Goal: Transaction & Acquisition: Purchase product/service

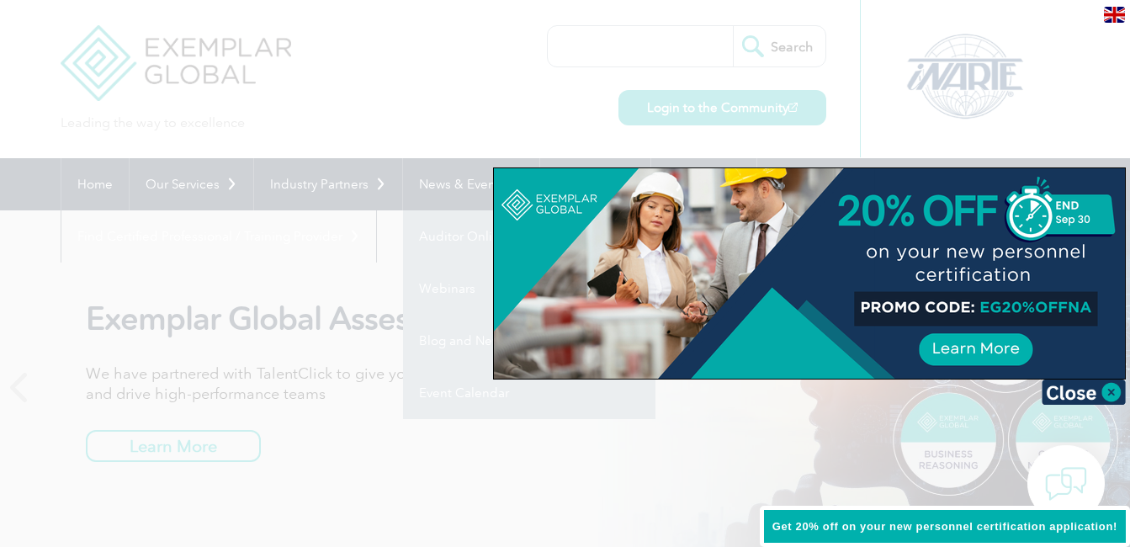
click at [436, 505] on div at bounding box center [565, 273] width 1130 height 547
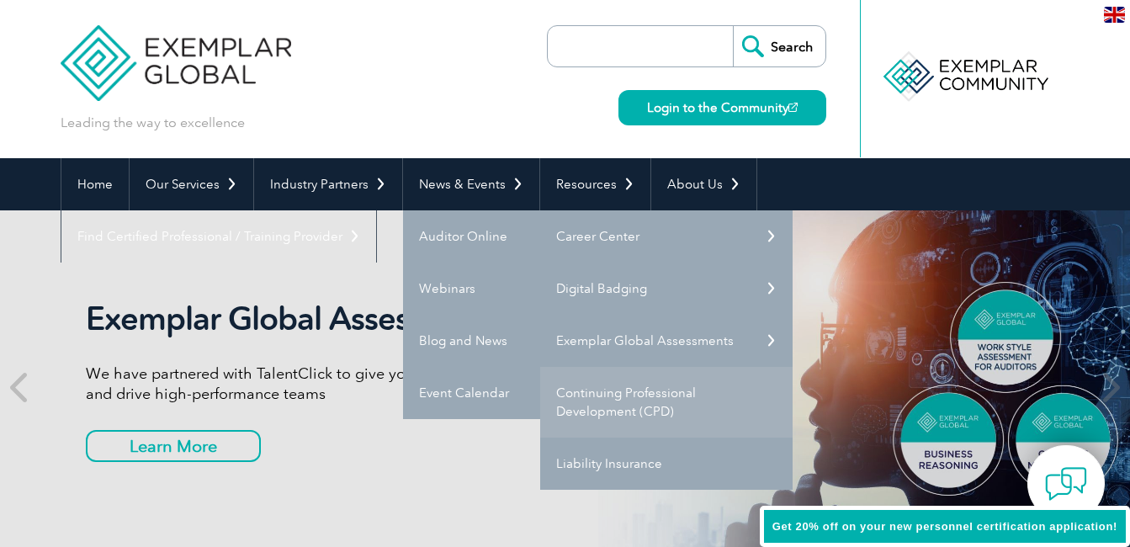
click at [621, 406] on link "Continuing Professional Development (CPD)" at bounding box center [666, 402] width 252 height 71
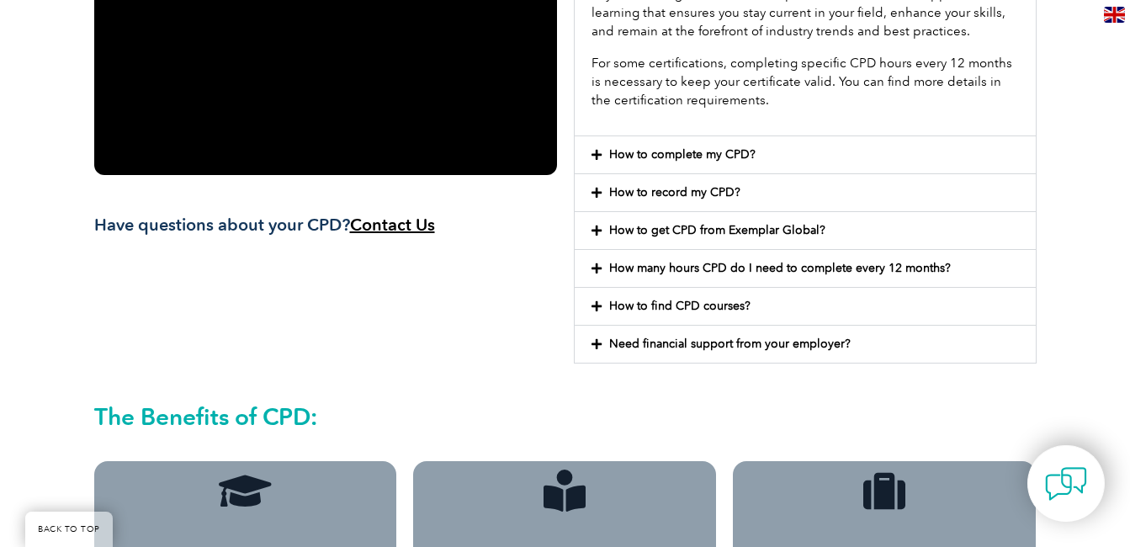
scroll to position [589, 0]
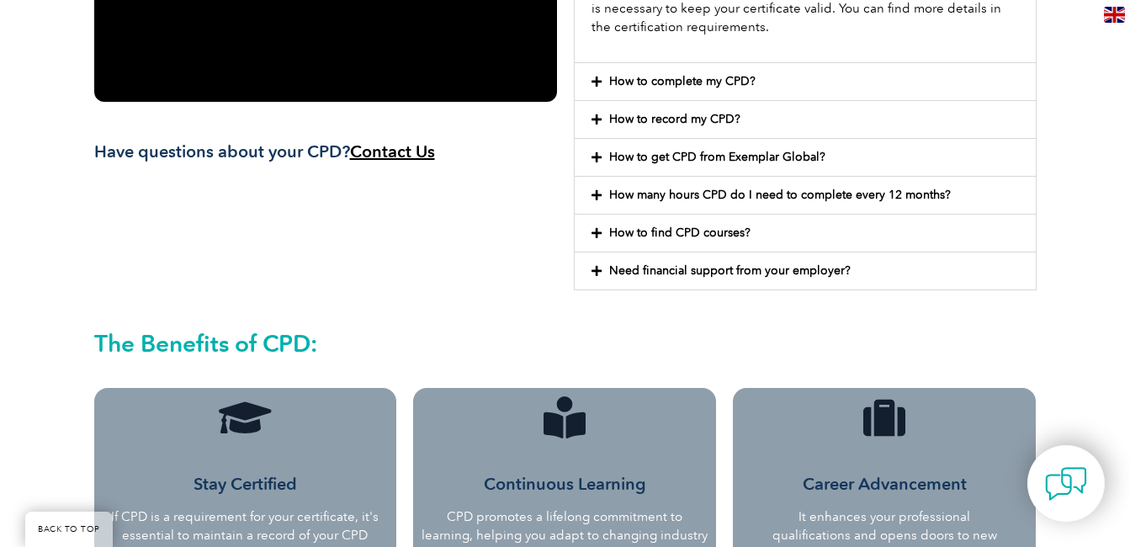
click at [595, 160] on icon at bounding box center [596, 157] width 10 height 12
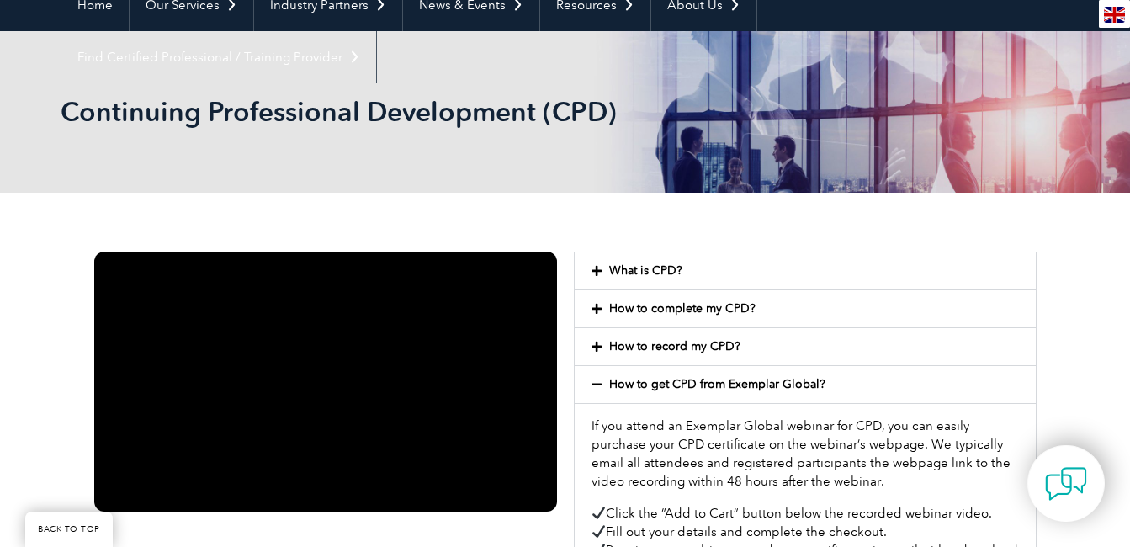
scroll to position [168, 0]
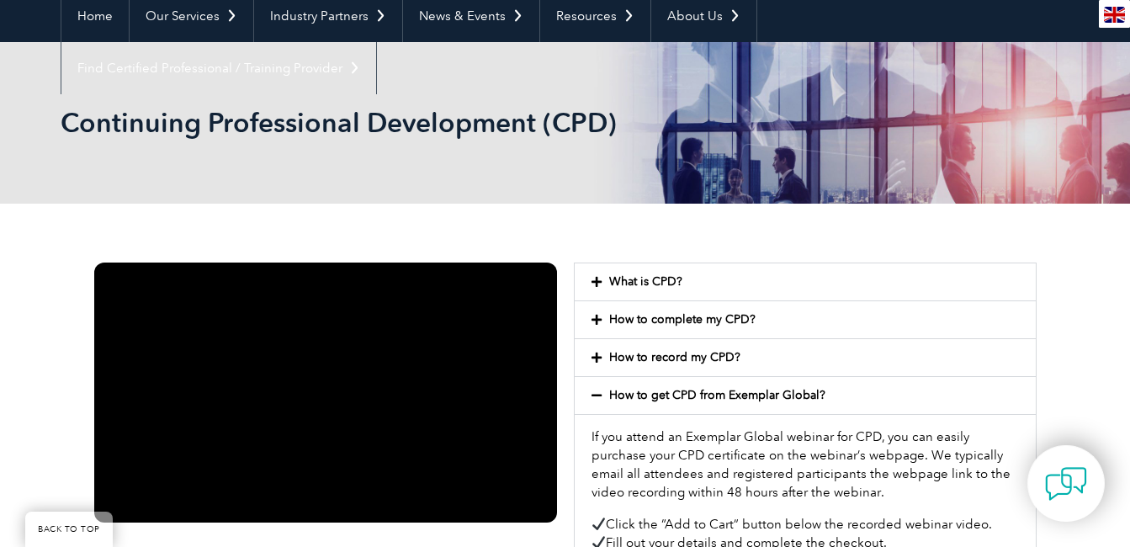
click at [600, 279] on icon at bounding box center [596, 282] width 10 height 12
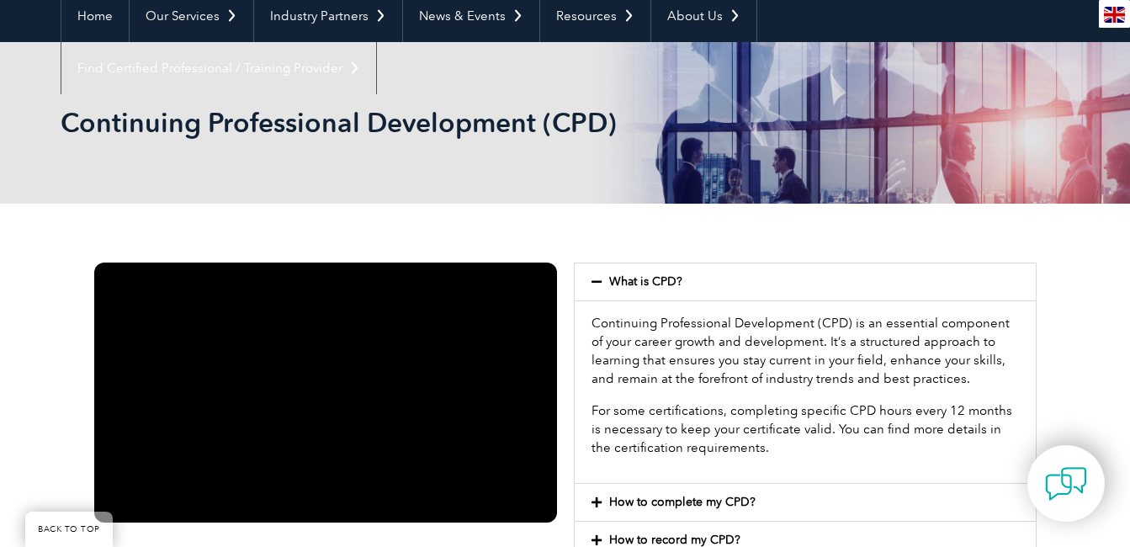
scroll to position [252, 0]
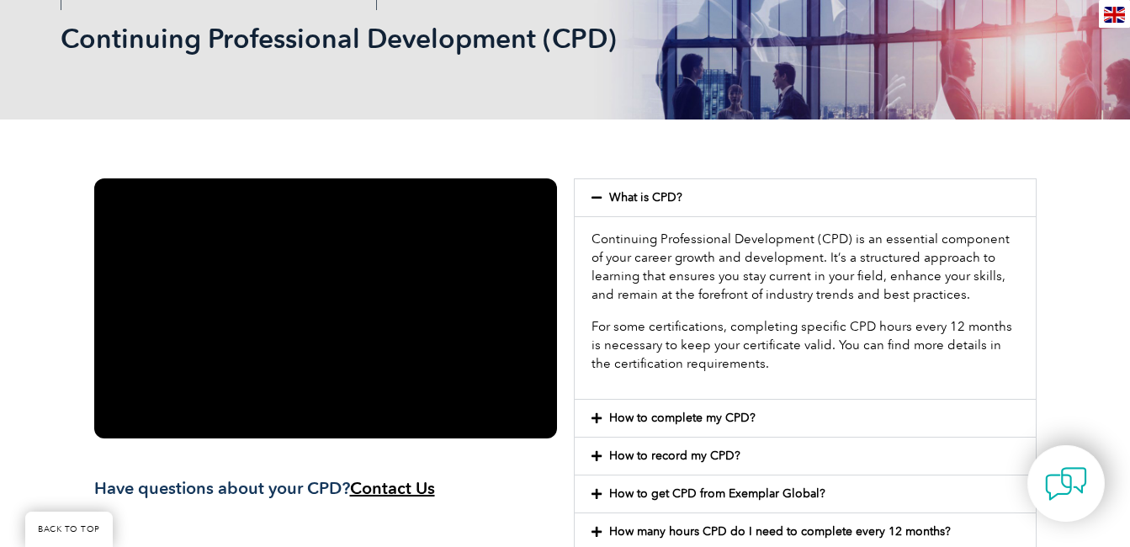
click at [595, 421] on icon at bounding box center [596, 418] width 10 height 12
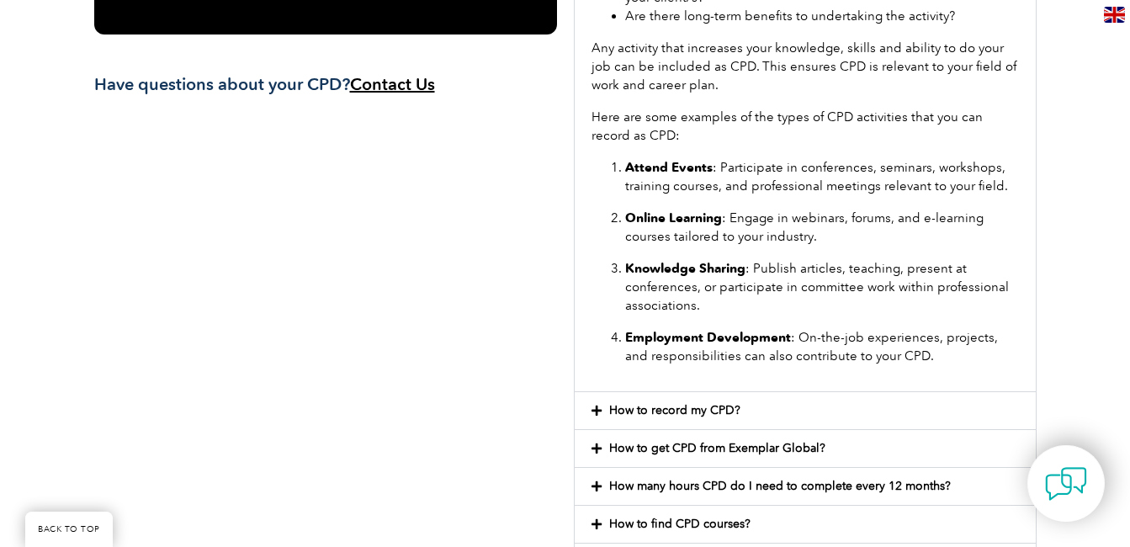
scroll to position [757, 0]
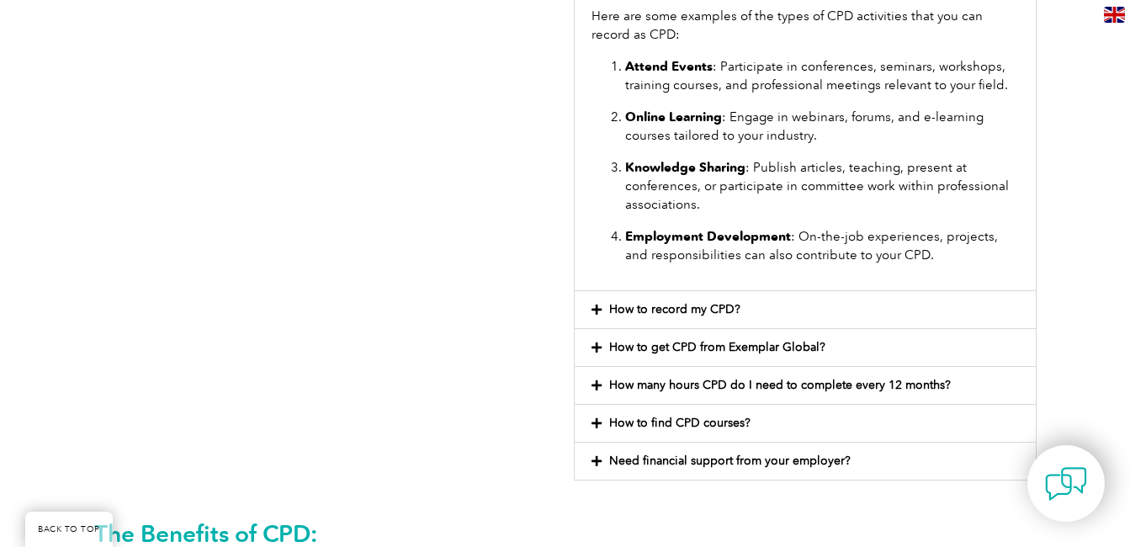
click at [597, 309] on icon at bounding box center [596, 310] width 10 height 12
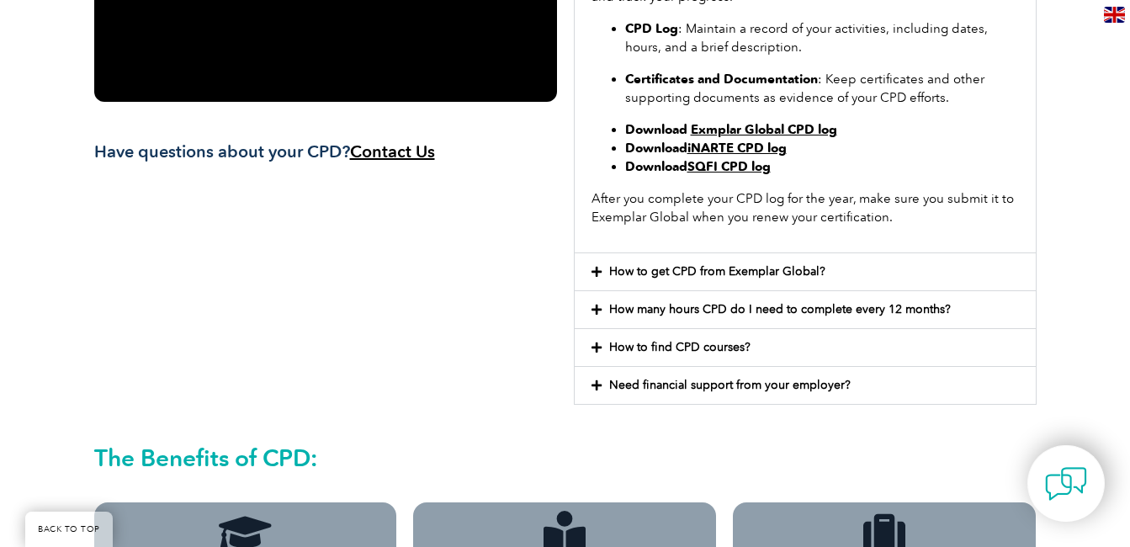
scroll to position [421, 0]
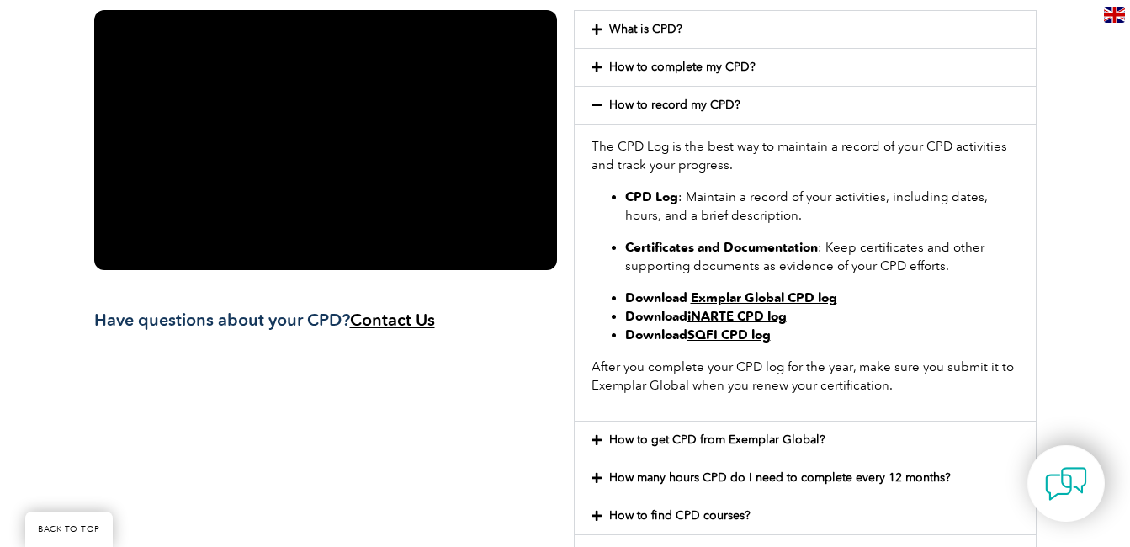
click at [593, 441] on icon at bounding box center [596, 440] width 10 height 12
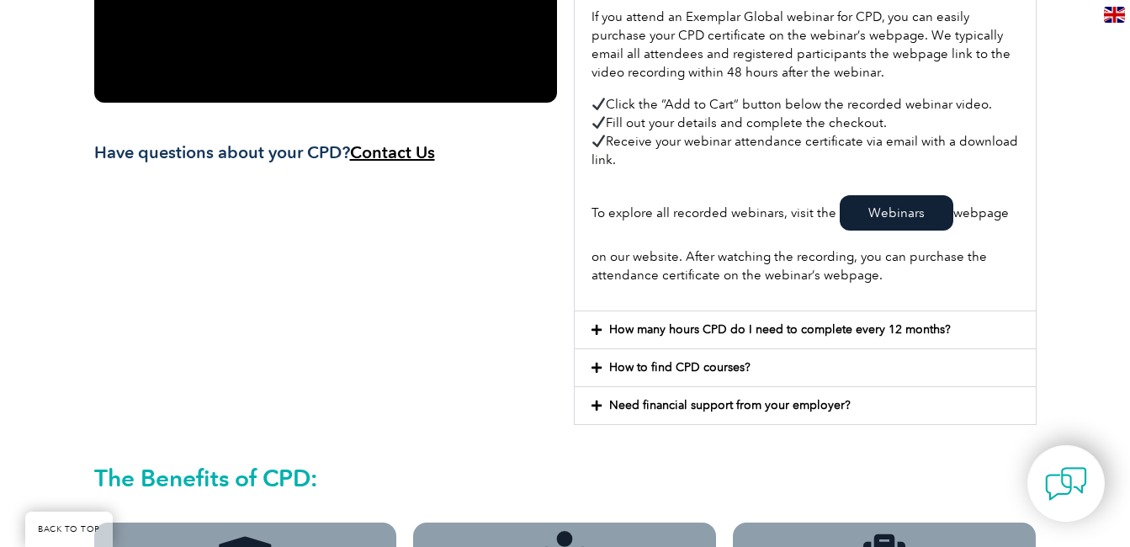
scroll to position [589, 0]
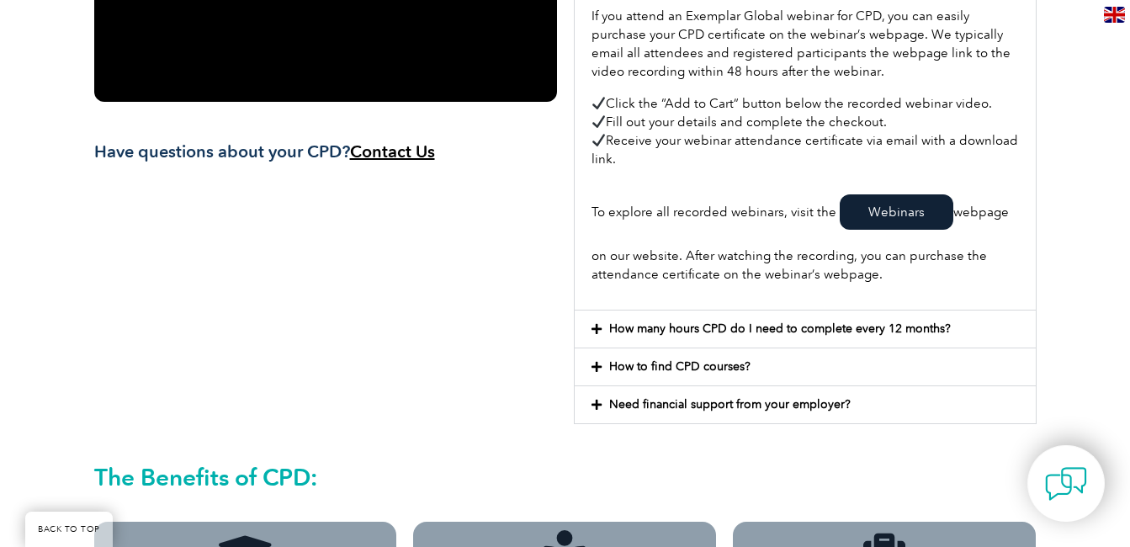
click at [593, 327] on icon at bounding box center [596, 329] width 10 height 12
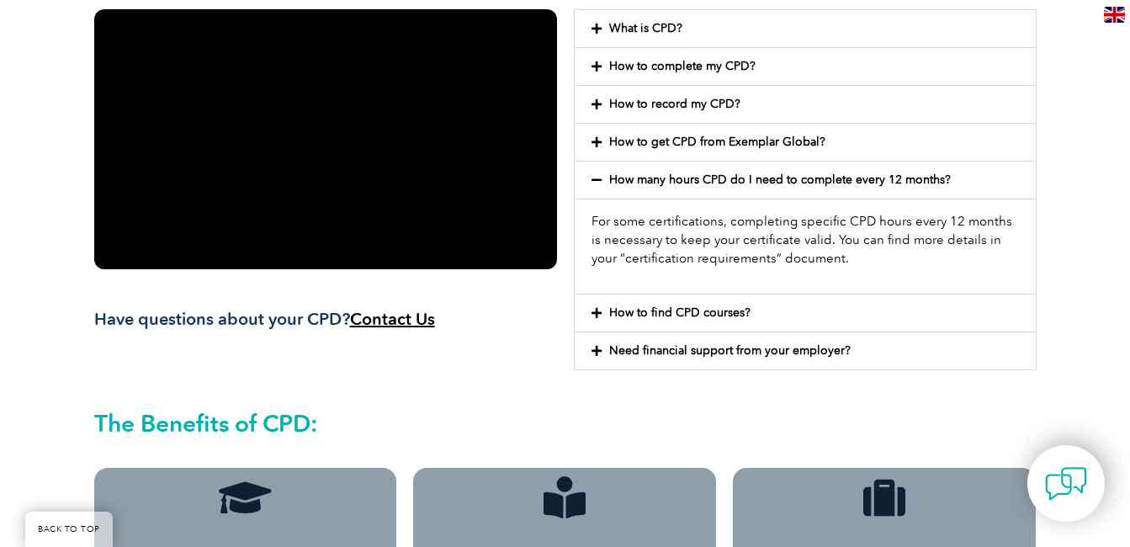
scroll to position [421, 0]
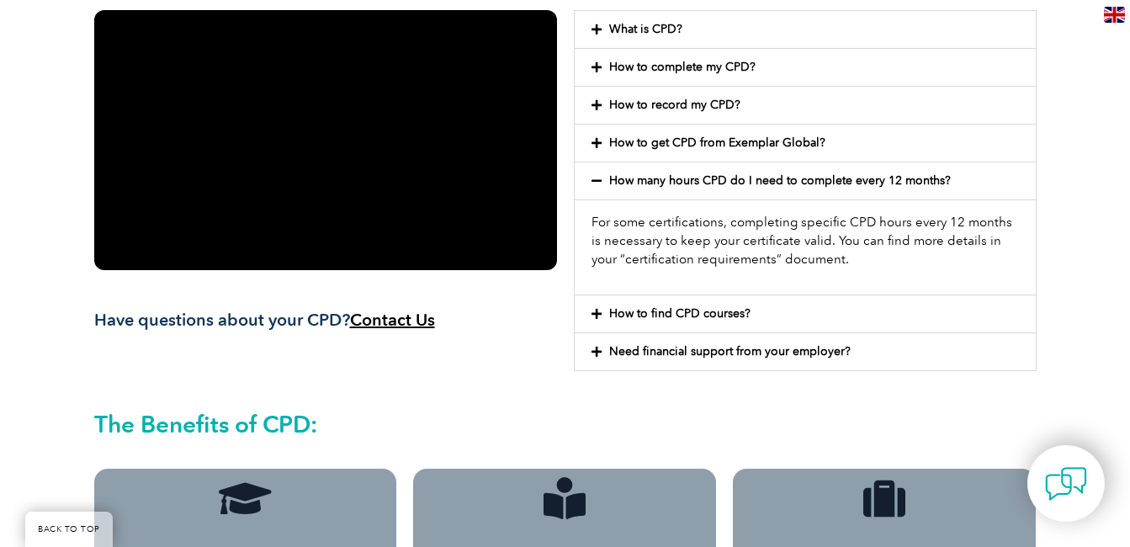
click at [595, 317] on icon at bounding box center [596, 314] width 10 height 12
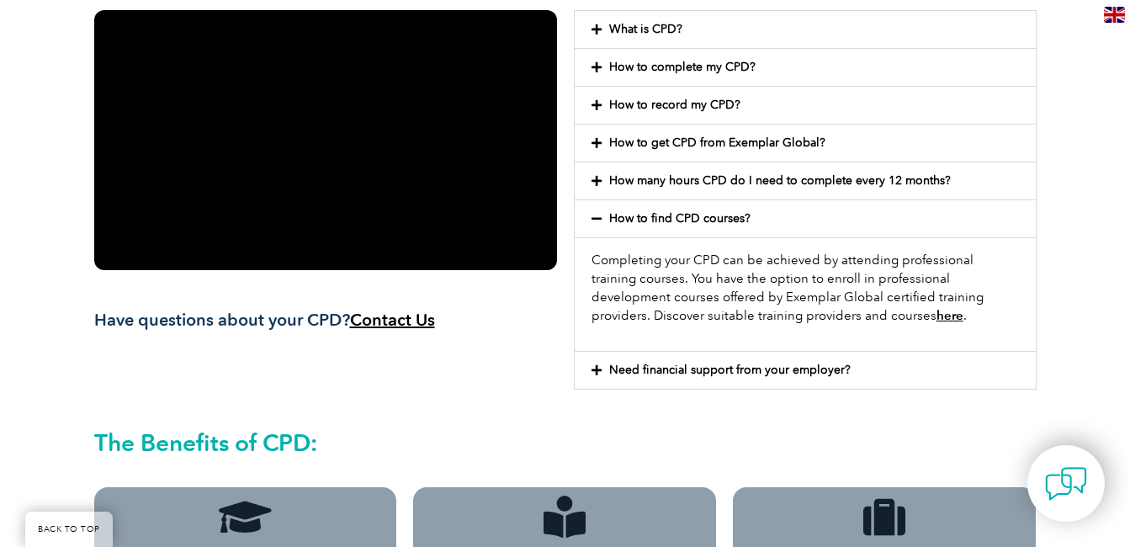
click at [936, 316] on link "here" at bounding box center [949, 315] width 27 height 15
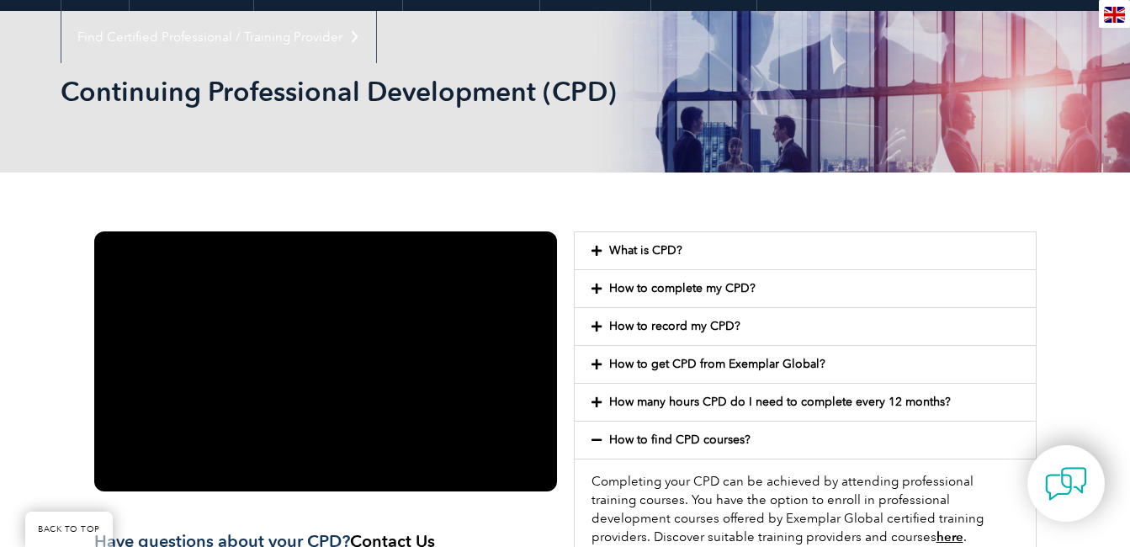
scroll to position [168, 0]
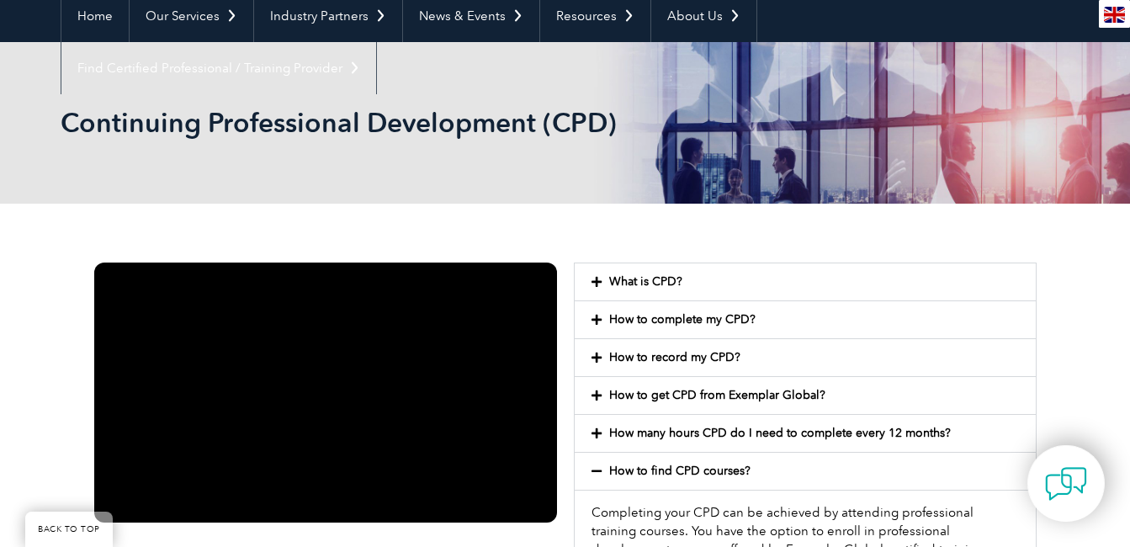
click at [595, 390] on icon at bounding box center [596, 395] width 10 height 12
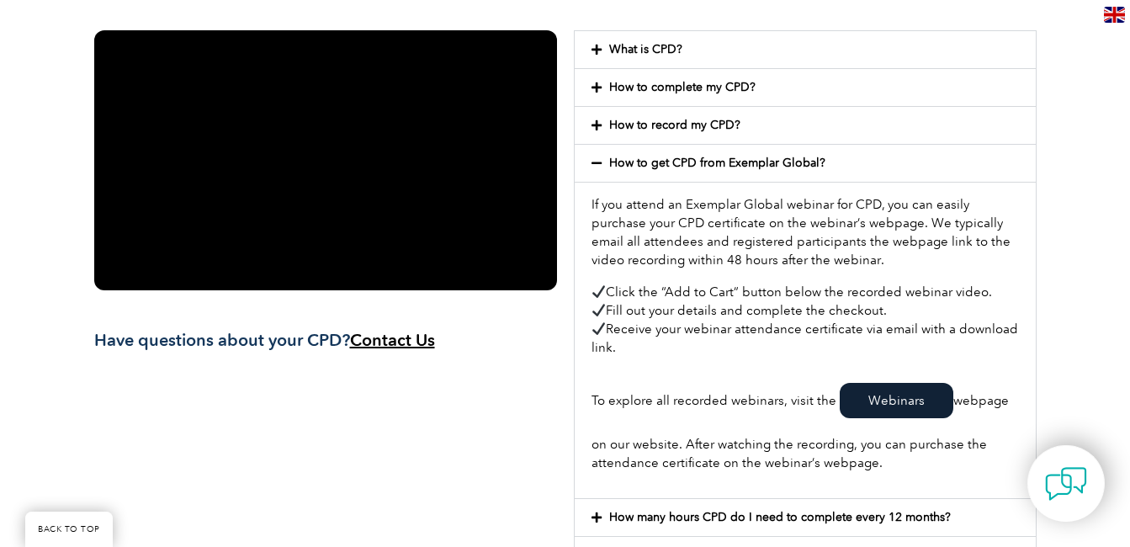
scroll to position [421, 0]
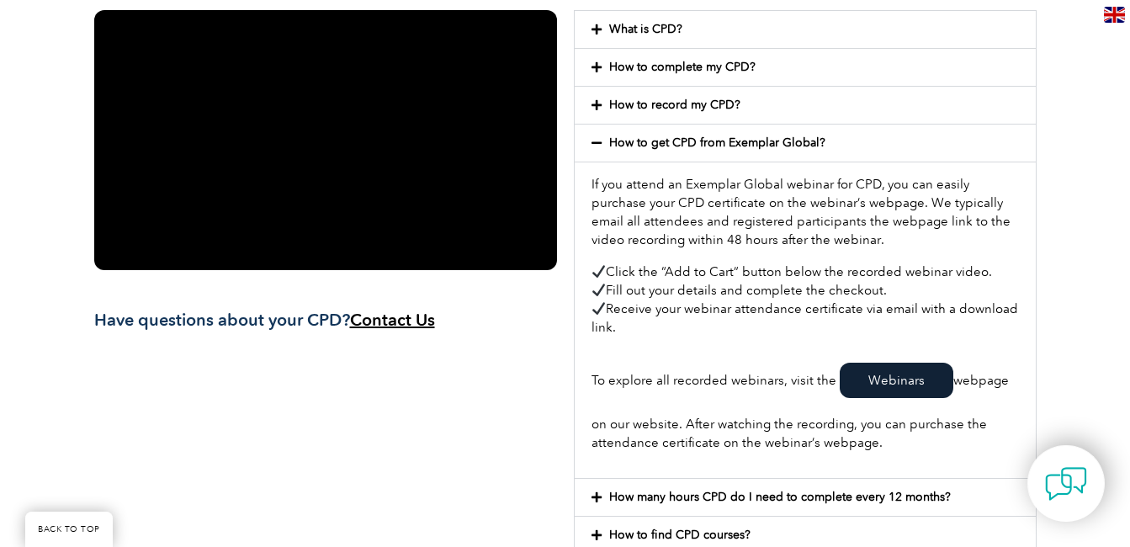
click at [889, 379] on link "Webinars" at bounding box center [896, 379] width 114 height 35
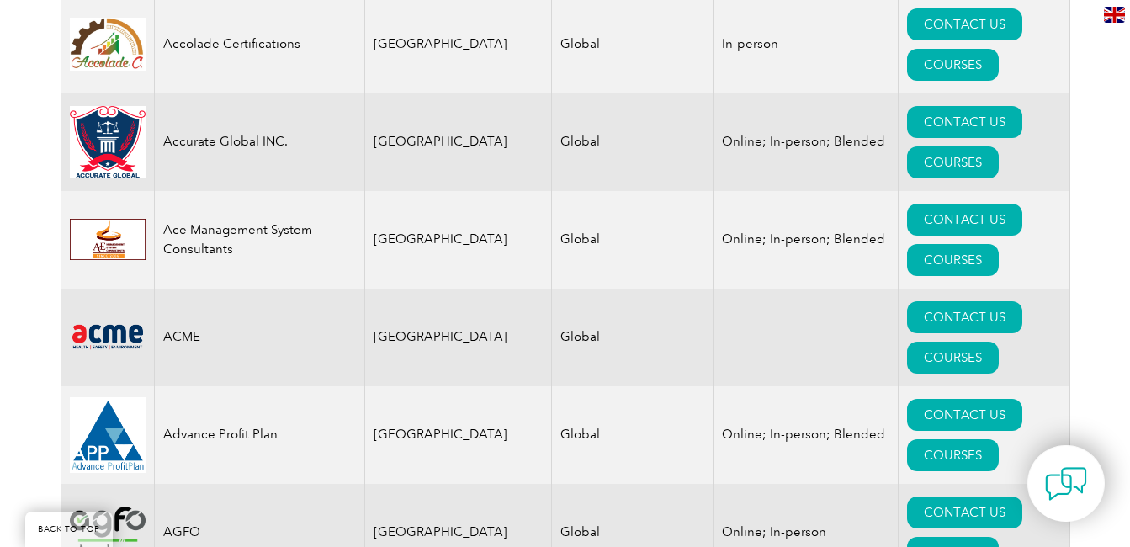
scroll to position [1430, 0]
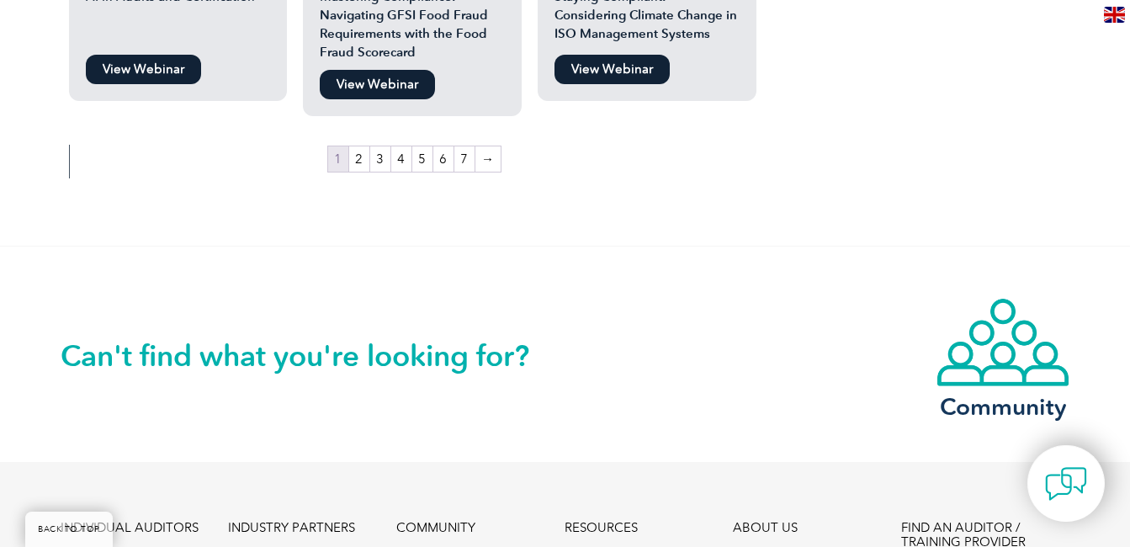
scroll to position [3178, 0]
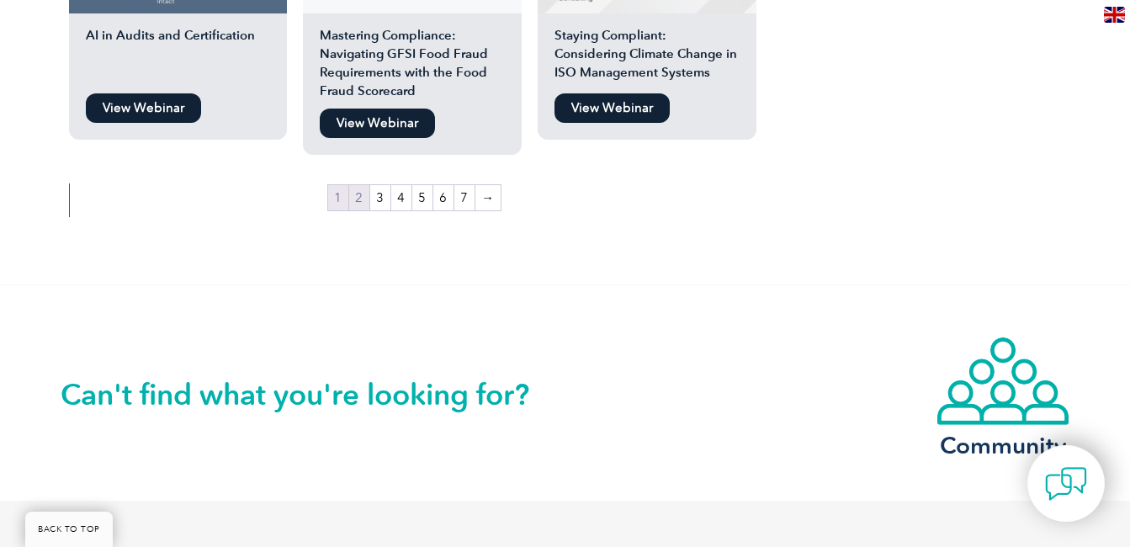
click at [359, 185] on link "2" at bounding box center [359, 197] width 20 height 25
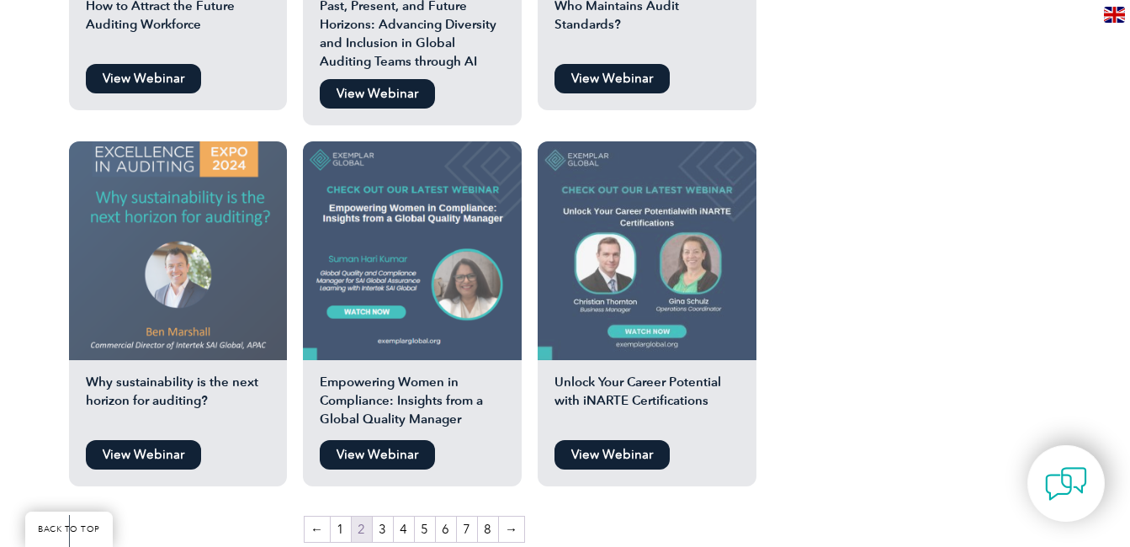
scroll to position [2860, 0]
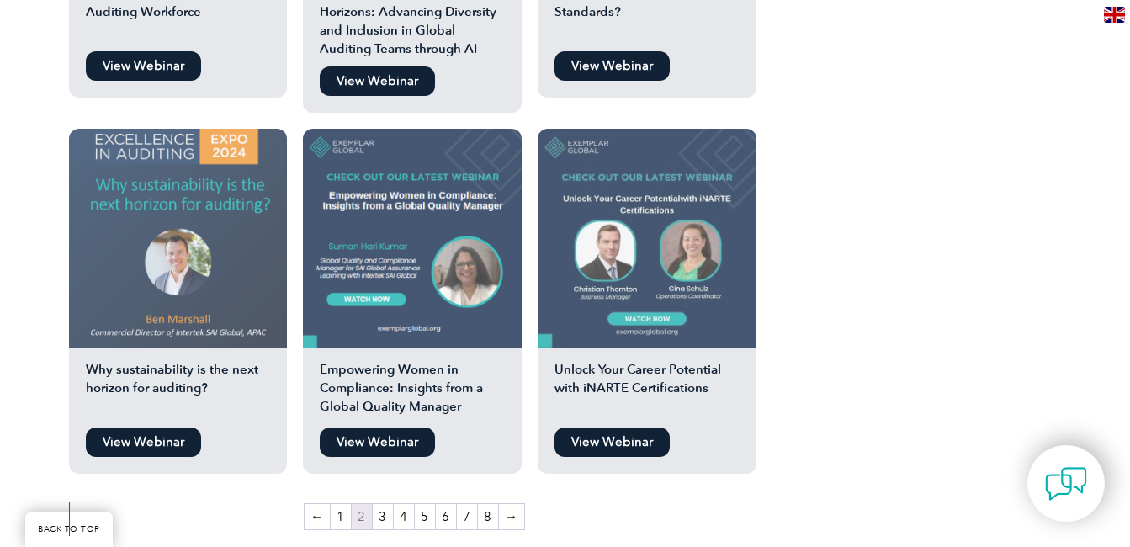
click at [122, 427] on link "View Webinar" at bounding box center [143, 441] width 115 height 29
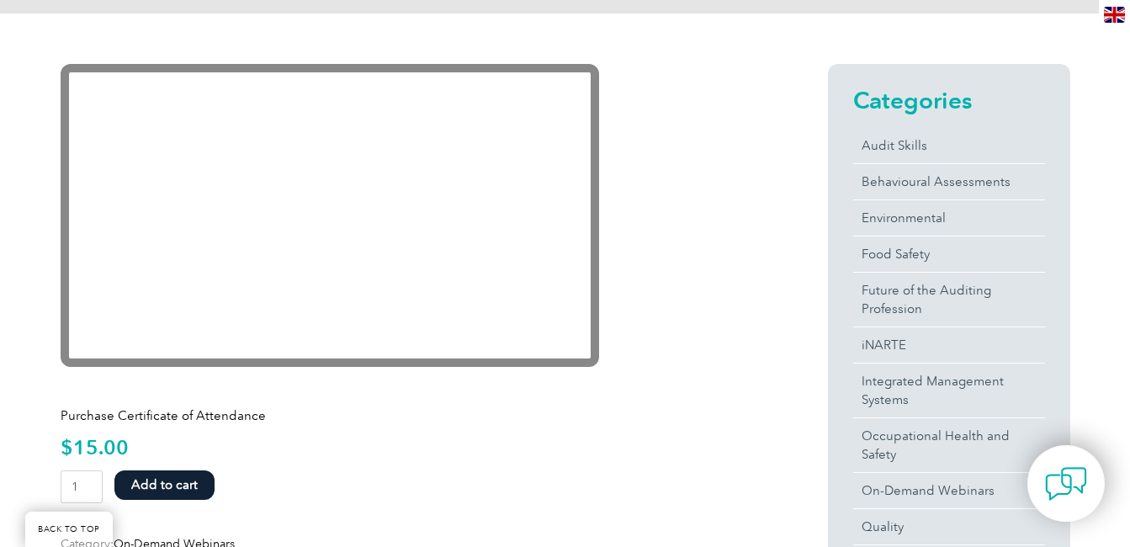
scroll to position [336, 0]
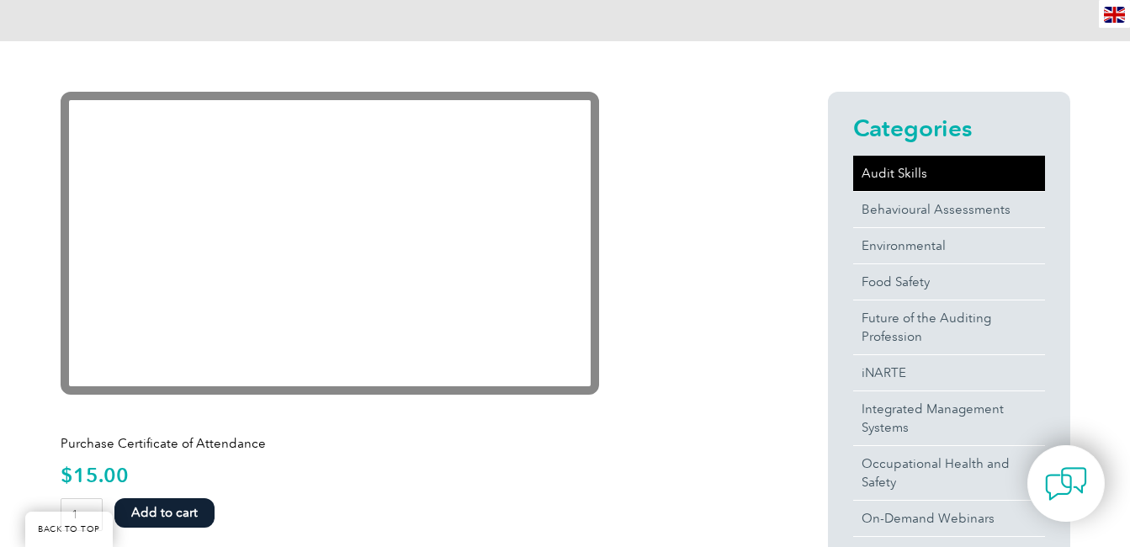
click at [970, 164] on link "Audit Skills" at bounding box center [949, 173] width 192 height 35
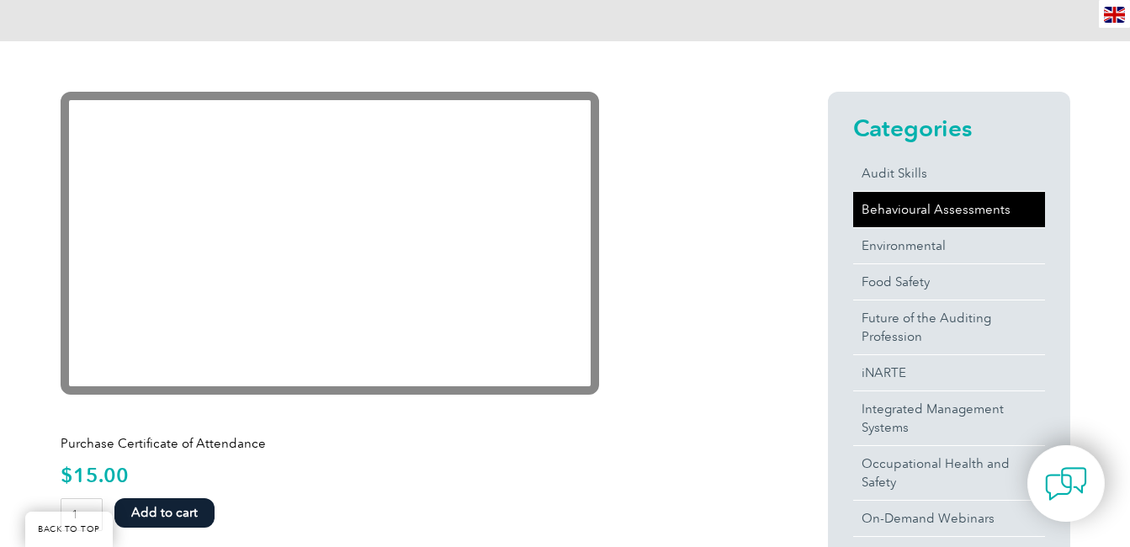
click at [921, 213] on link "Behavioural Assessments" at bounding box center [949, 209] width 192 height 35
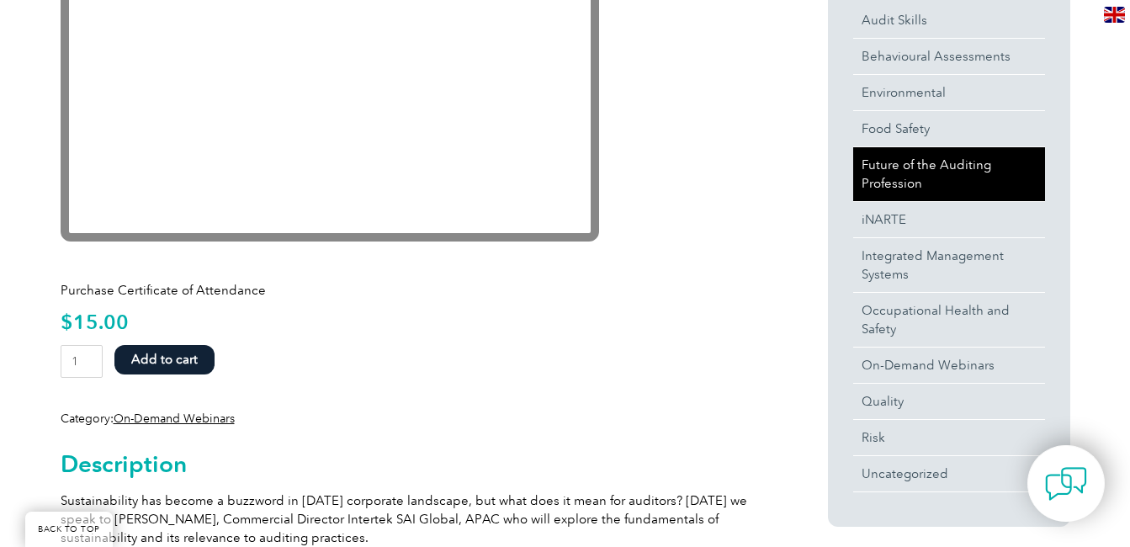
scroll to position [505, 0]
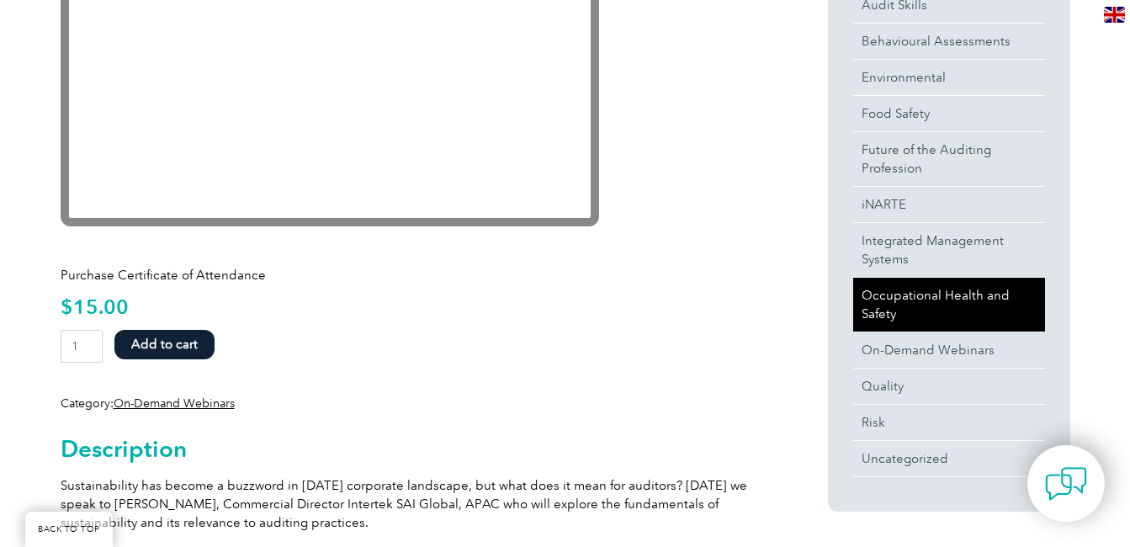
click at [950, 299] on link "Occupational Health and Safety" at bounding box center [949, 305] width 192 height 54
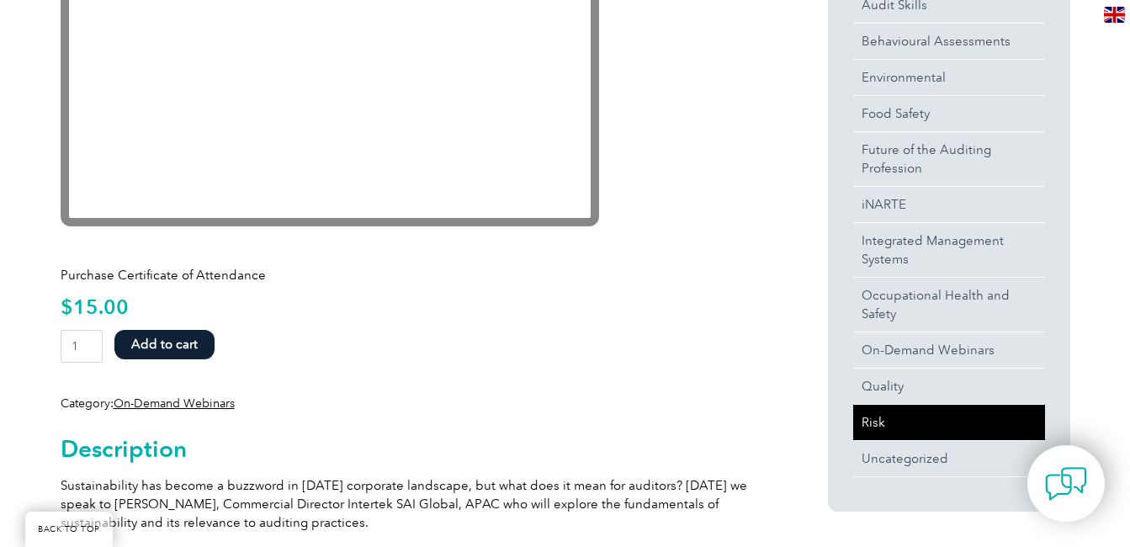
click at [950, 422] on link "Risk" at bounding box center [949, 422] width 192 height 35
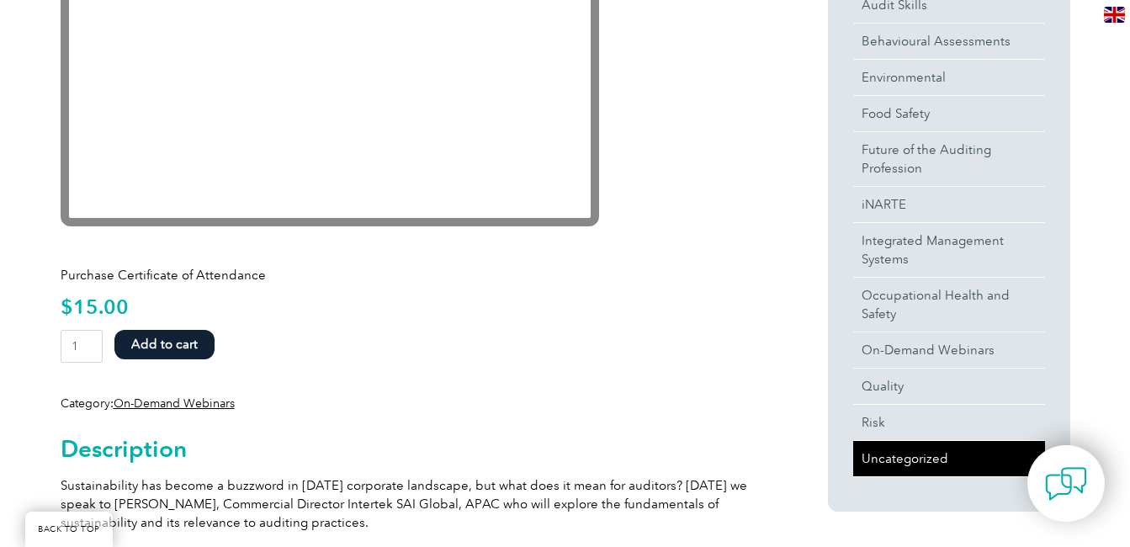
click at [886, 463] on link "Uncategorized" at bounding box center [949, 458] width 192 height 35
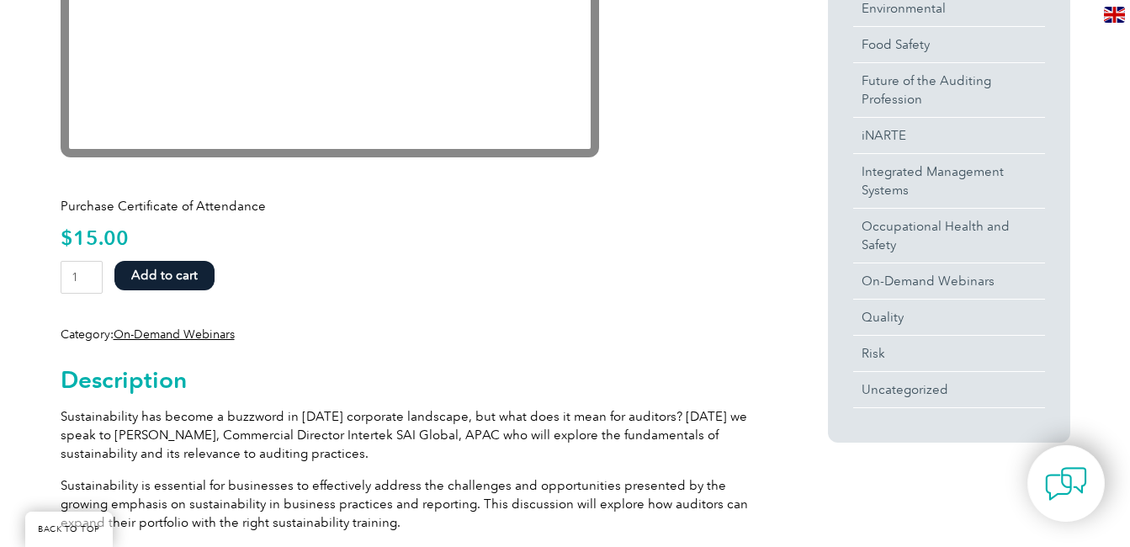
scroll to position [589, 0]
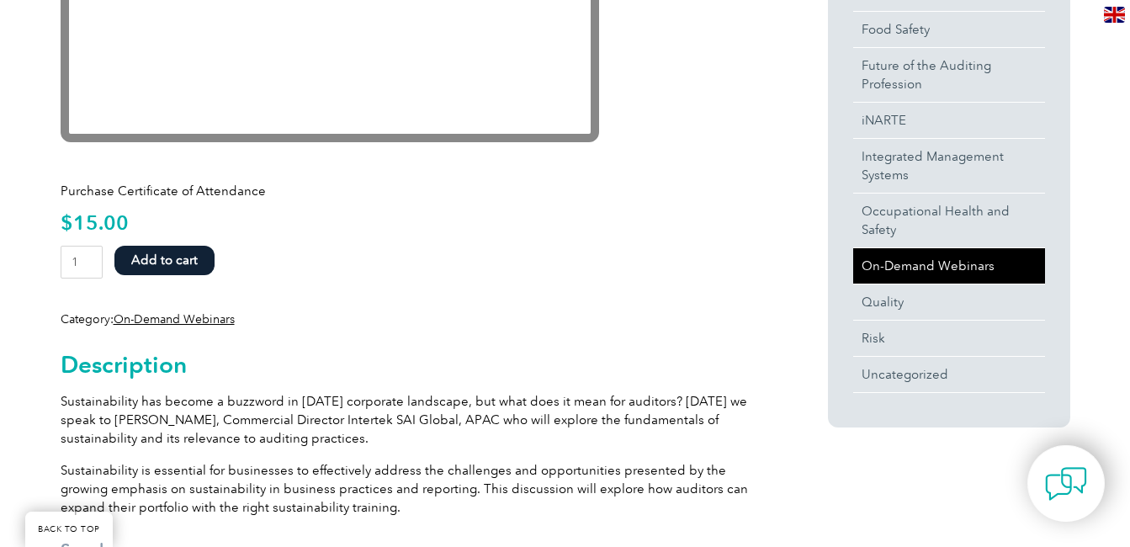
click at [966, 262] on link "On-Demand Webinars" at bounding box center [949, 265] width 192 height 35
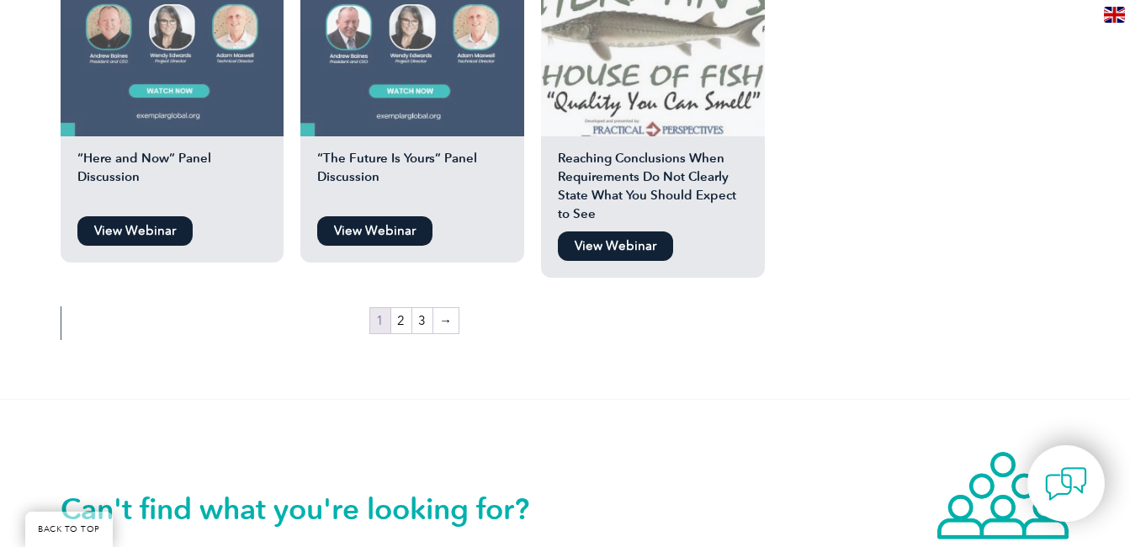
scroll to position [1598, 0]
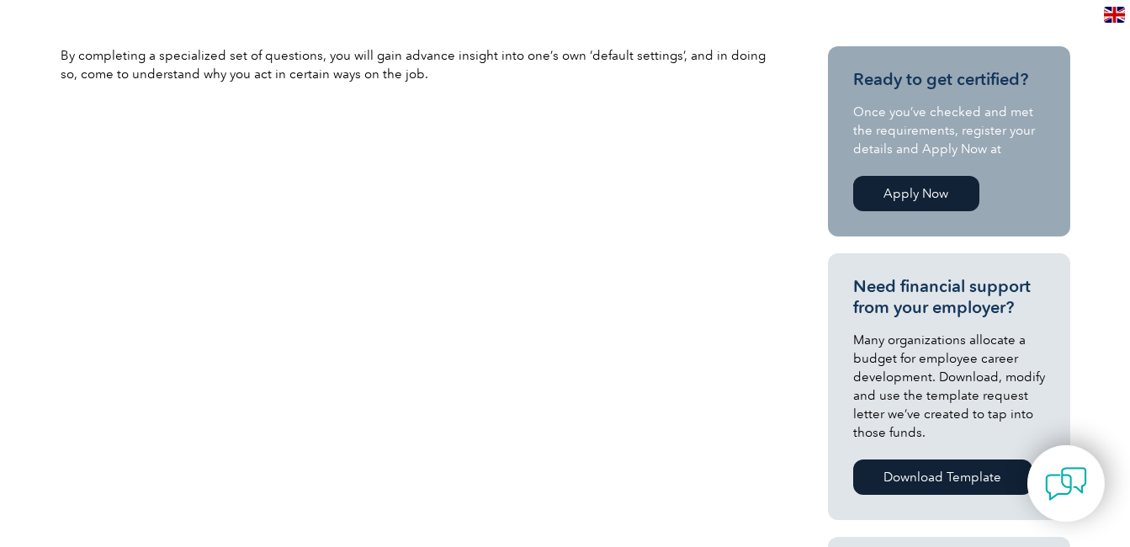
scroll to position [84, 0]
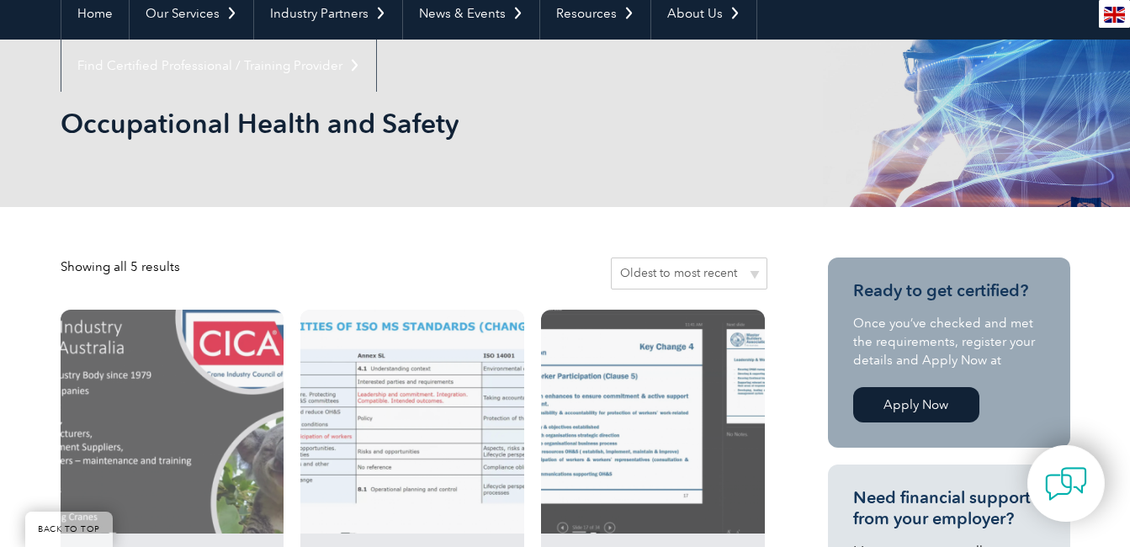
scroll to position [168, 0]
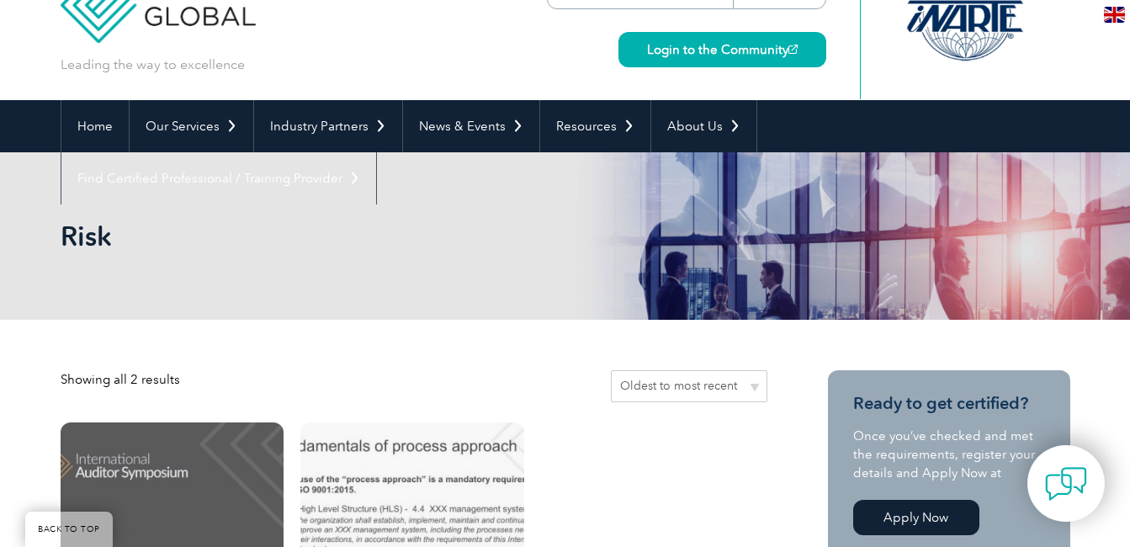
scroll to position [336, 0]
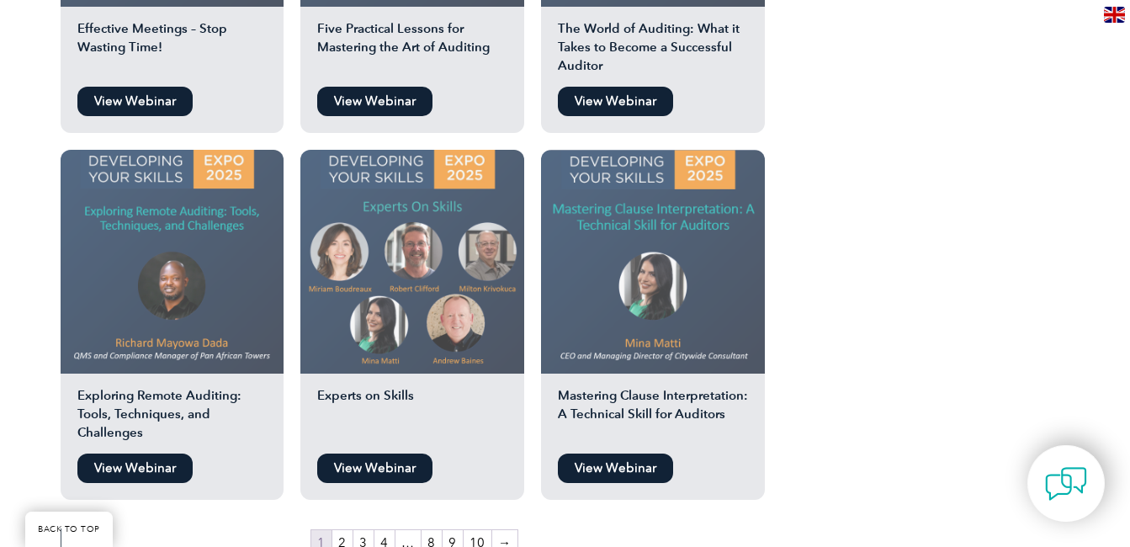
scroll to position [1766, 0]
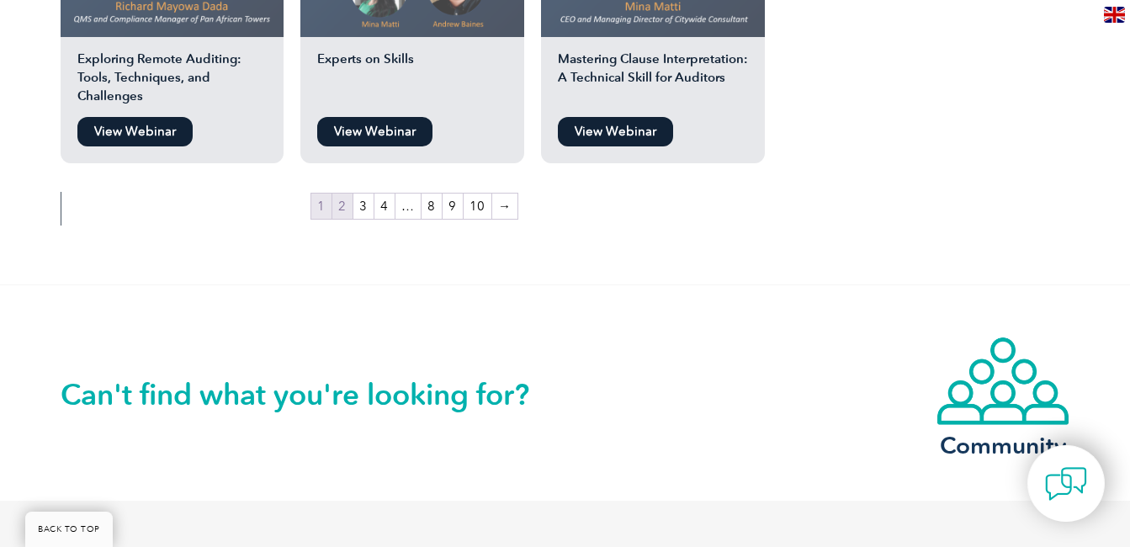
click at [342, 207] on link "2" at bounding box center [342, 205] width 20 height 25
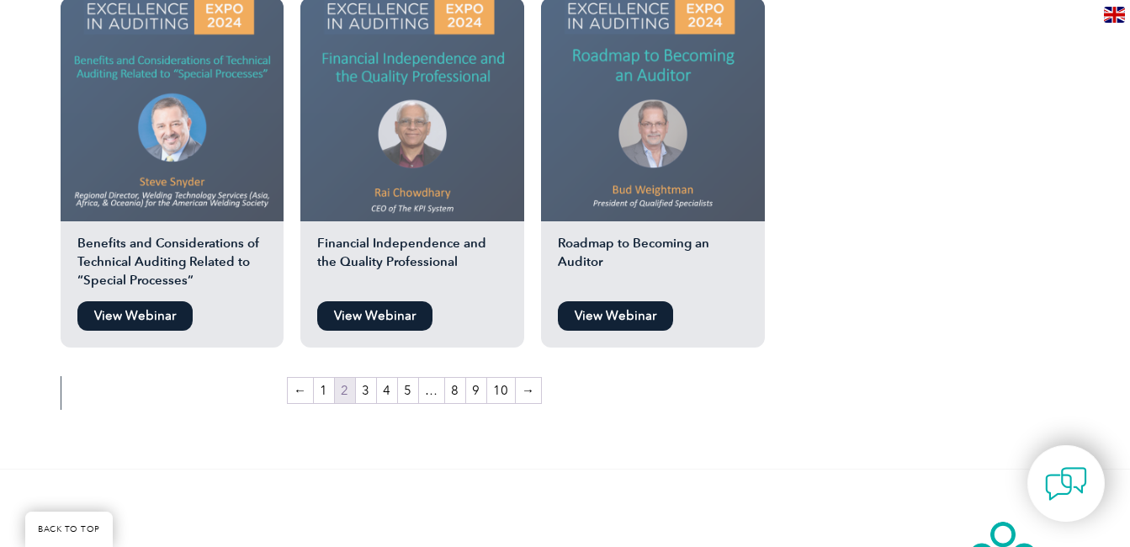
scroll to position [1598, 0]
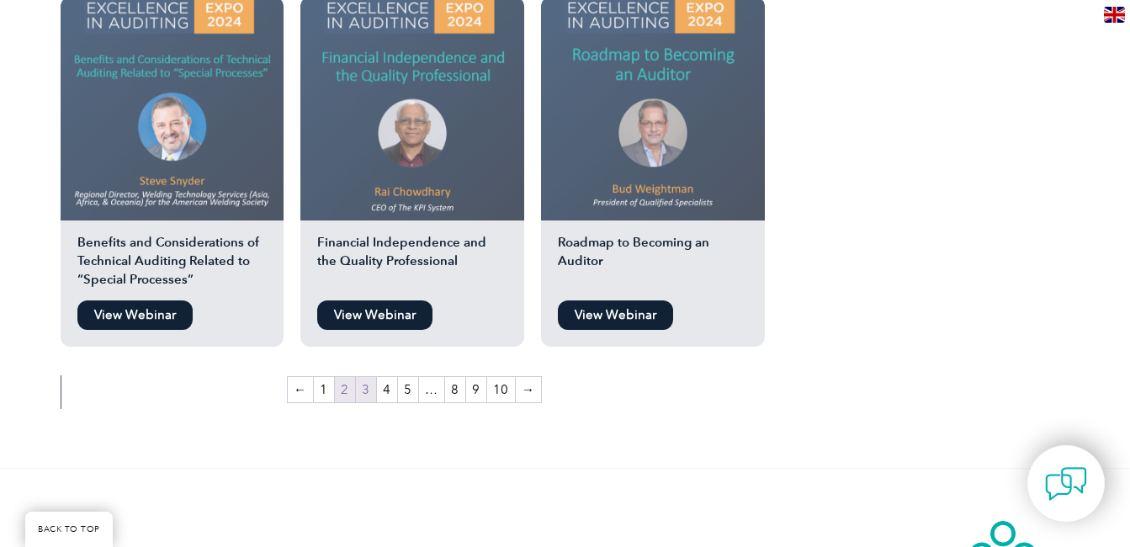
click at [361, 397] on link "3" at bounding box center [366, 389] width 20 height 25
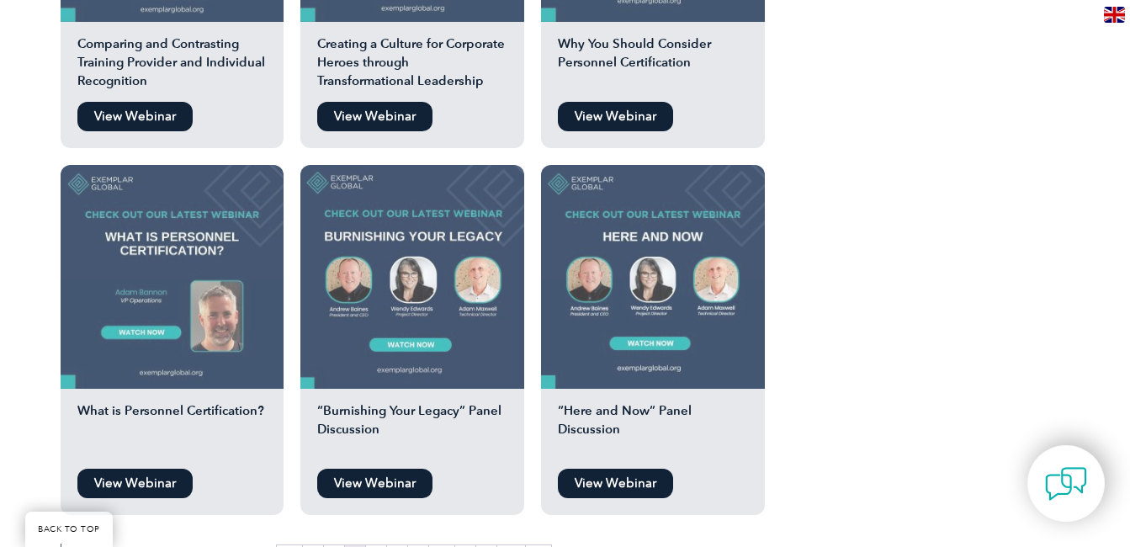
scroll to position [1598, 0]
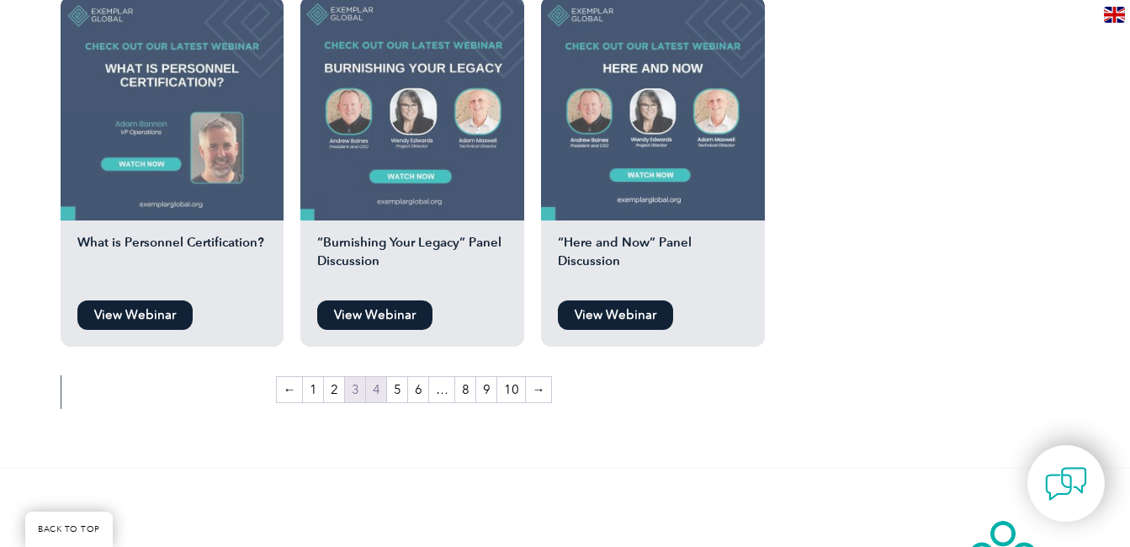
click at [374, 391] on link "4" at bounding box center [376, 389] width 20 height 25
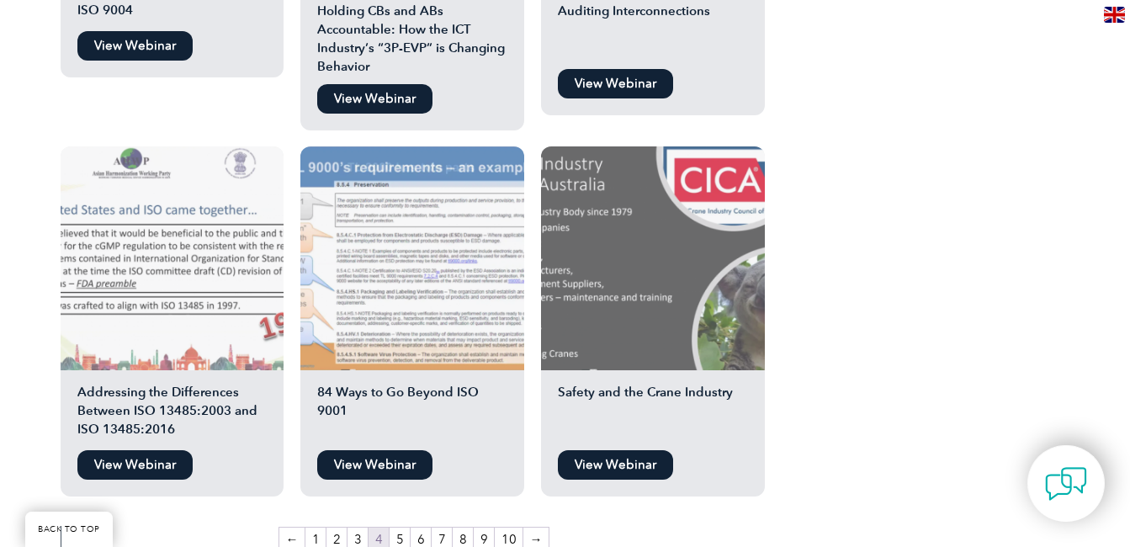
scroll to position [1514, 0]
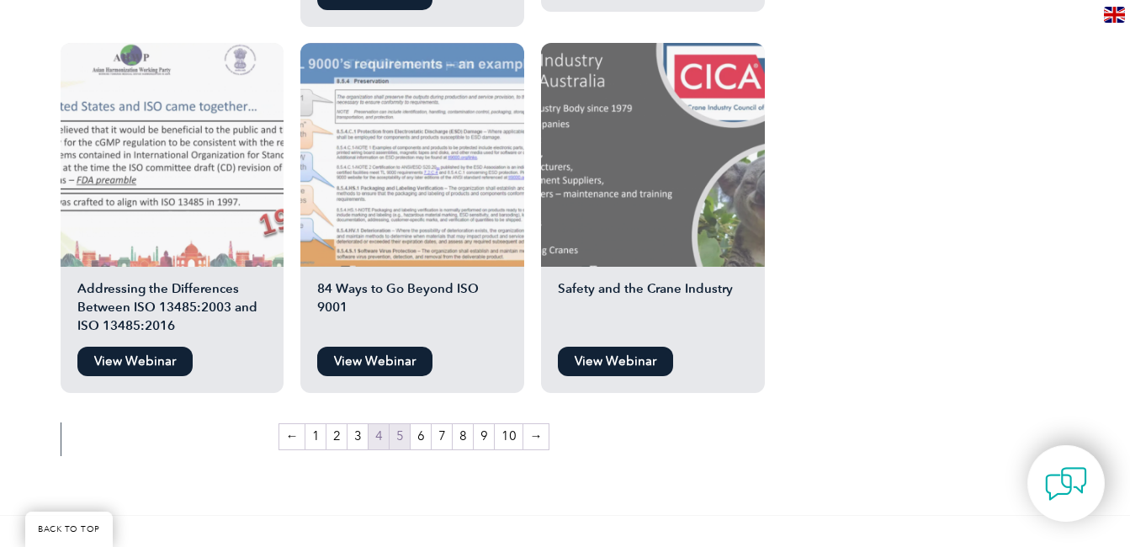
click at [399, 434] on link "5" at bounding box center [399, 436] width 20 height 25
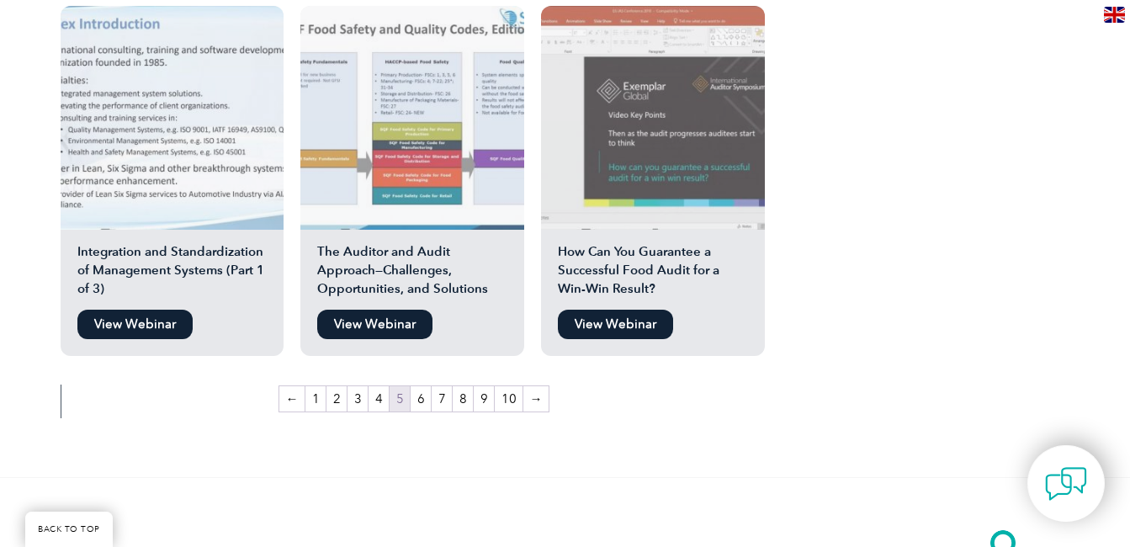
scroll to position [1598, 0]
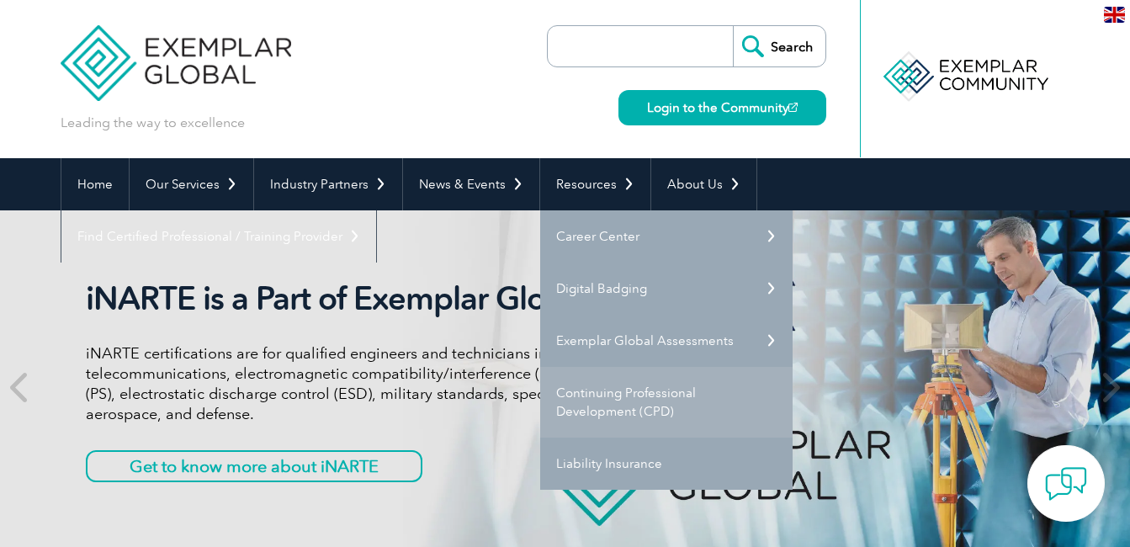
click at [642, 411] on link "Continuing Professional Development (CPD)" at bounding box center [666, 402] width 252 height 71
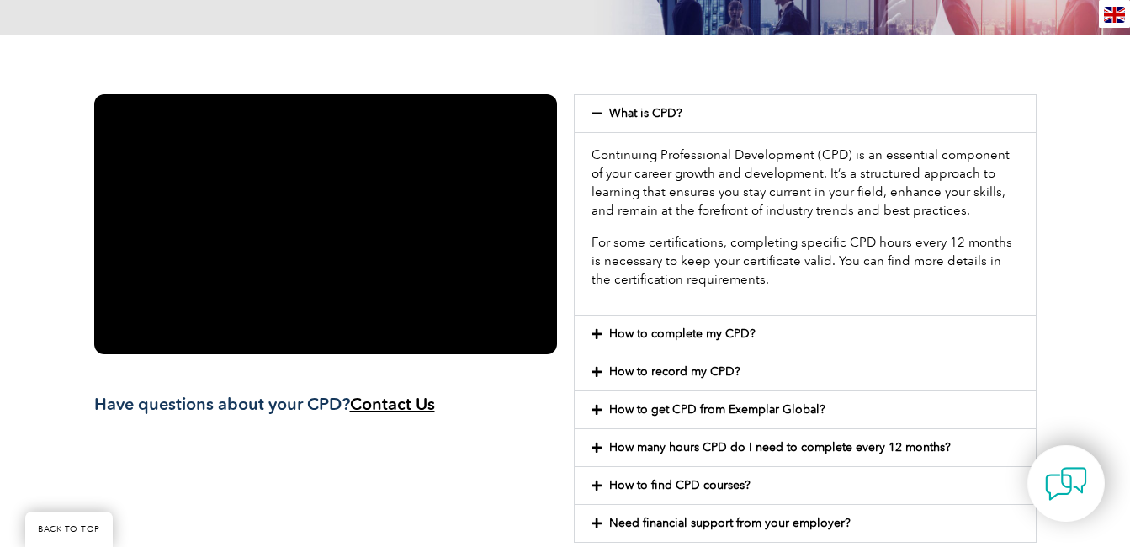
scroll to position [421, 0]
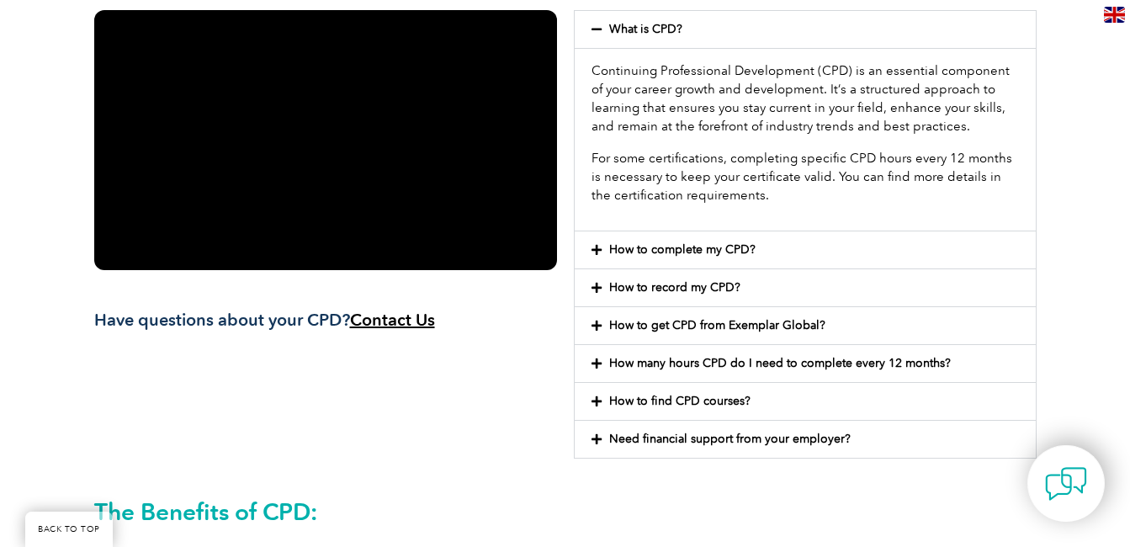
click at [595, 325] on icon at bounding box center [596, 326] width 10 height 12
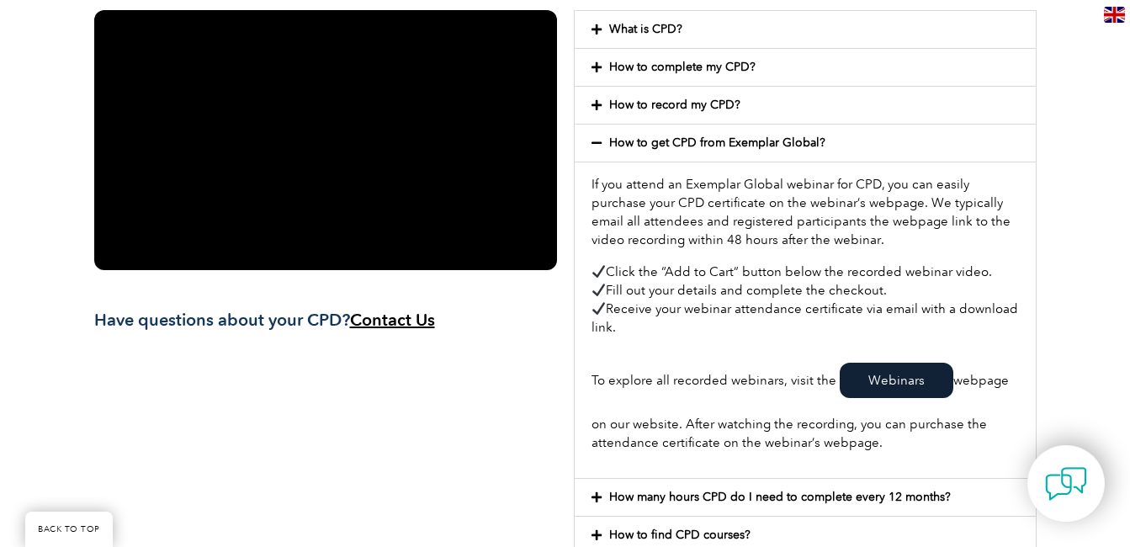
click at [897, 385] on link "Webinars" at bounding box center [896, 379] width 114 height 35
click at [893, 385] on link "Webinars" at bounding box center [896, 379] width 114 height 35
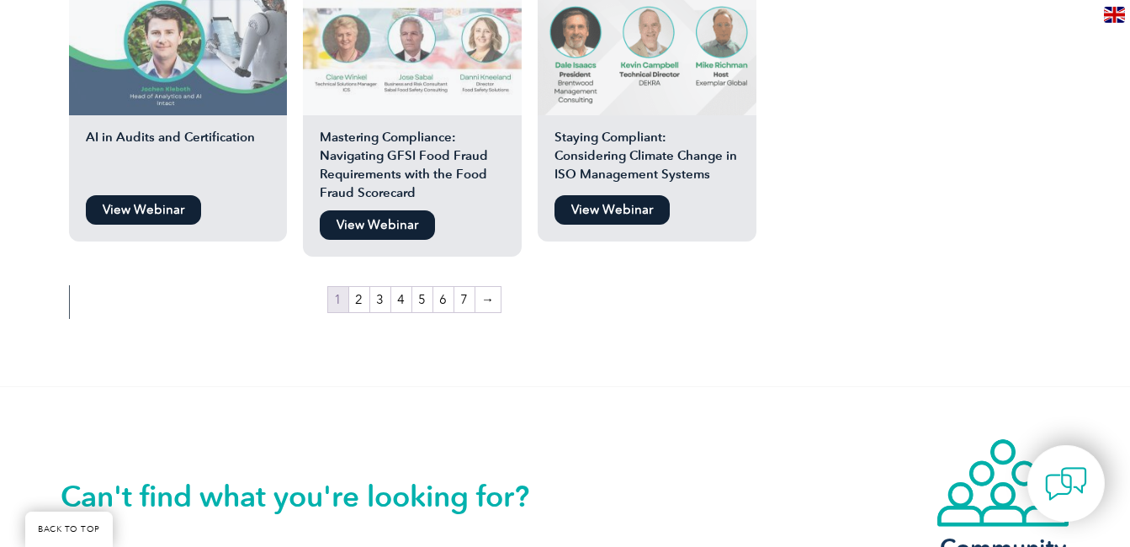
scroll to position [3094, 0]
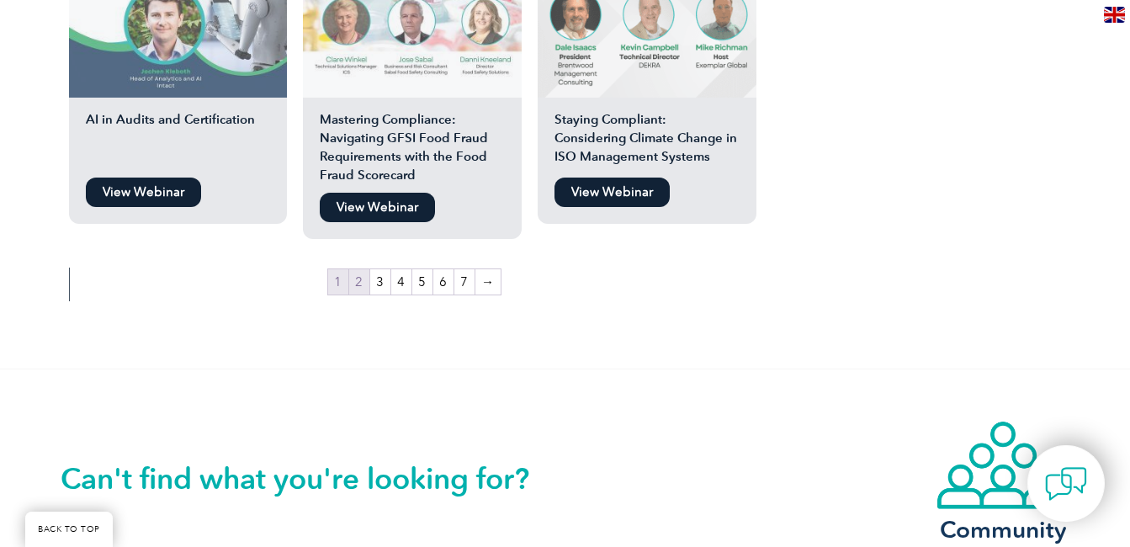
click at [360, 269] on link "2" at bounding box center [359, 281] width 20 height 25
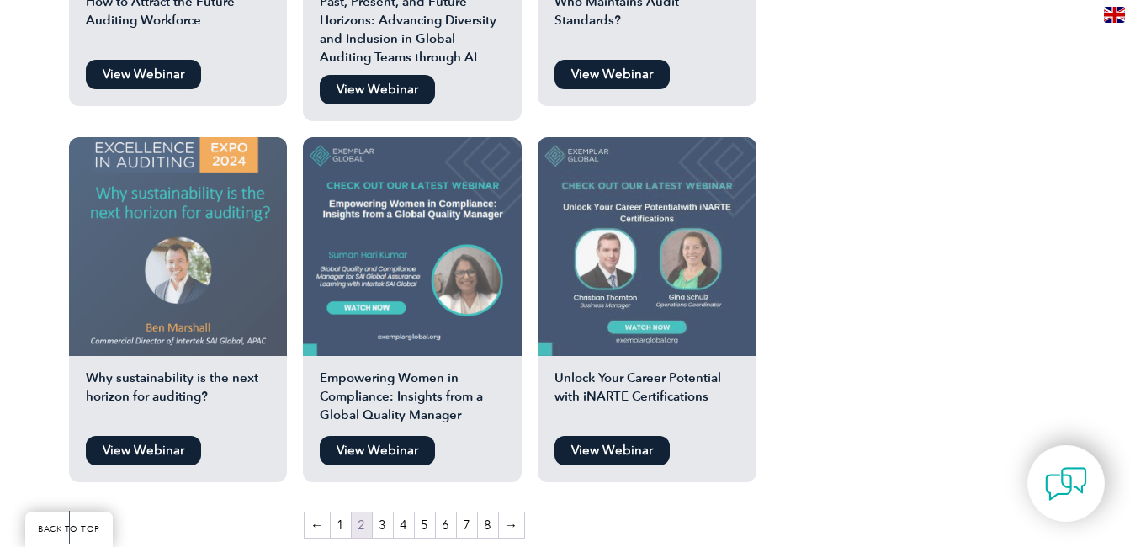
scroll to position [2926, 0]
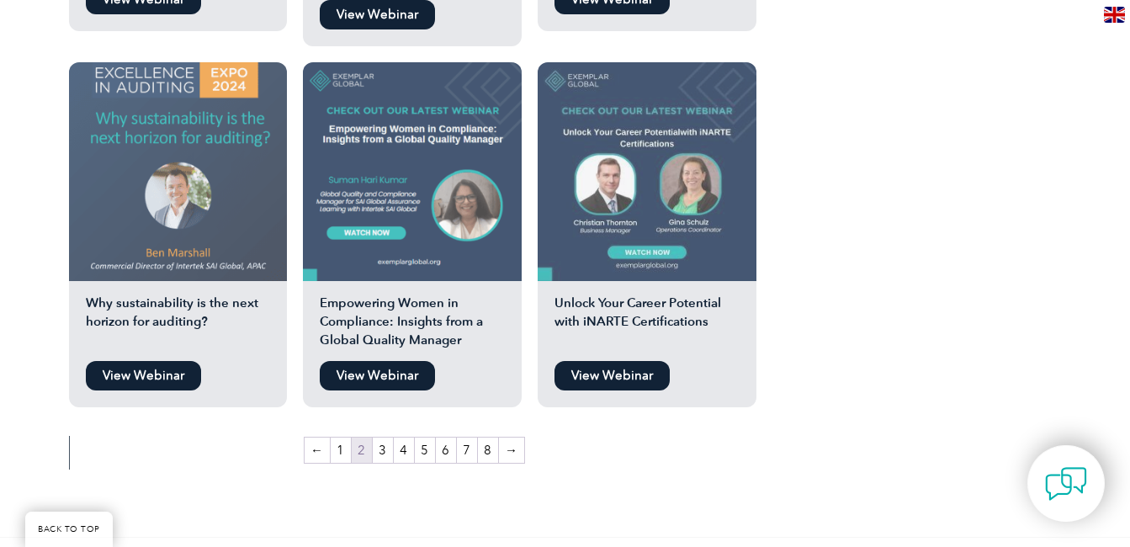
click at [172, 361] on link "View Webinar" at bounding box center [143, 375] width 115 height 29
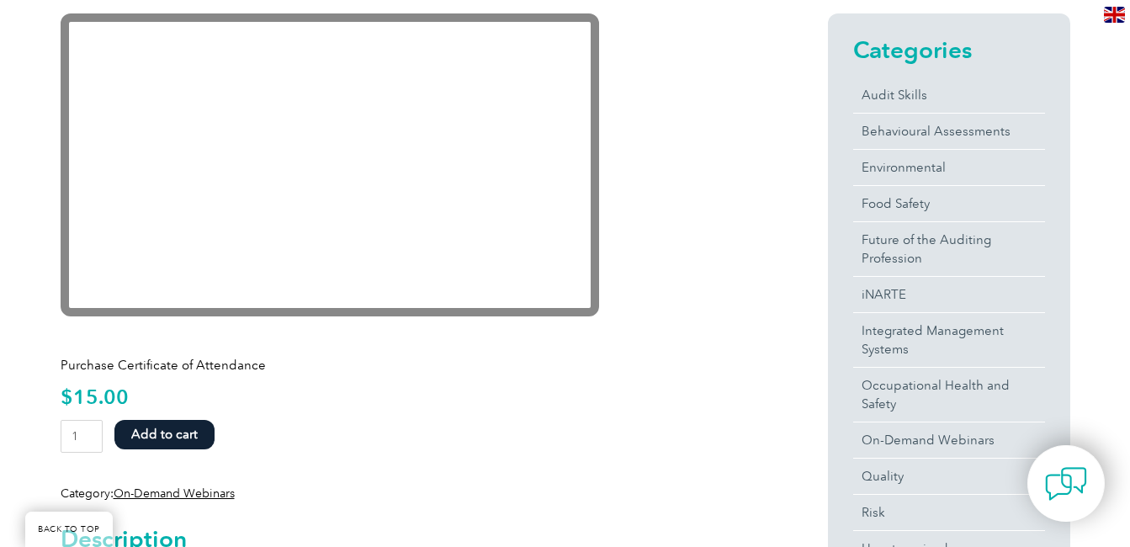
scroll to position [421, 0]
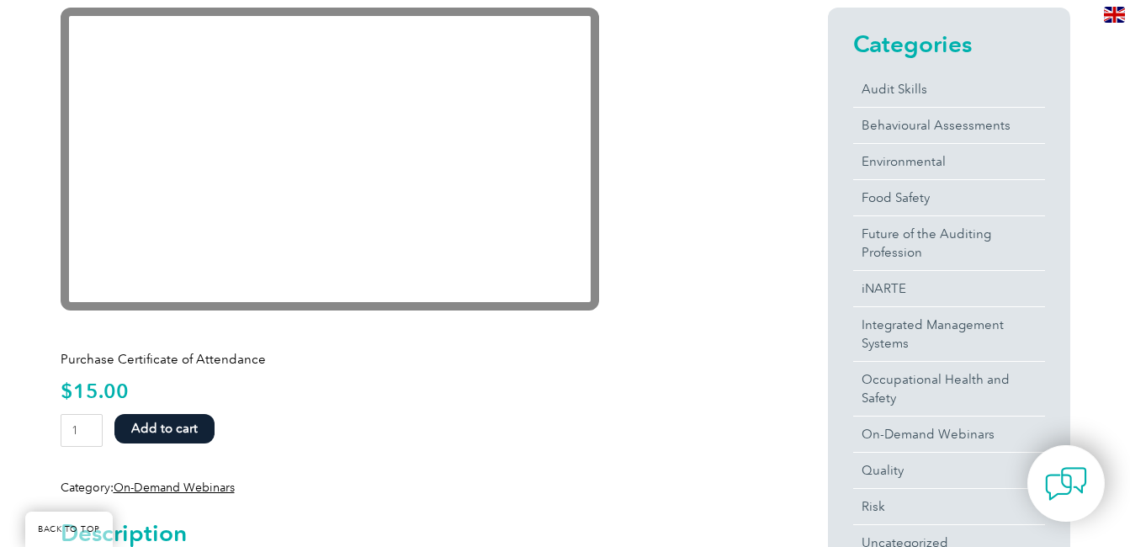
click at [158, 423] on button "Add to cart" at bounding box center [164, 428] width 100 height 29
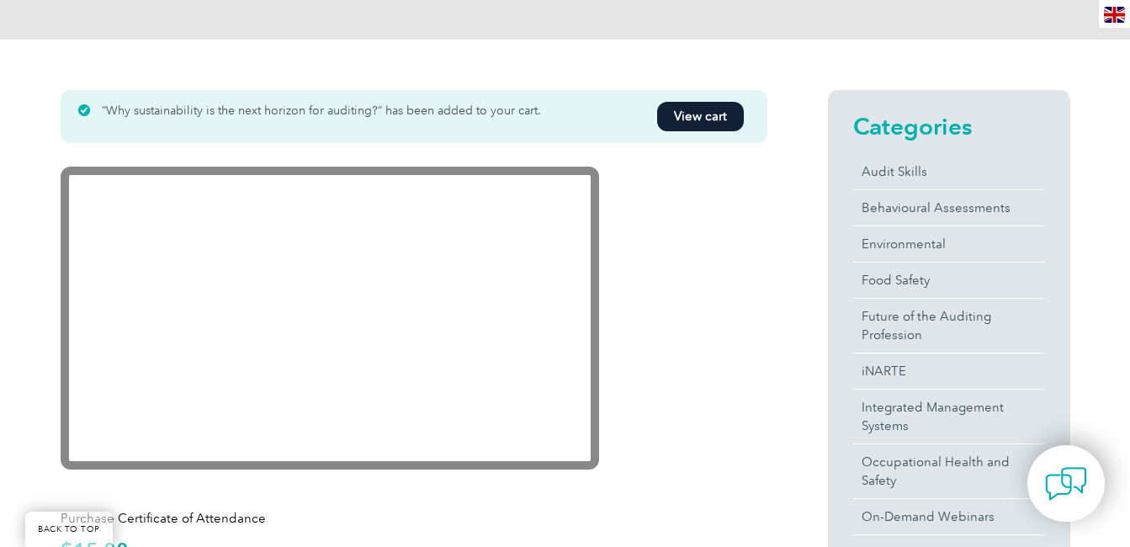
scroll to position [336, 0]
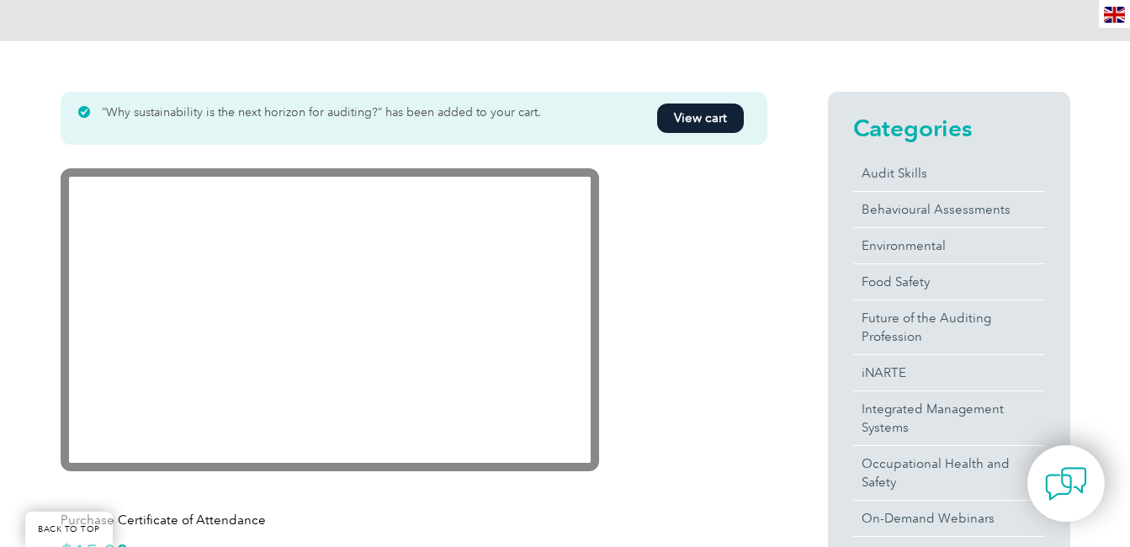
click at [704, 113] on link "View cart" at bounding box center [700, 117] width 87 height 29
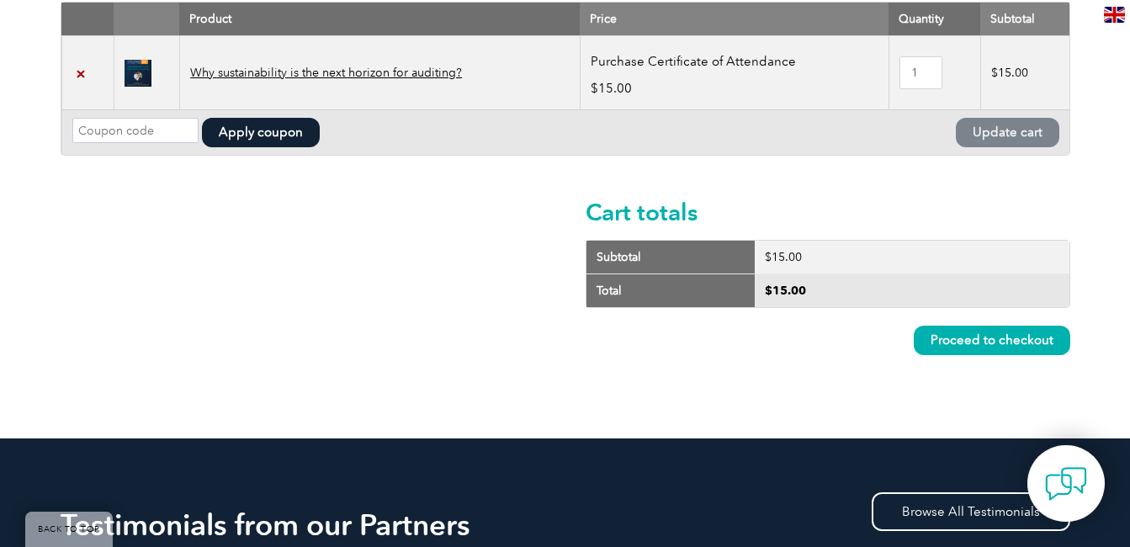
scroll to position [336, 0]
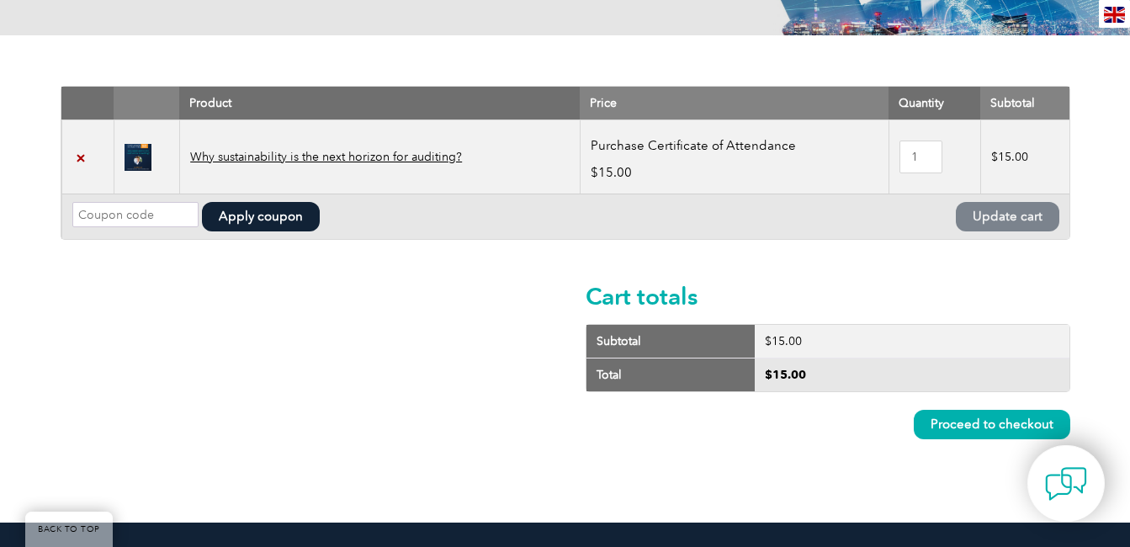
click at [364, 157] on link "Why sustainability is the next horizon for auditing?" at bounding box center [326, 157] width 272 height 14
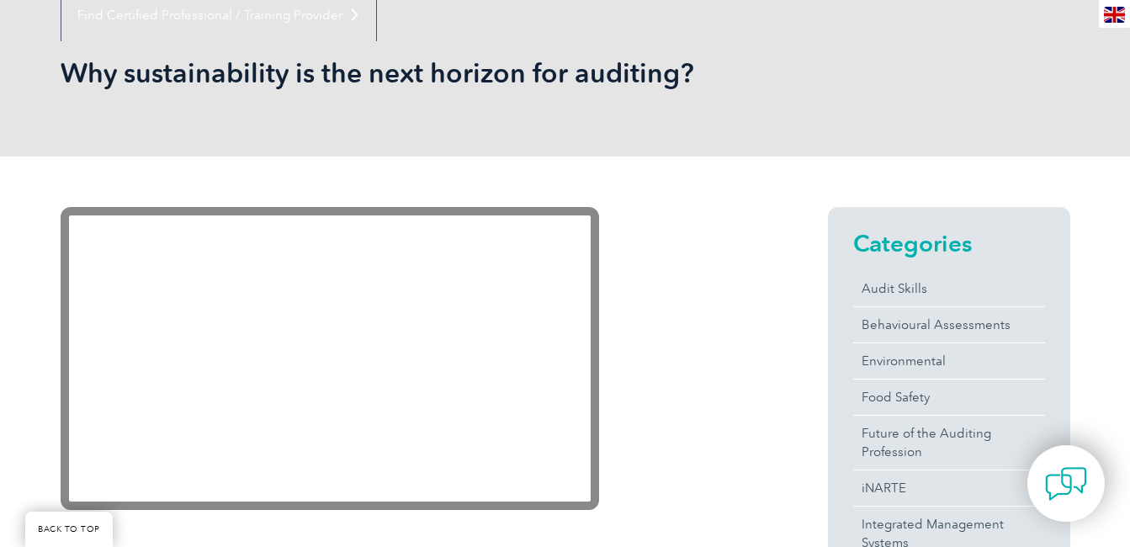
scroll to position [505, 0]
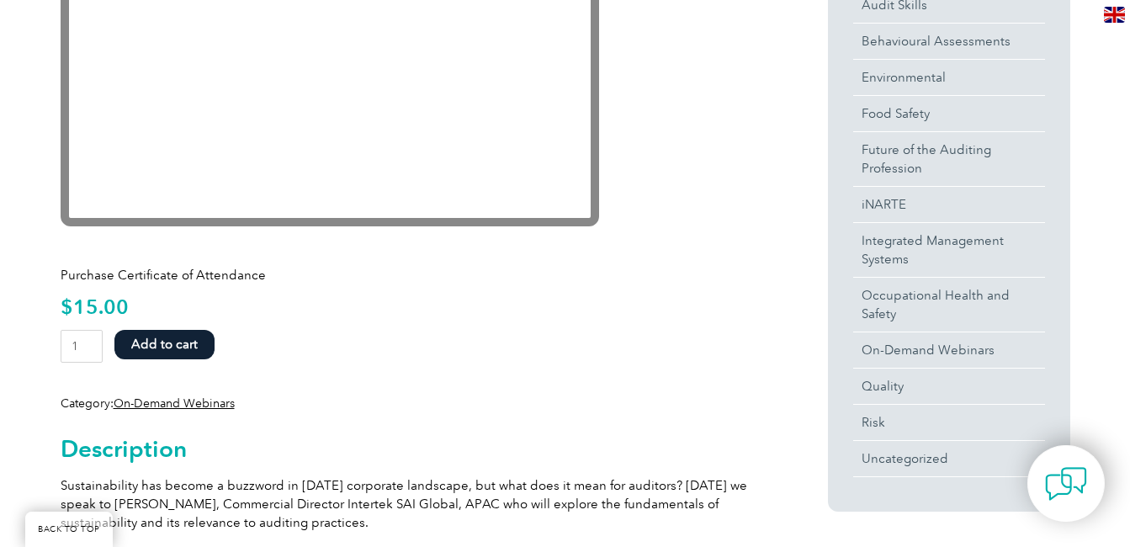
click at [188, 352] on button "Add to cart" at bounding box center [164, 344] width 100 height 29
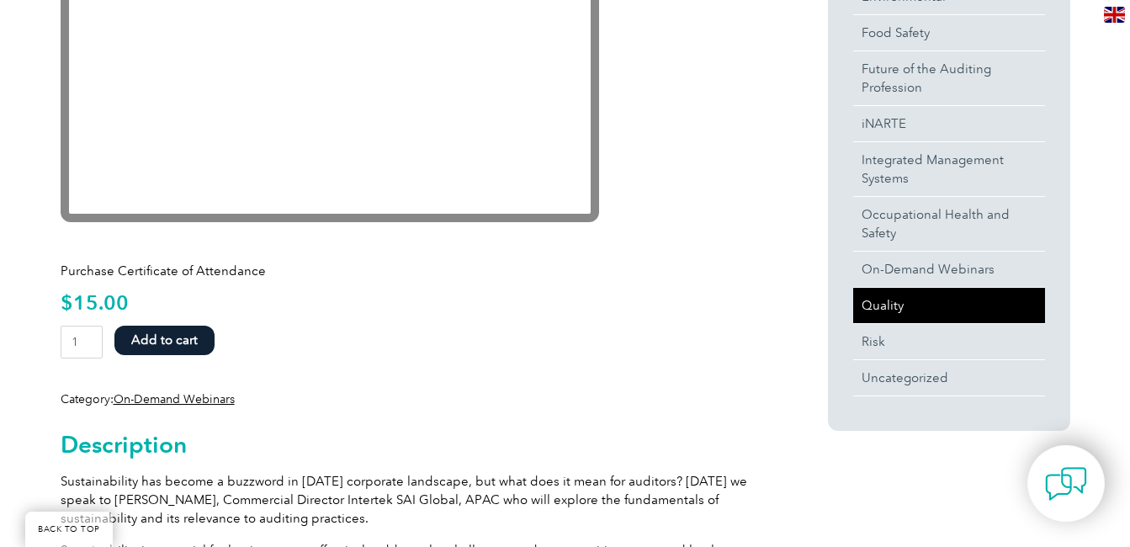
scroll to position [589, 0]
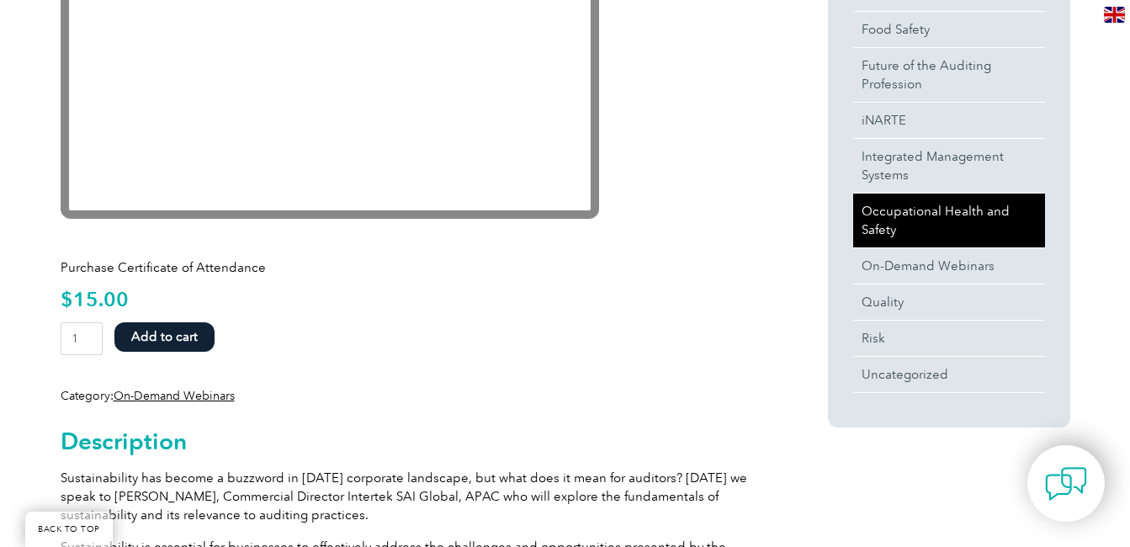
click at [965, 210] on link "Occupational Health and Safety" at bounding box center [949, 220] width 192 height 54
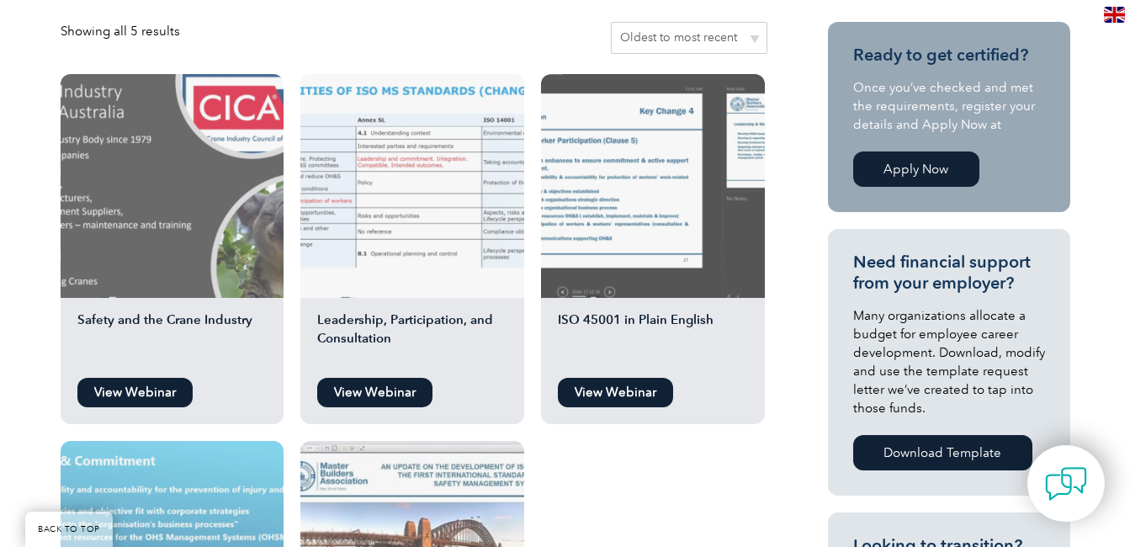
scroll to position [421, 0]
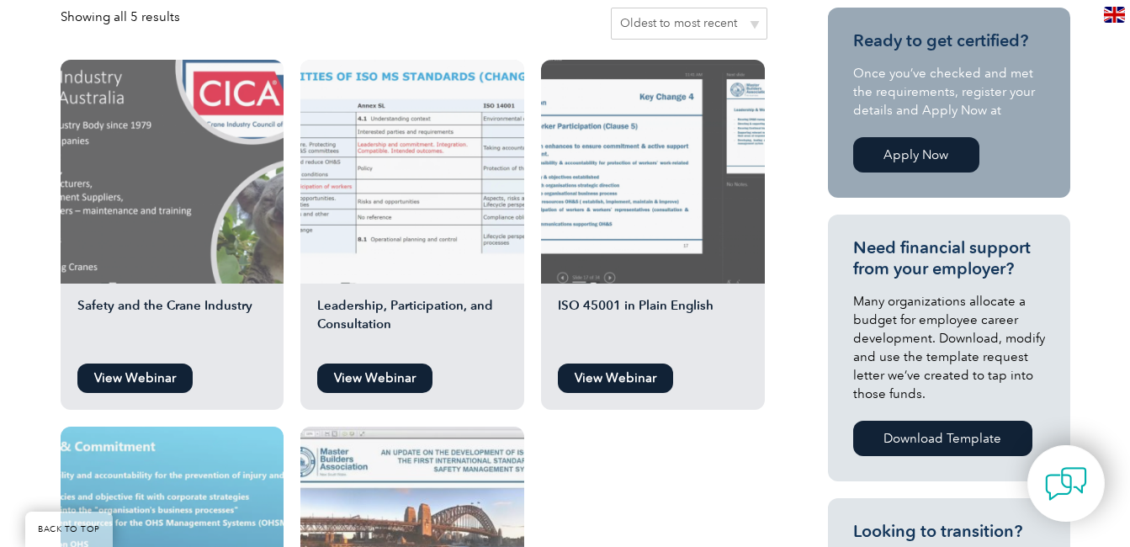
click at [128, 380] on link "View Webinar" at bounding box center [134, 377] width 115 height 29
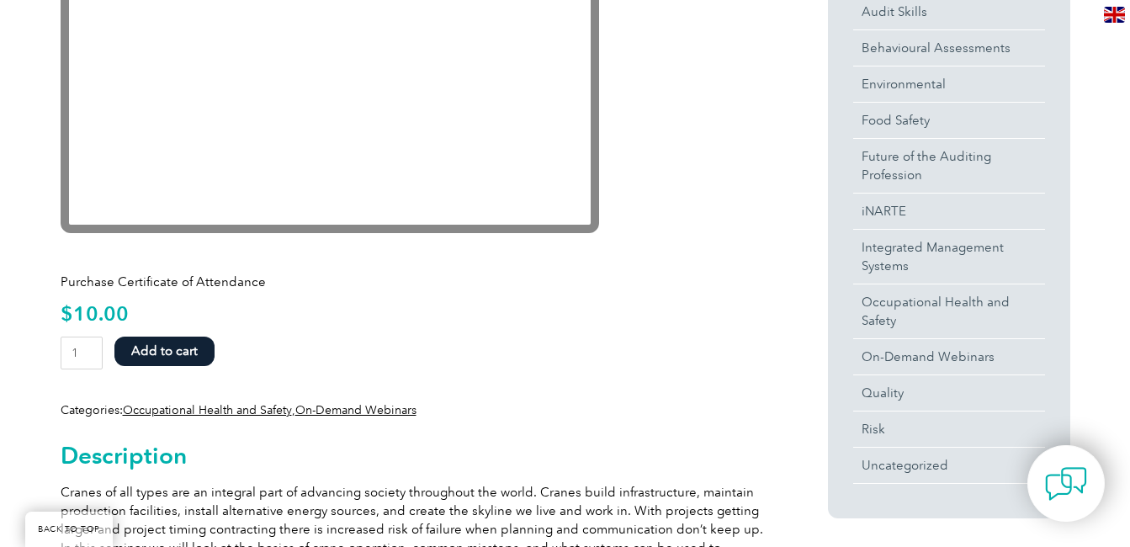
scroll to position [505, 0]
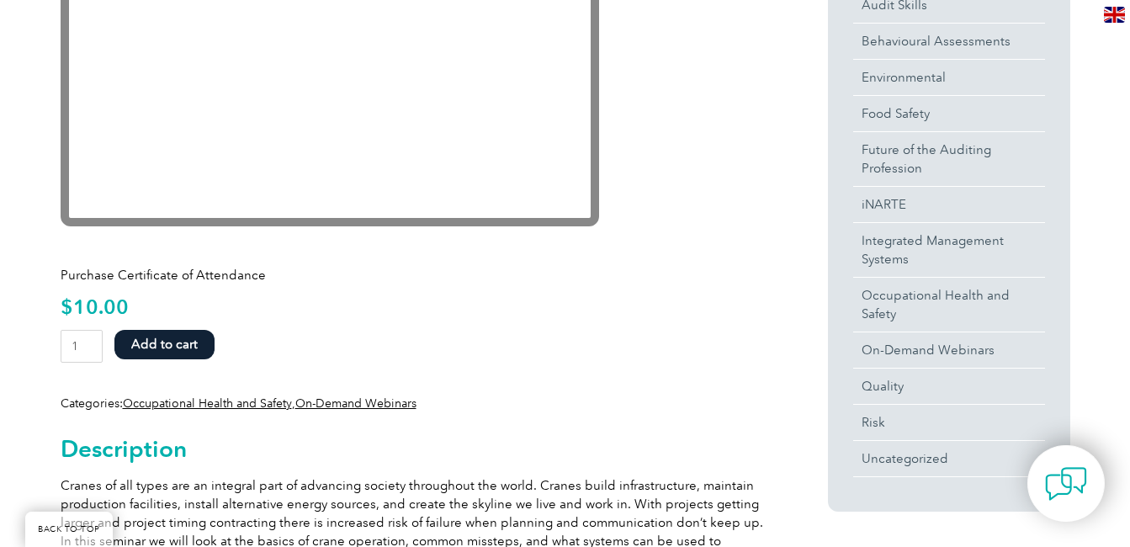
click at [161, 347] on button "Add to cart" at bounding box center [164, 344] width 100 height 29
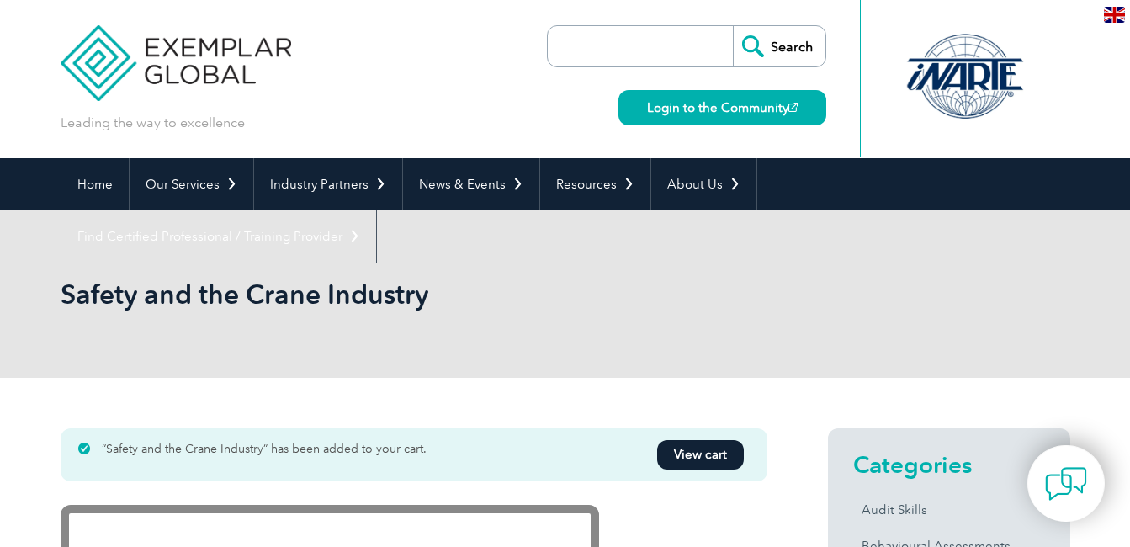
scroll to position [252, 0]
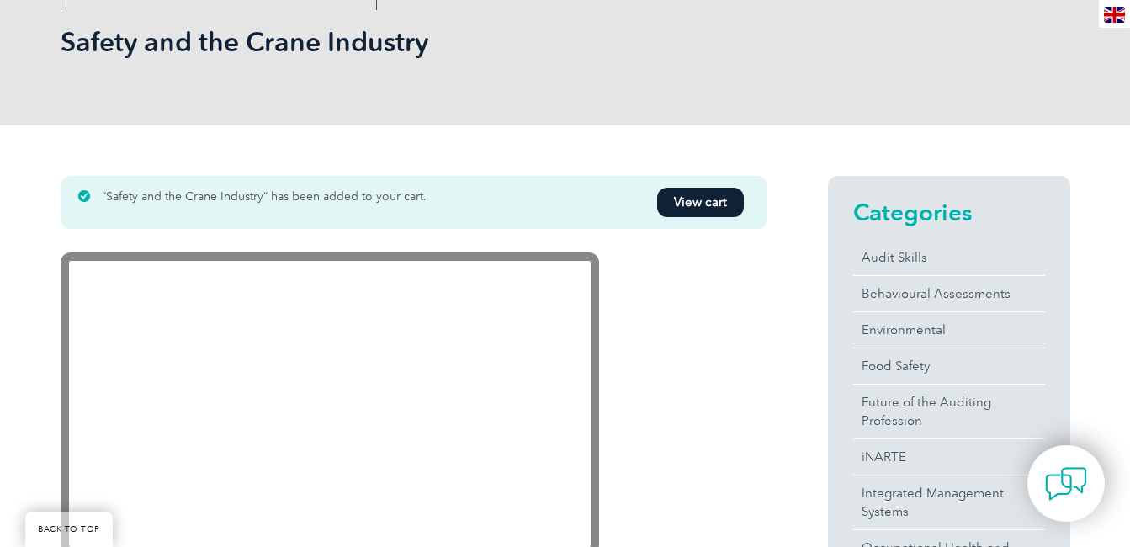
click at [718, 204] on link "View cart" at bounding box center [700, 202] width 87 height 29
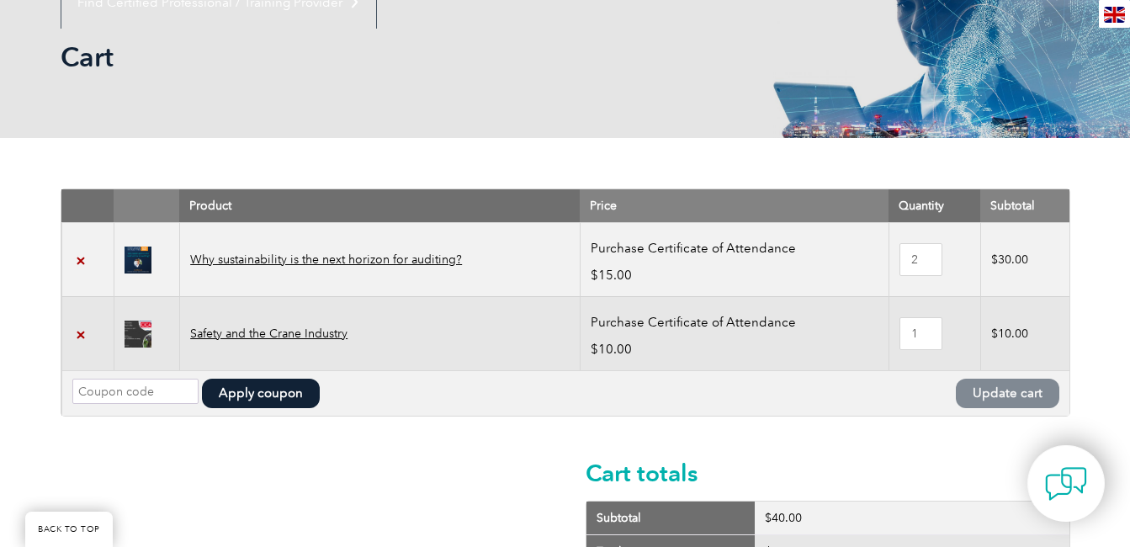
scroll to position [252, 0]
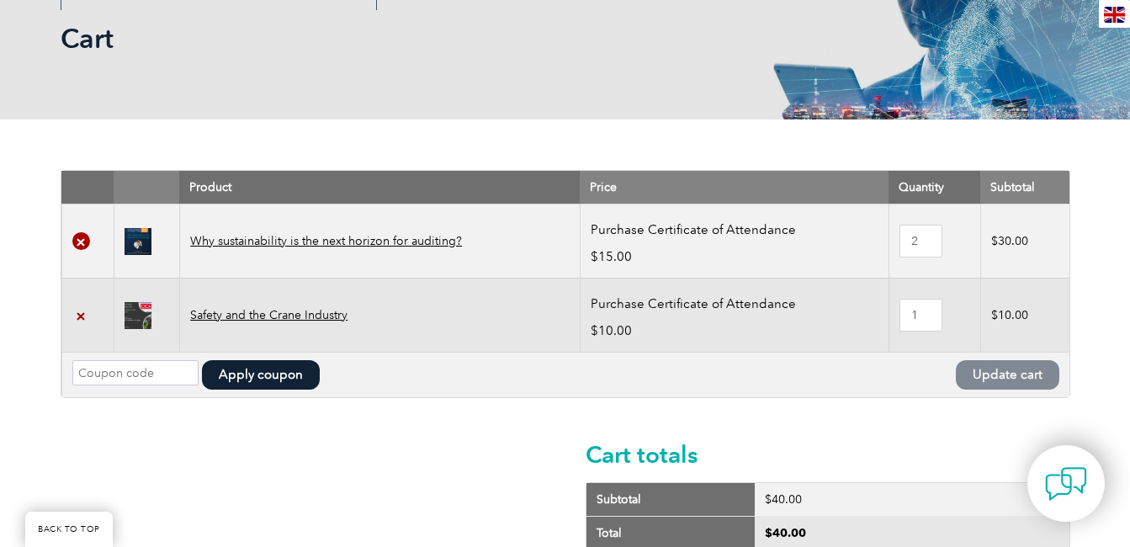
click at [78, 242] on link "×" at bounding box center [81, 241] width 18 height 18
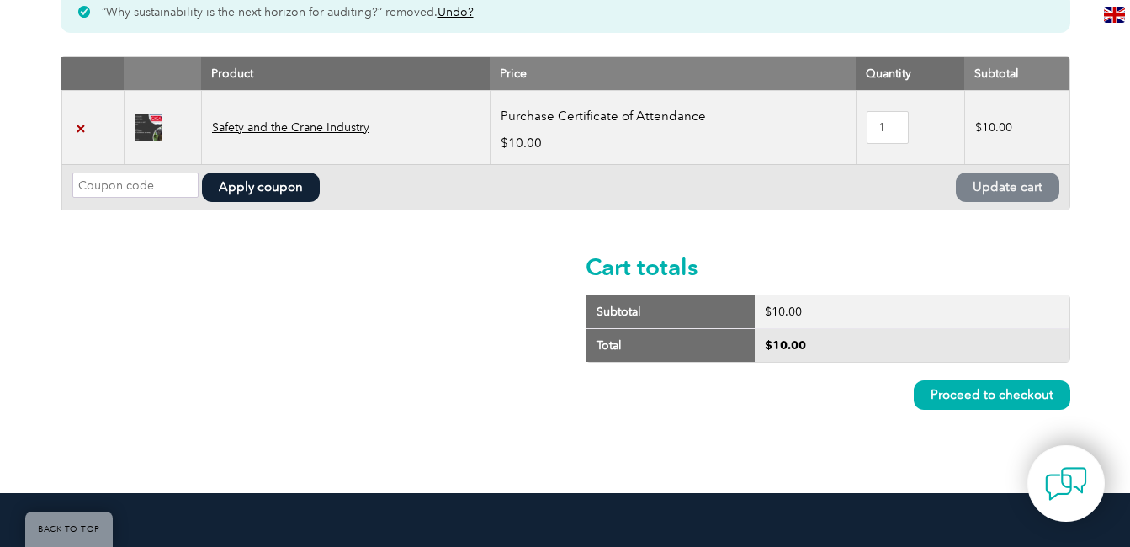
scroll to position [506, 0]
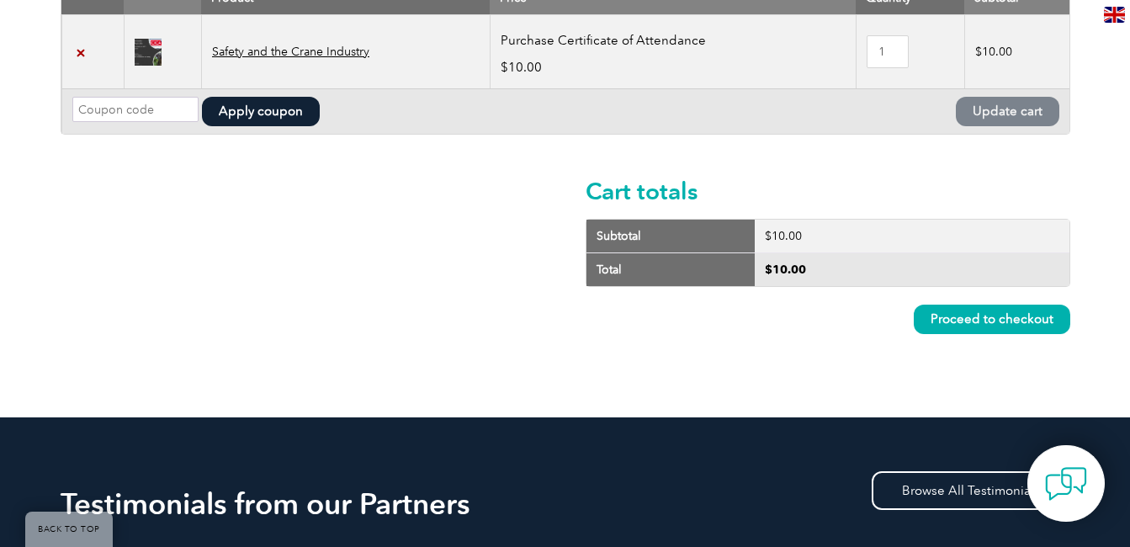
click at [973, 320] on link "Proceed to checkout" at bounding box center [991, 318] width 156 height 29
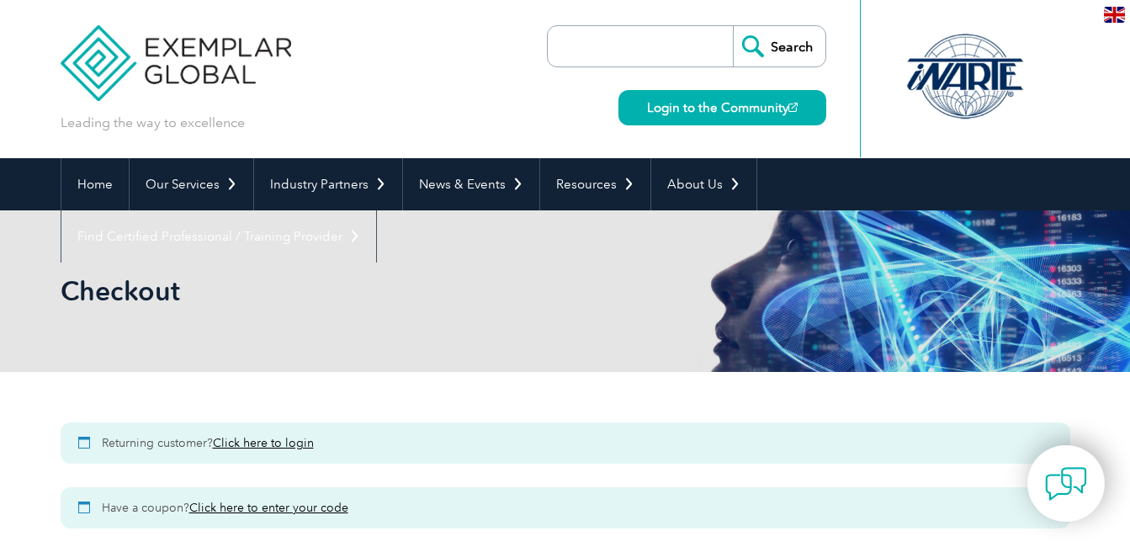
select select "[GEOGRAPHIC_DATA]"
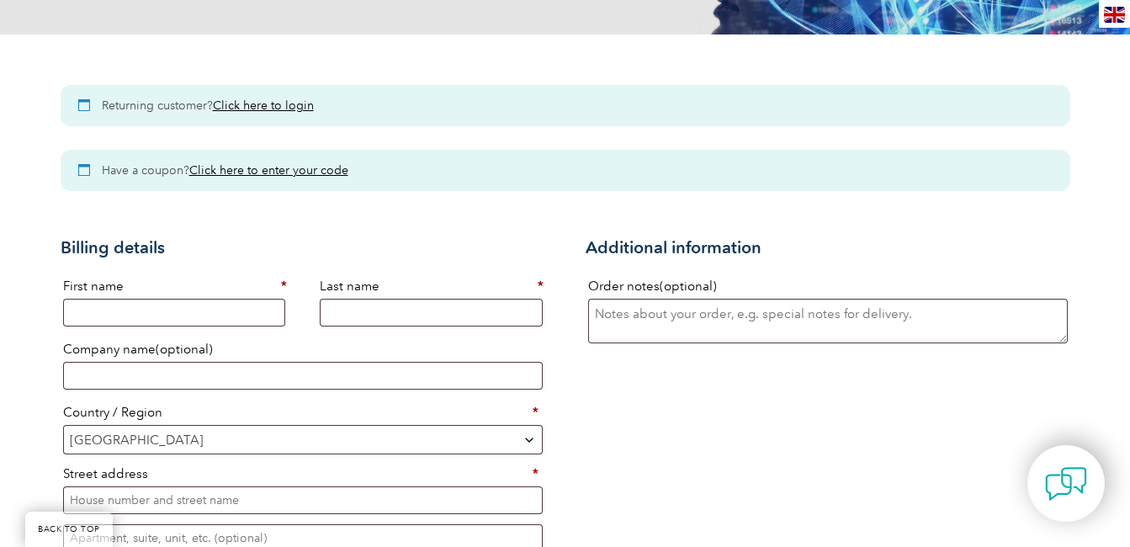
scroll to position [505, 0]
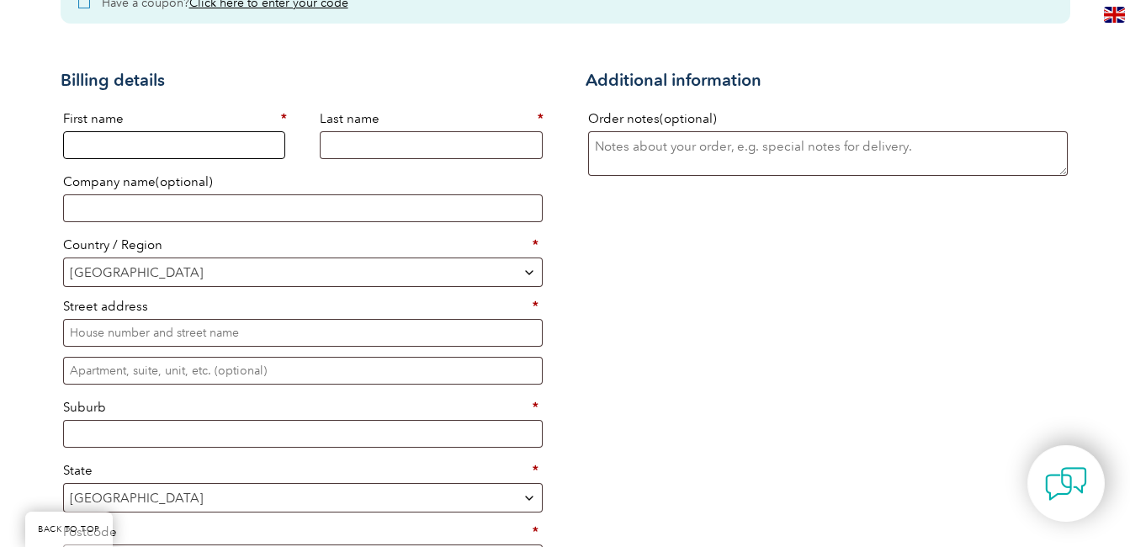
click at [216, 145] on input "First name *" at bounding box center [174, 145] width 223 height 28
type input "[PERSON_NAME]"
type input "LOPEZ CHAVEZ"
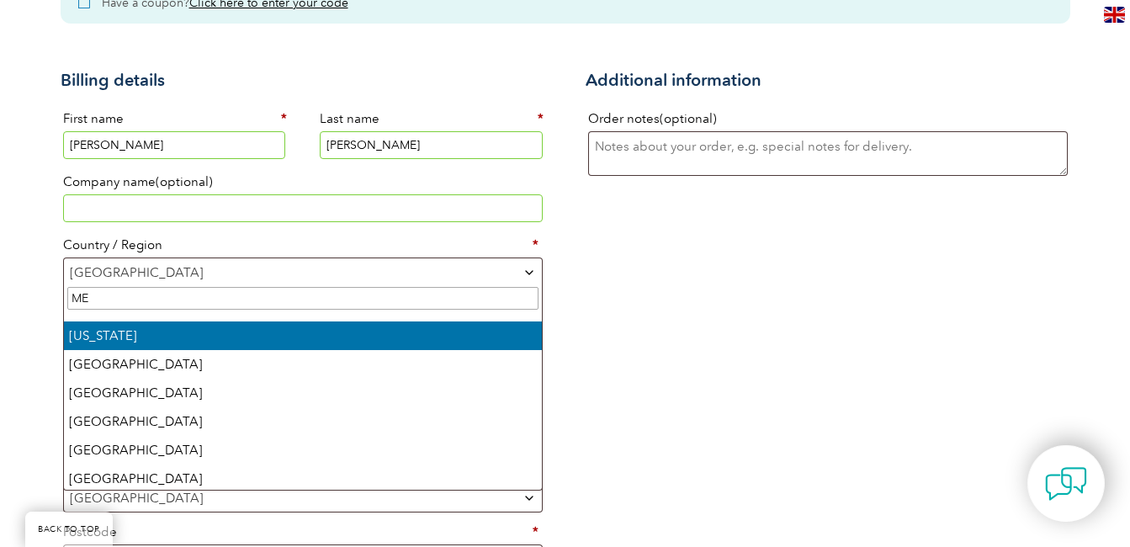
type input "ME"
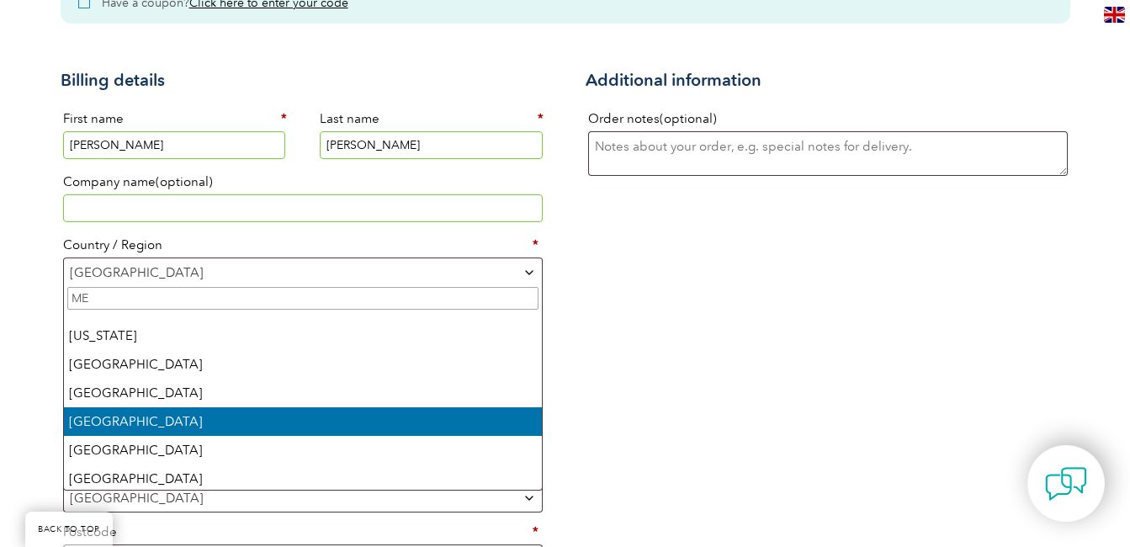
select select "MX"
select select "Checkout"
select select "MX"
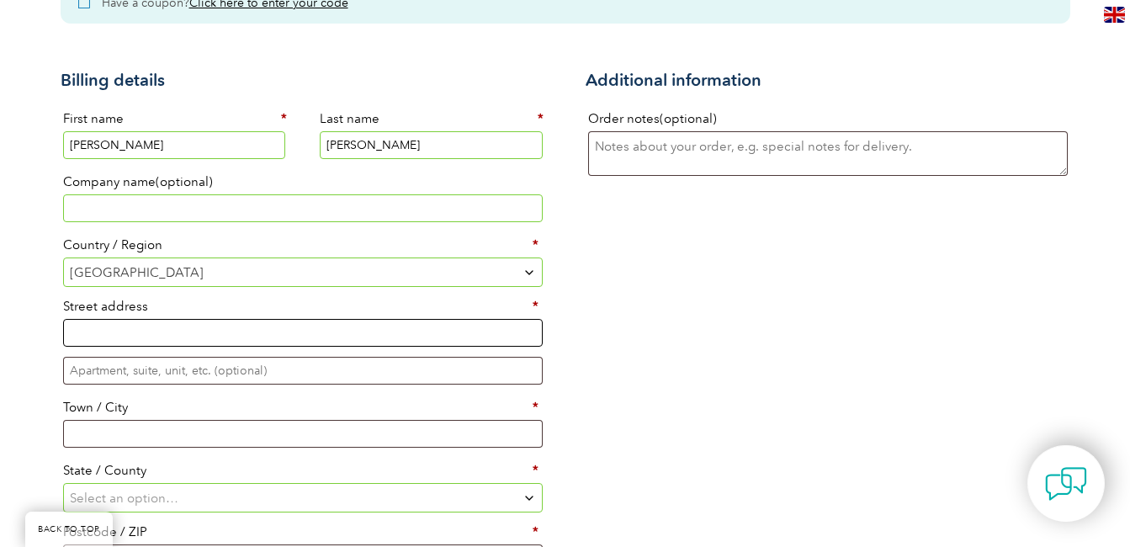
click at [222, 336] on input "Street address *" at bounding box center [302, 333] width 479 height 28
type input "n"
type input "NOGALES 255"
click at [306, 443] on input "Town / City *" at bounding box center [302, 434] width 479 height 28
type input "MONTERREY"
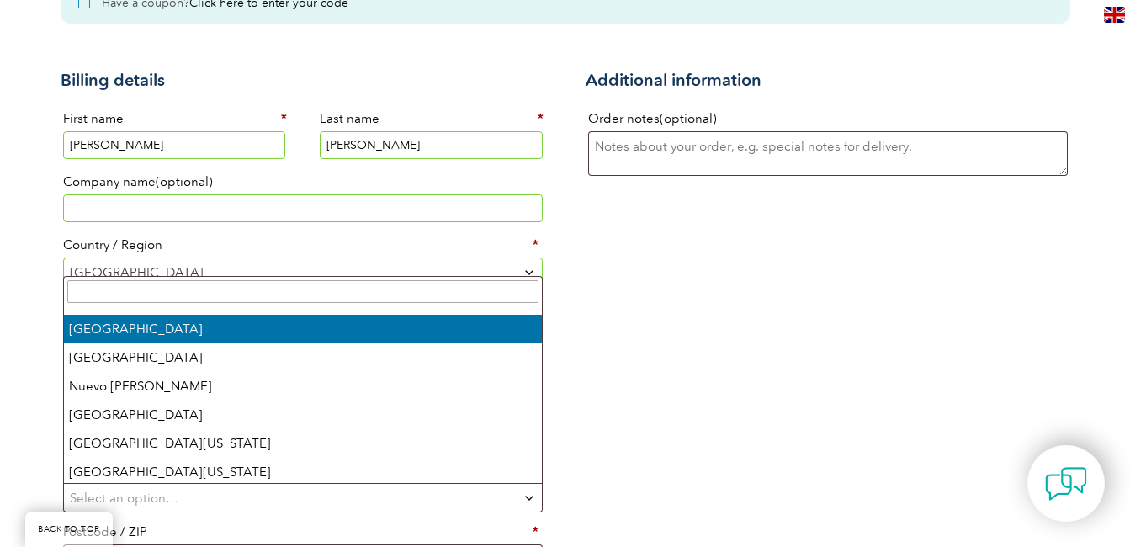
click at [295, 499] on span "Select an option…" at bounding box center [303, 498] width 478 height 28
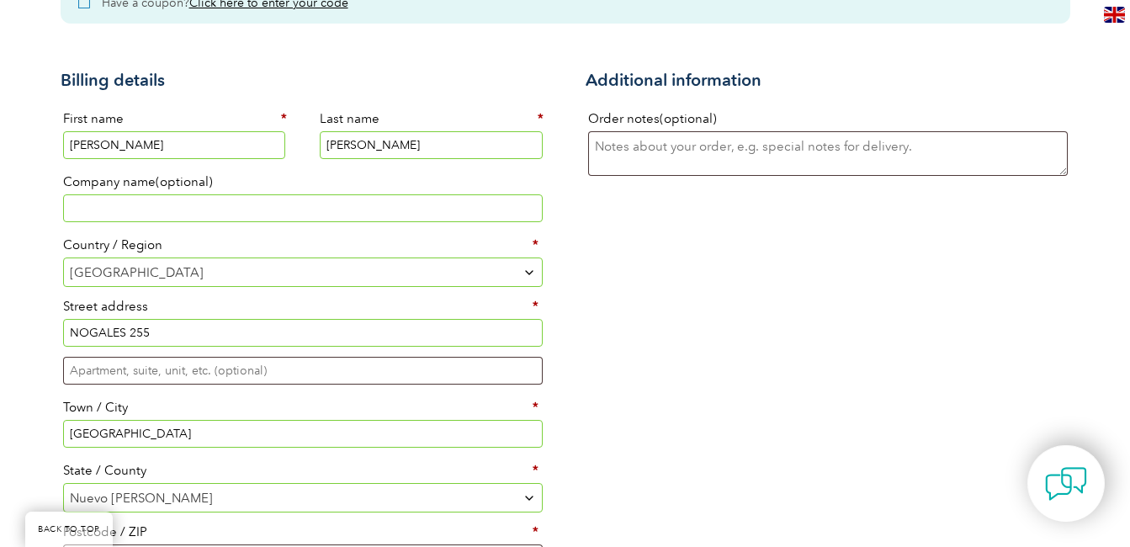
select select "NL"
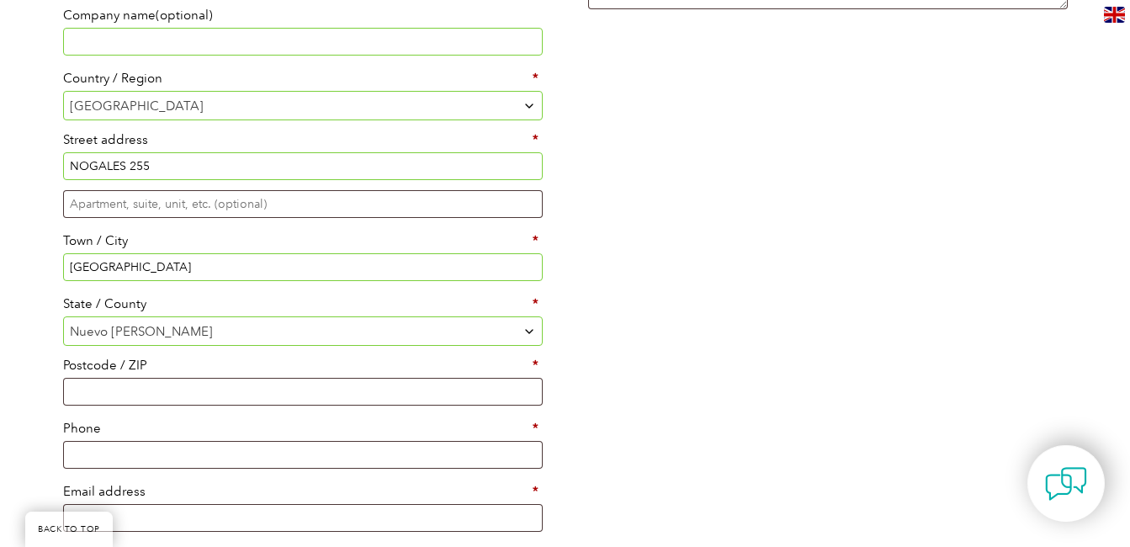
scroll to position [673, 0]
click at [457, 389] on input "Postcode / ZIP *" at bounding box center [302, 390] width 479 height 28
type input "64988"
click at [504, 457] on input "Phone *" at bounding box center [302, 453] width 479 height 28
click at [71, 458] on input "8112437360" at bounding box center [302, 453] width 479 height 28
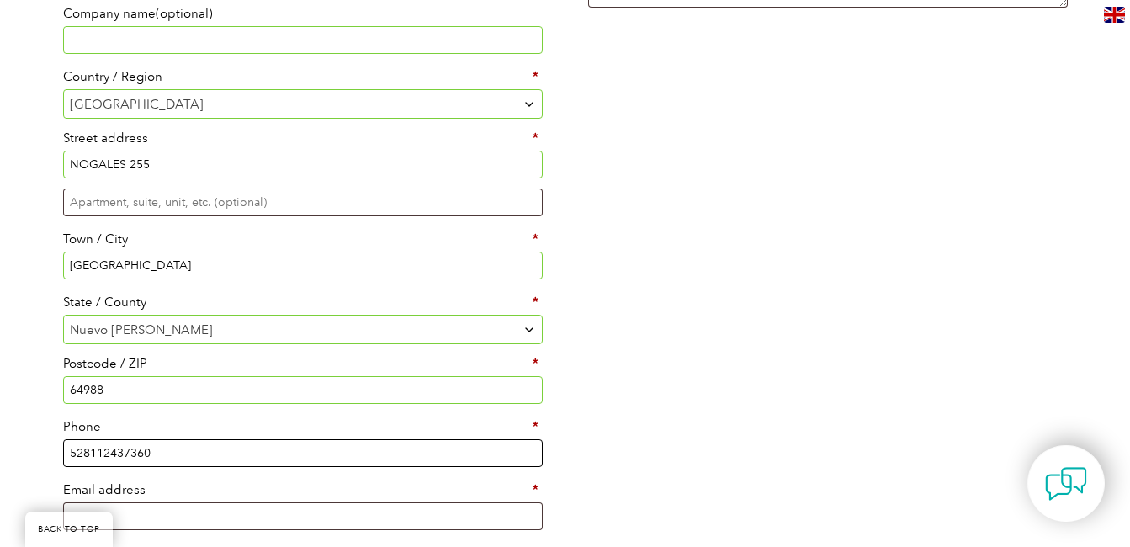
type input "528112437360"
click at [150, 511] on input "Email address *" at bounding box center [302, 516] width 479 height 28
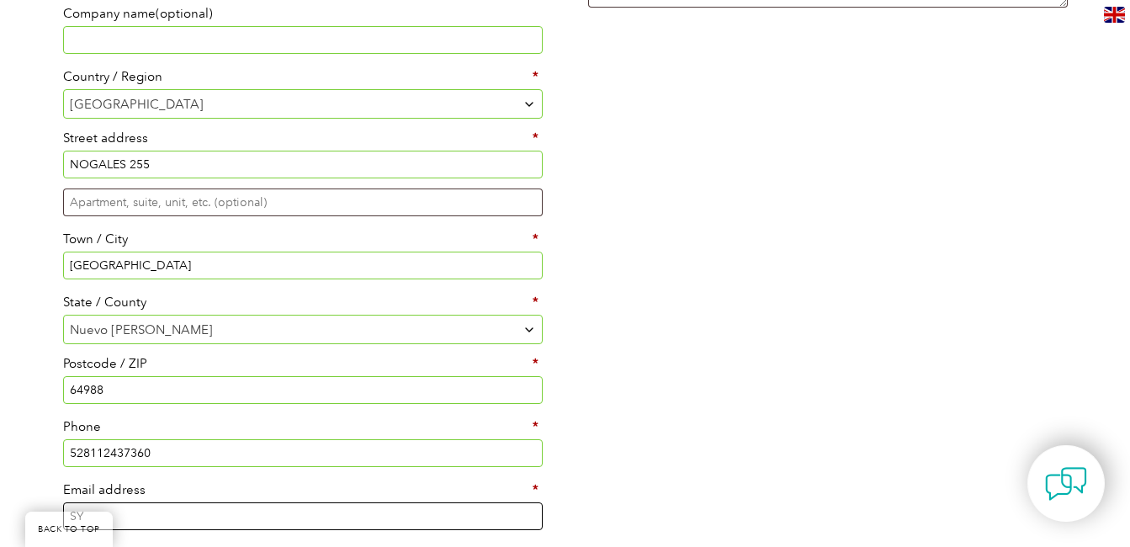
type input "S"
type input "sylocha@hotmail.com"
click at [747, 478] on div "Billing details First name * SILVIA YOLANDA Last name * LOPEZ CHAVEZ Company na…" at bounding box center [565, 240] width 1009 height 722
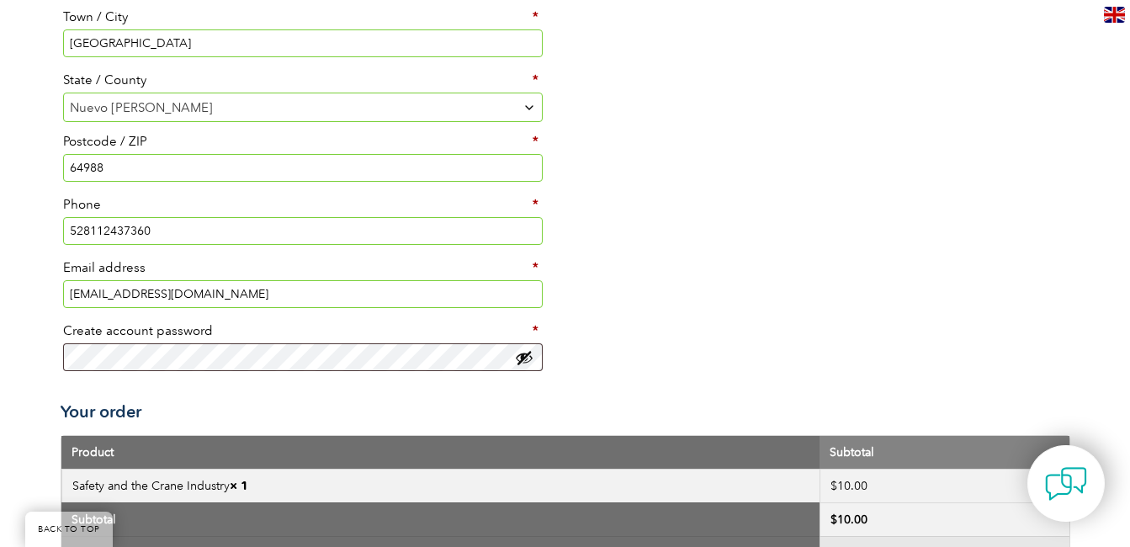
scroll to position [925, 0]
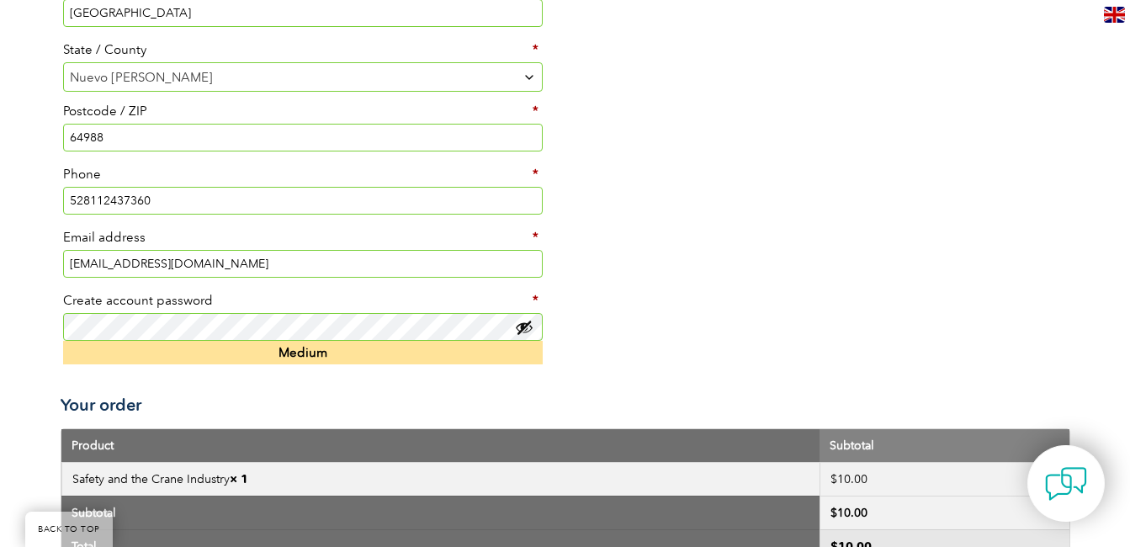
click at [527, 321] on button "Show password" at bounding box center [524, 327] width 19 height 19
click at [486, 384] on form "Billing details First name * SILVIA YOLANDA Last name * LOPEZ CHAVEZ Company na…" at bounding box center [565, 21] width 1009 height 789
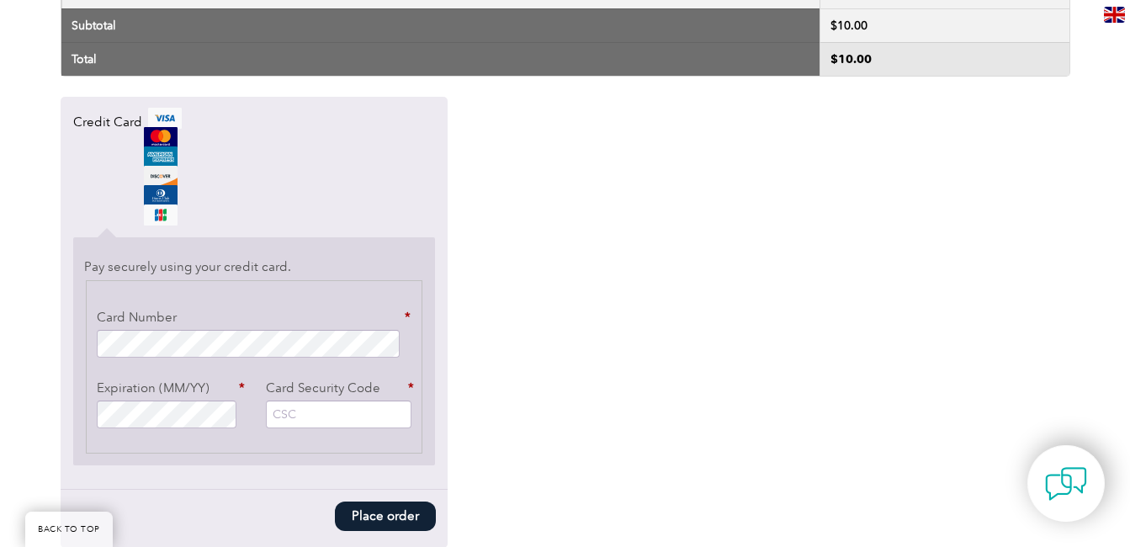
scroll to position [1430, 0]
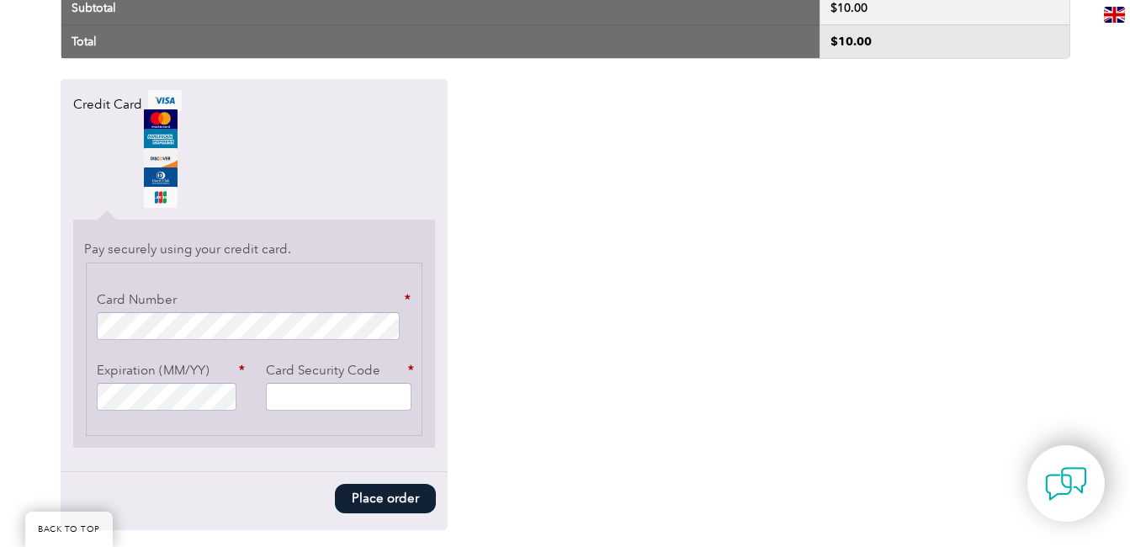
click at [337, 396] on input "Card Security Code *" at bounding box center [339, 397] width 146 height 28
type input "5389"
click at [393, 496] on button "Place order" at bounding box center [385, 498] width 101 height 29
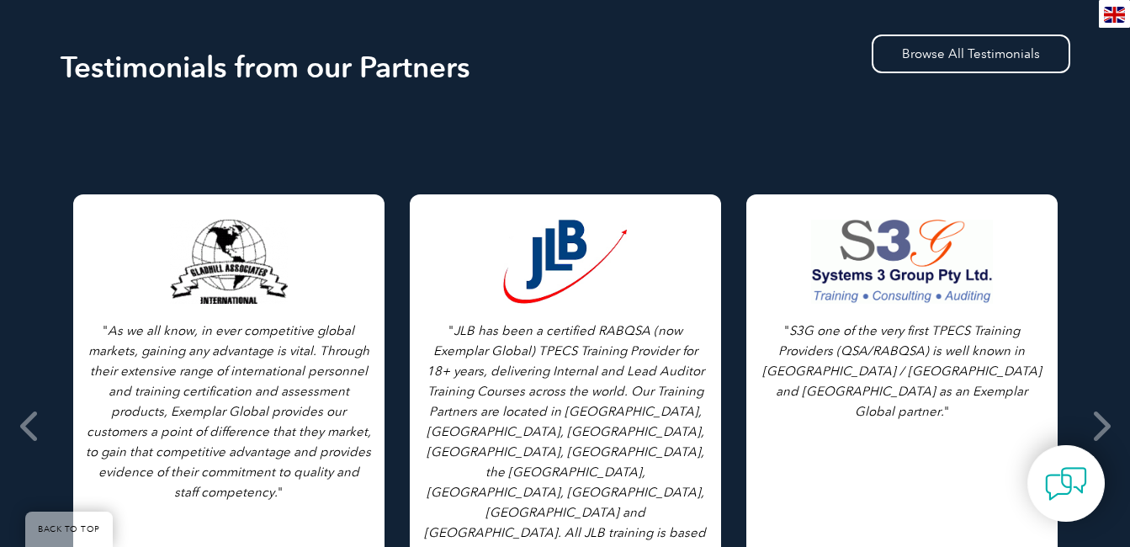
scroll to position [2355, 0]
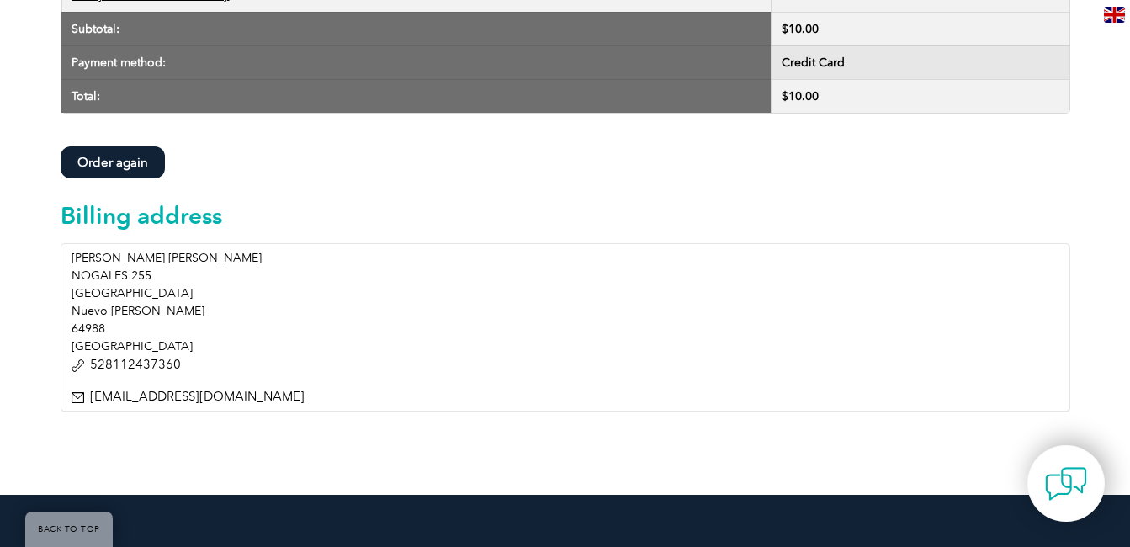
scroll to position [505, 0]
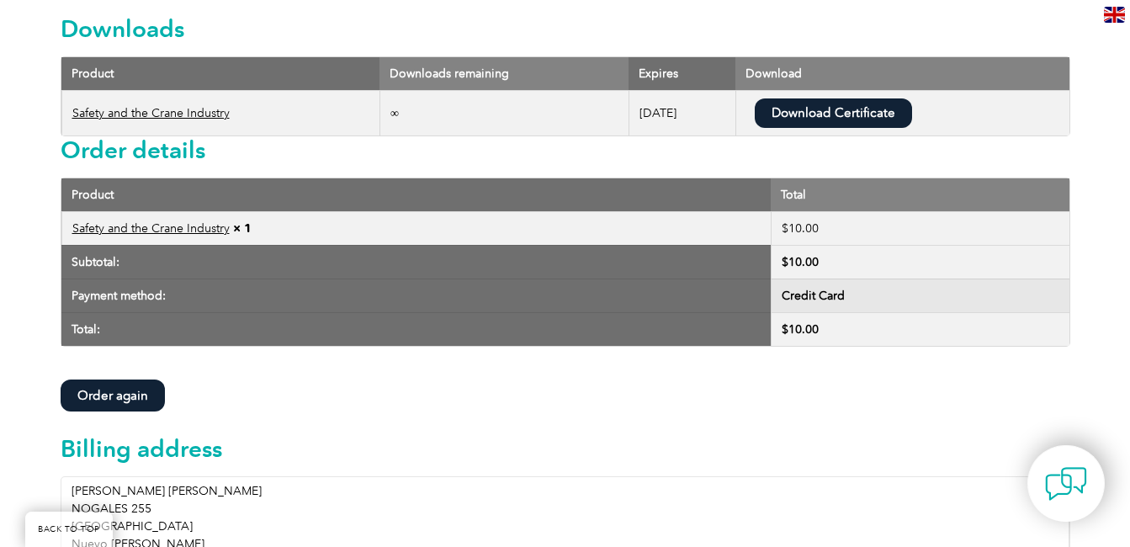
click at [379, 112] on td "∞" at bounding box center [503, 112] width 249 height 45
click at [810, 116] on link "Download Certificate" at bounding box center [832, 112] width 157 height 29
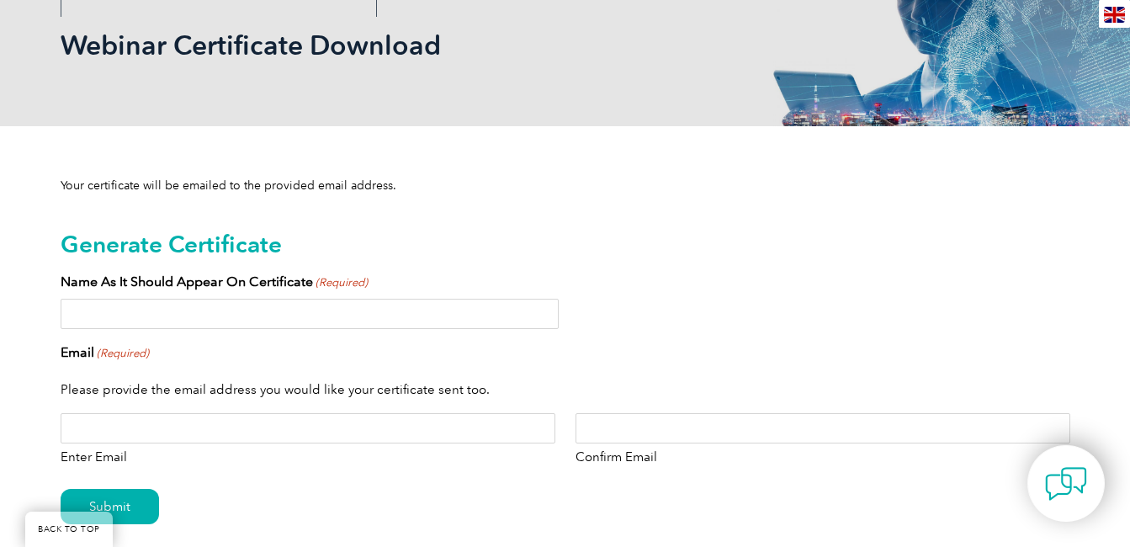
scroll to position [252, 0]
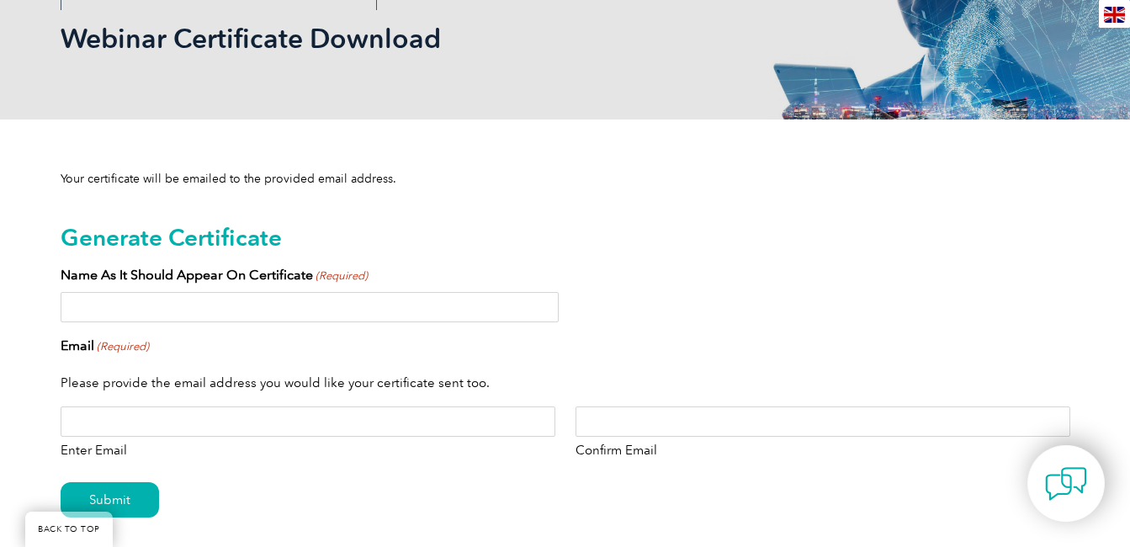
click at [249, 308] on input "Name As It Should Appear On Certificate (Required)" at bounding box center [310, 307] width 498 height 30
type input "[PERSON_NAME] [PERSON_NAME]"
click at [304, 431] on input "Enter Email" at bounding box center [308, 421] width 495 height 30
type input "S"
type input "[EMAIL_ADDRESS][DOMAIN_NAME]"
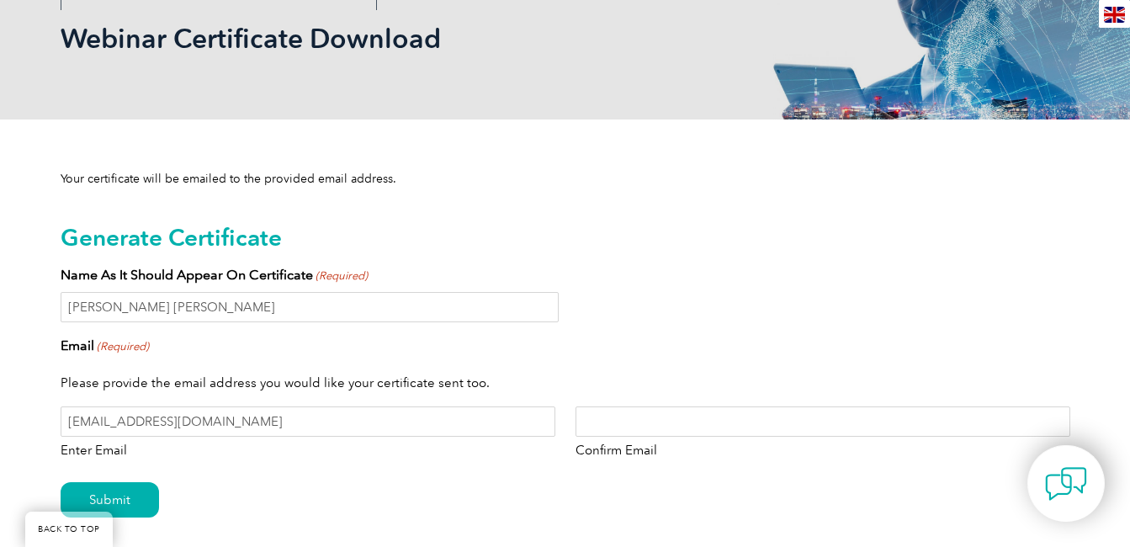
click at [702, 415] on input "Confirm Email" at bounding box center [822, 421] width 495 height 30
type input "[EMAIL_ADDRESS][DOMAIN_NAME]"
click at [512, 483] on div "Submit" at bounding box center [565, 500] width 1009 height 73
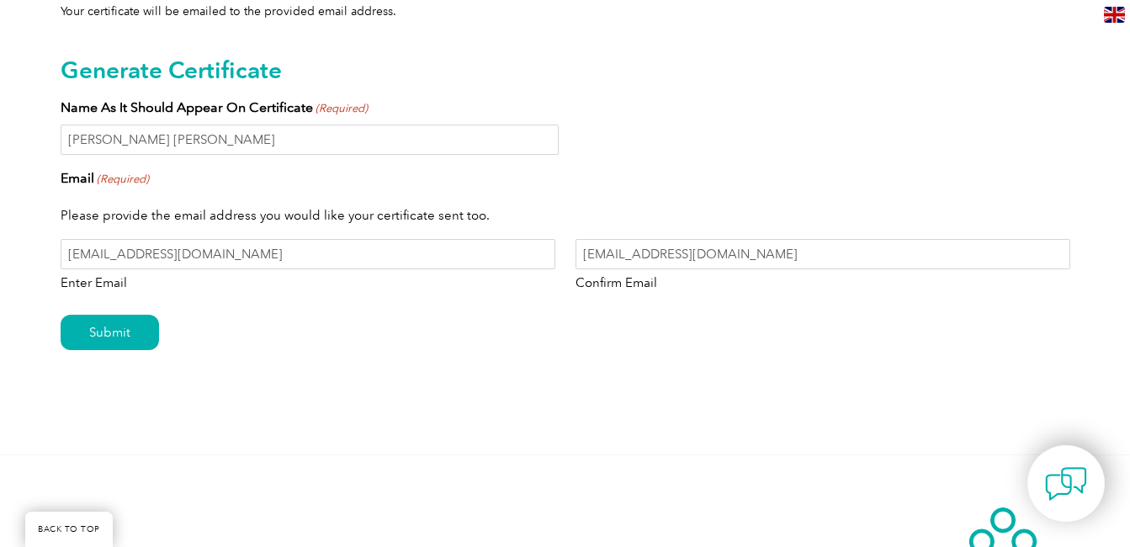
scroll to position [421, 0]
click at [89, 338] on input "Submit" at bounding box center [110, 331] width 98 height 35
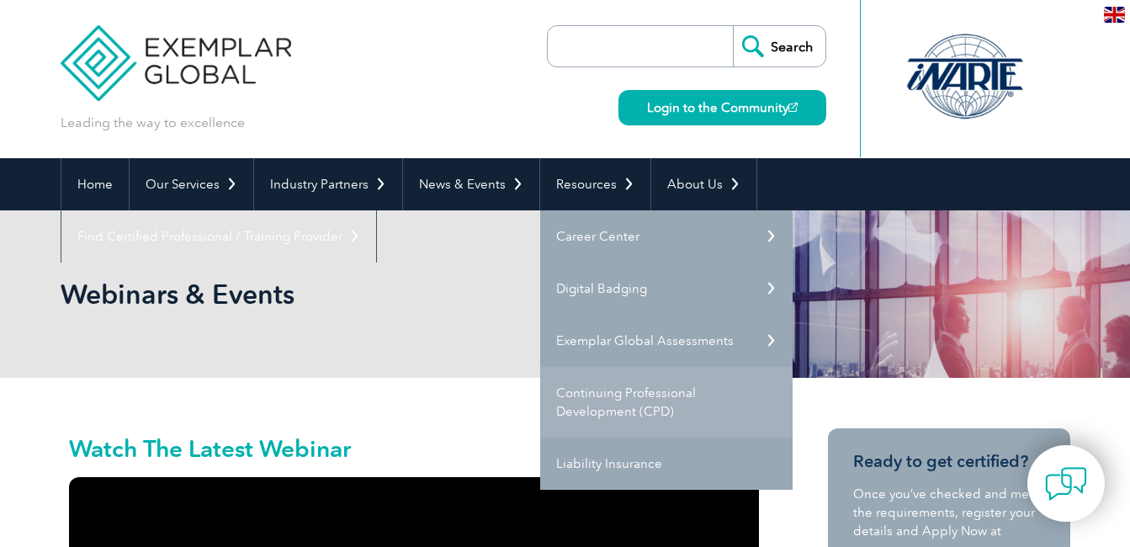
click at [628, 409] on link "Continuing Professional Development (CPD)" at bounding box center [666, 402] width 252 height 71
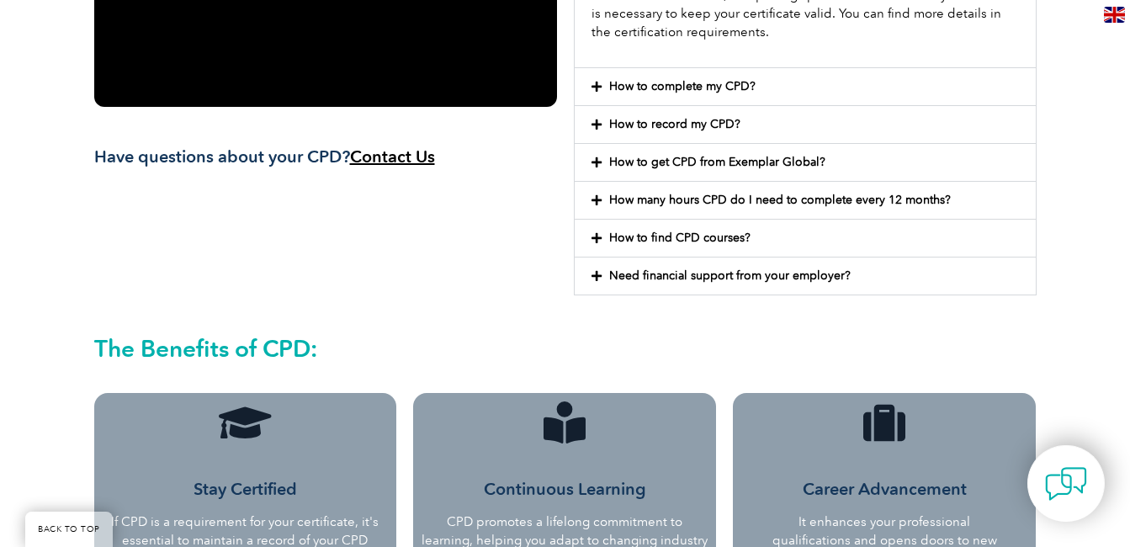
scroll to position [589, 0]
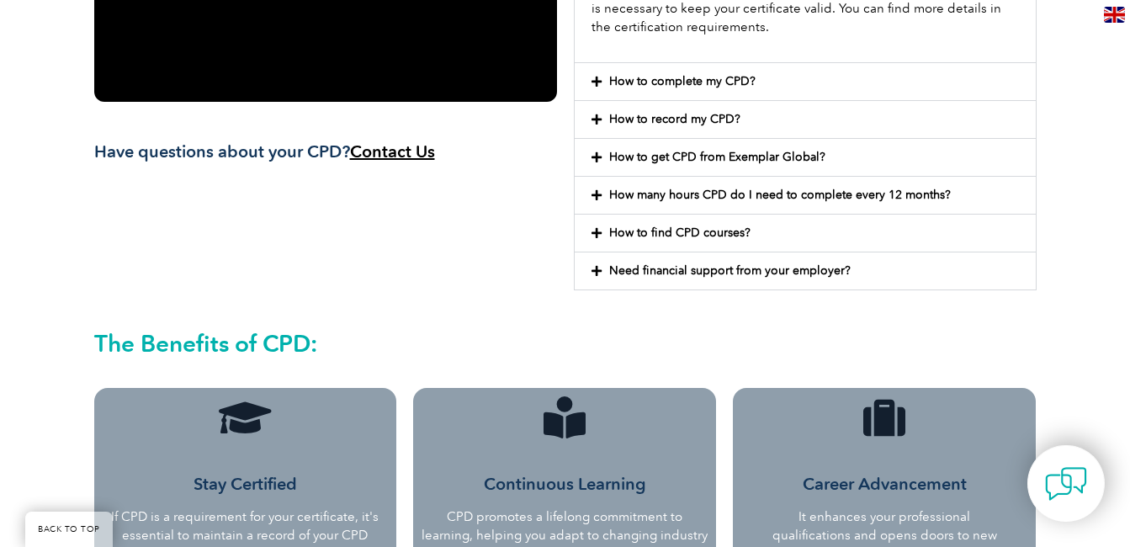
click at [596, 155] on icon at bounding box center [596, 157] width 10 height 12
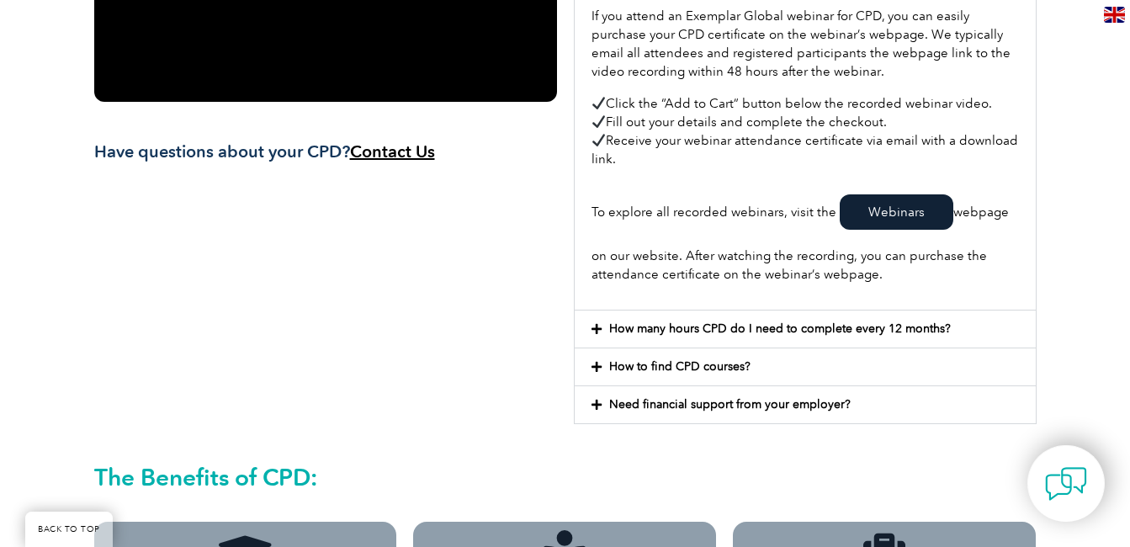
click at [914, 211] on link "Webinars" at bounding box center [896, 211] width 114 height 35
click at [898, 214] on link "Webinars" at bounding box center [896, 211] width 114 height 35
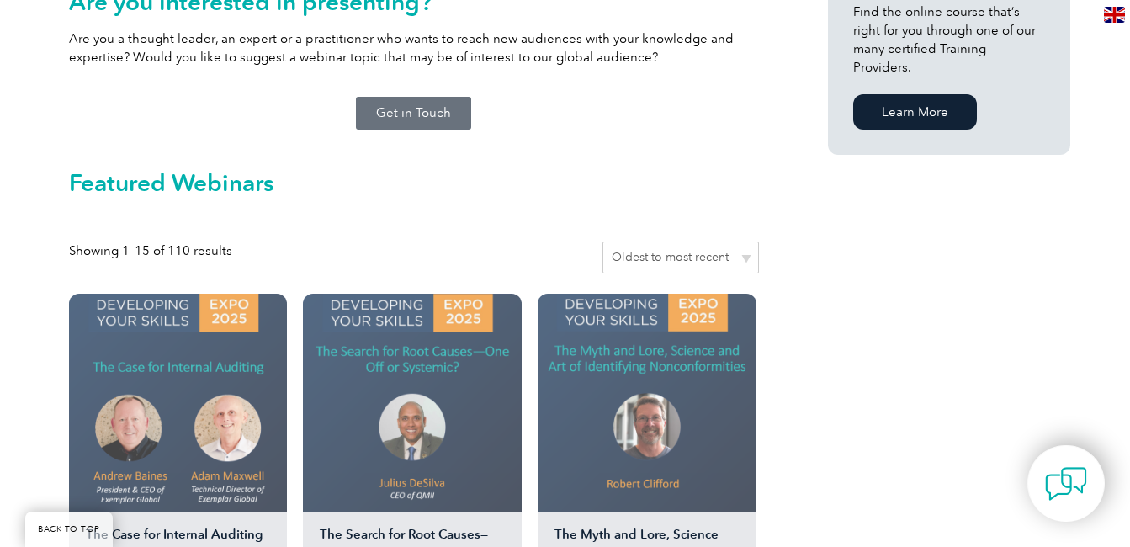
scroll to position [1262, 0]
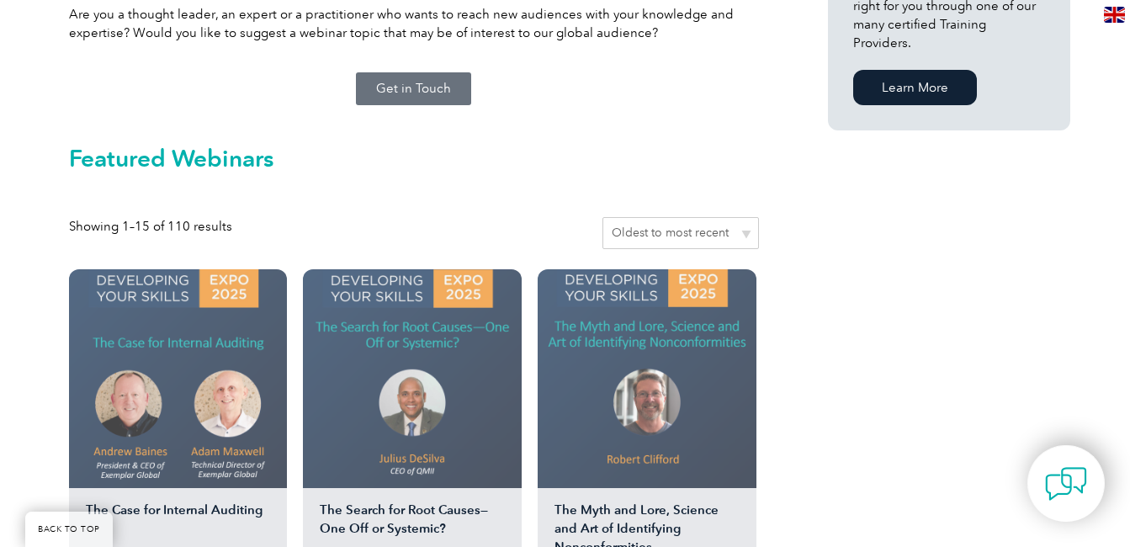
click at [180, 357] on img at bounding box center [178, 378] width 219 height 219
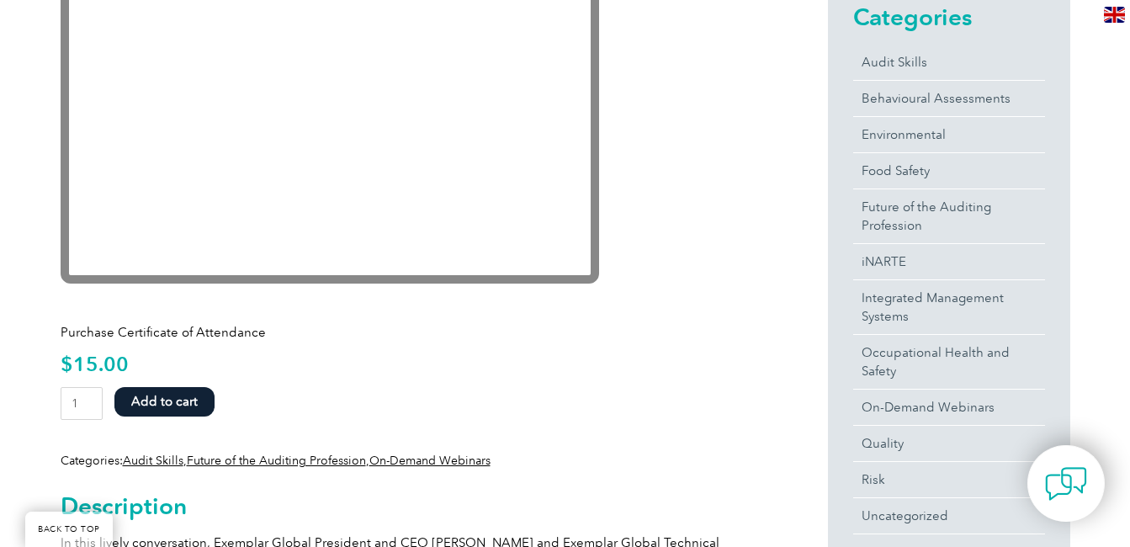
scroll to position [505, 0]
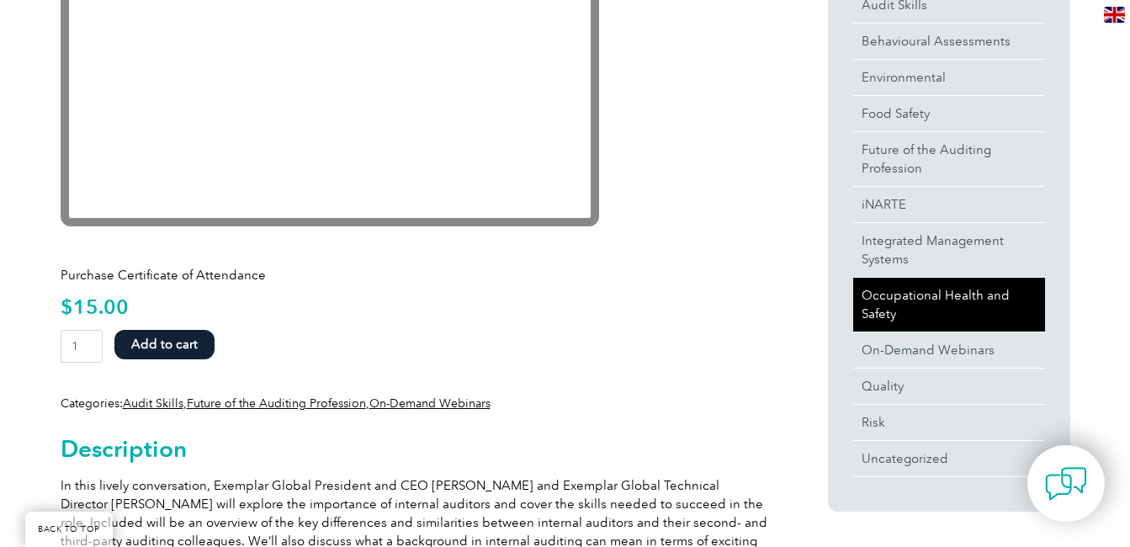
click at [923, 302] on link "Occupational Health and Safety" at bounding box center [949, 305] width 192 height 54
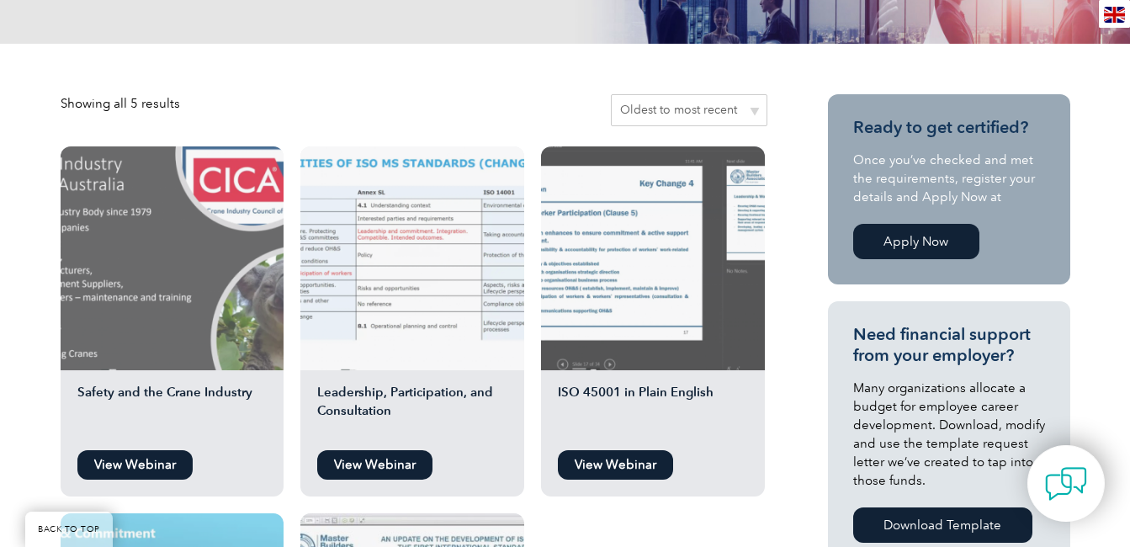
scroll to position [336, 0]
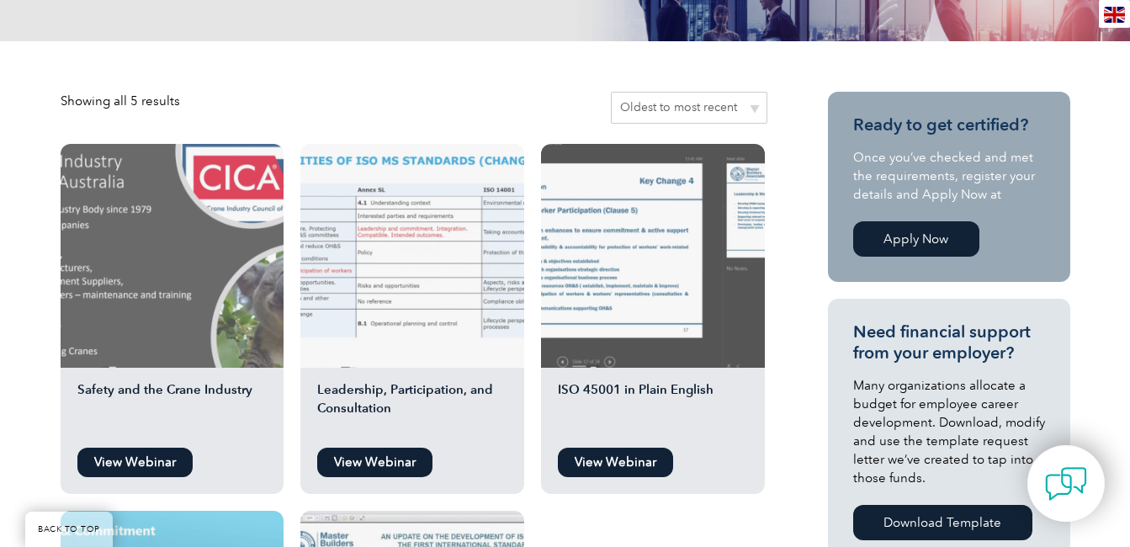
click at [131, 460] on link "View Webinar" at bounding box center [134, 461] width 115 height 29
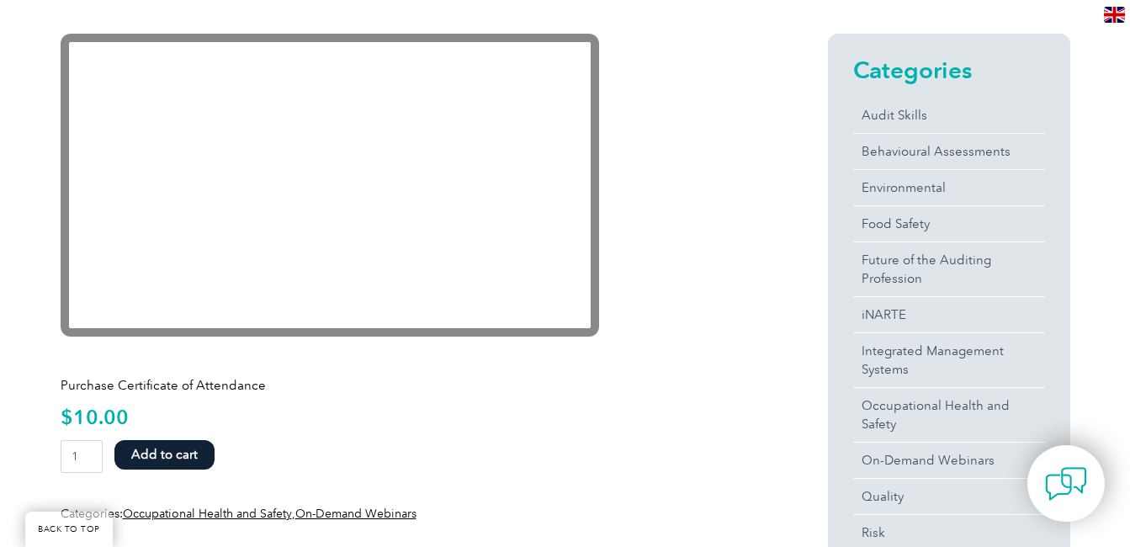
scroll to position [421, 0]
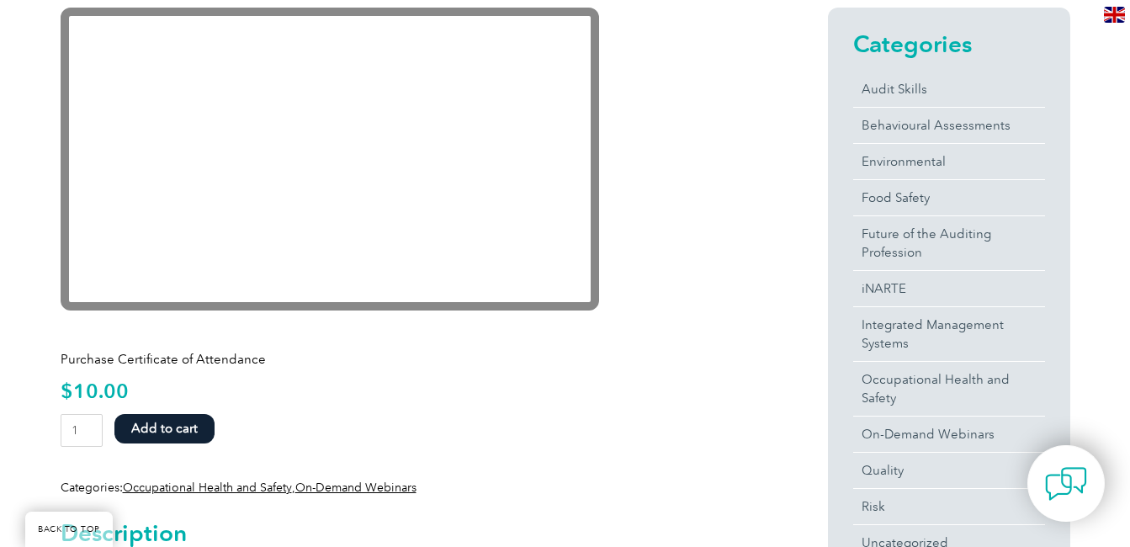
click at [427, 378] on div "Purchase Certificate of Attendance $ 10.00 Safety and the Crane Industry quanti…" at bounding box center [414, 416] width 706 height 160
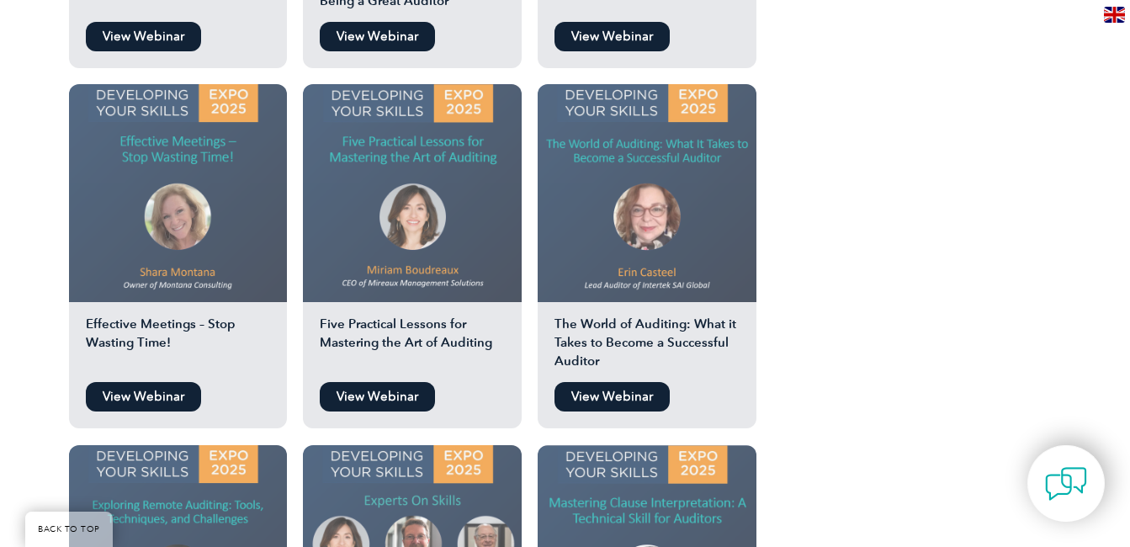
scroll to position [2271, 0]
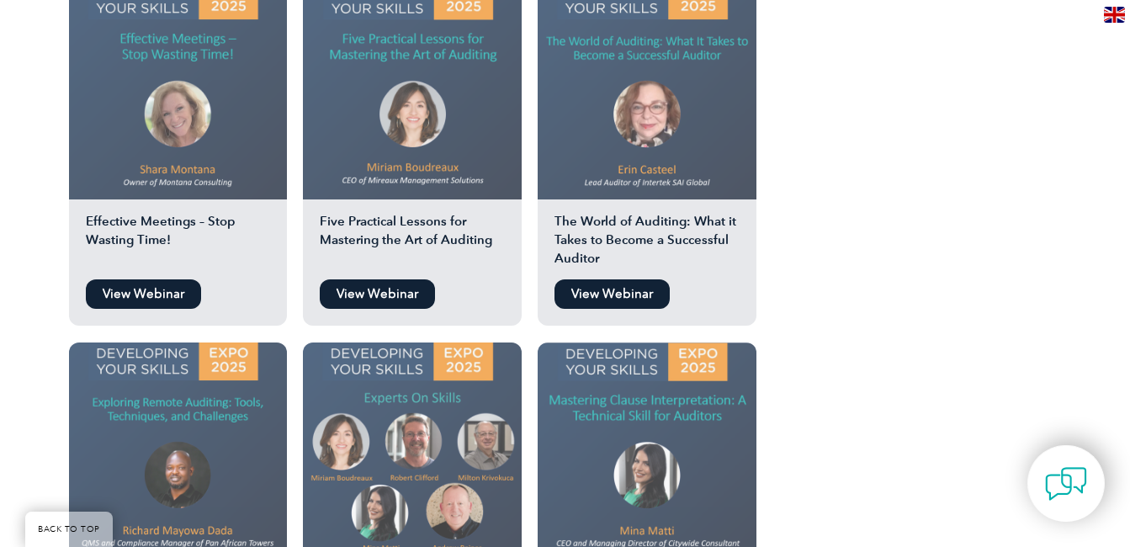
click at [449, 219] on h2 "Five Practical Lessons for Mastering the Art of Auditing" at bounding box center [412, 241] width 219 height 59
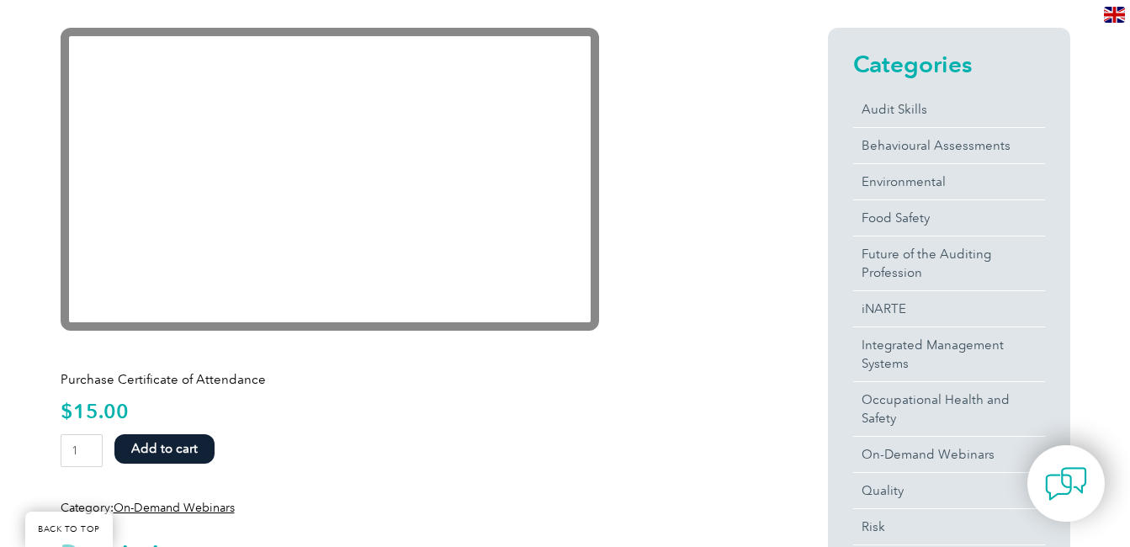
scroll to position [421, 0]
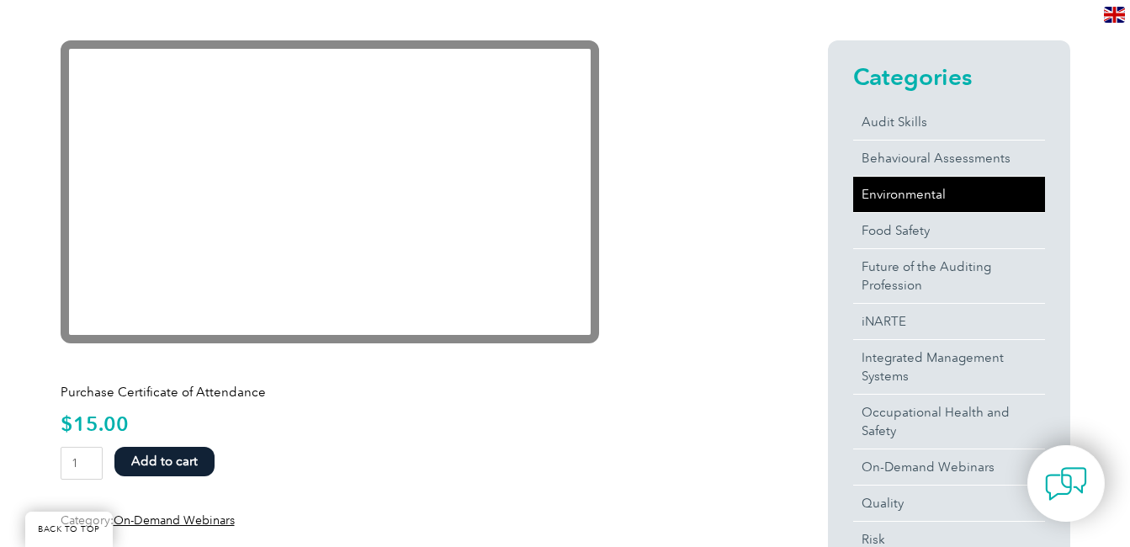
click at [904, 187] on link "Environmental" at bounding box center [949, 194] width 192 height 35
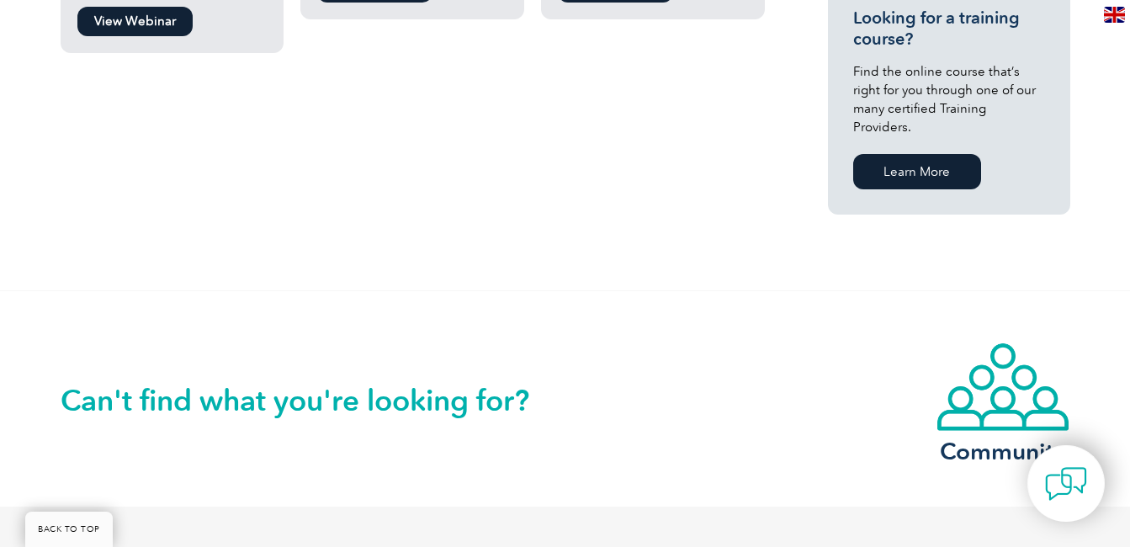
scroll to position [673, 0]
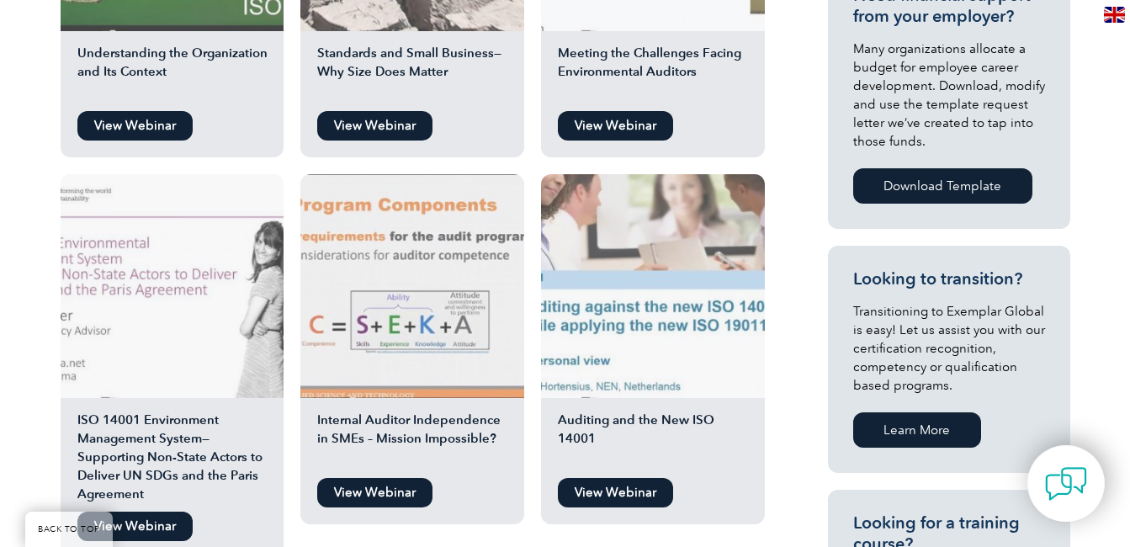
click at [676, 254] on img at bounding box center [653, 286] width 224 height 224
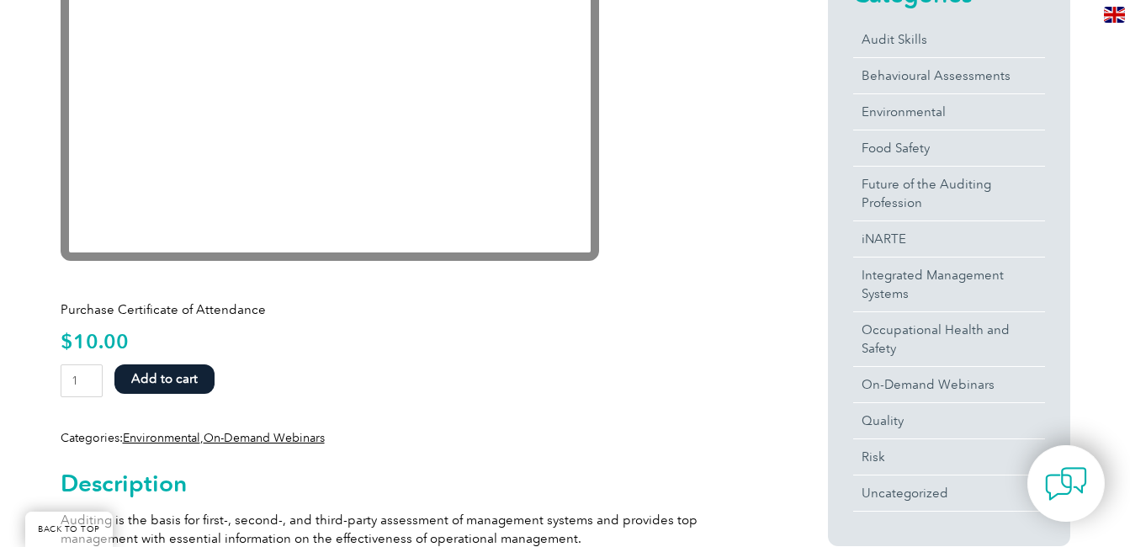
scroll to position [505, 0]
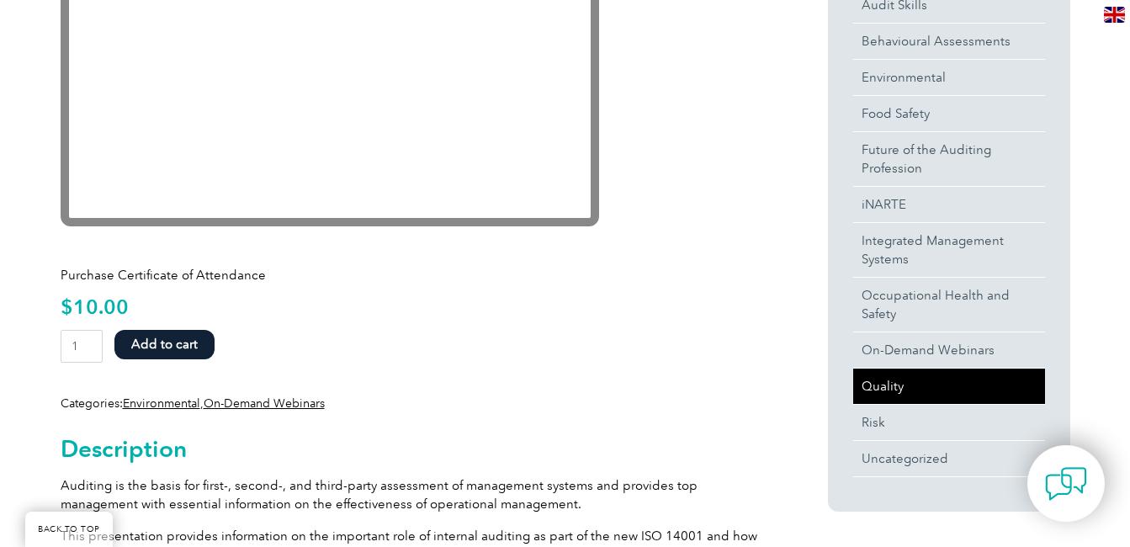
click at [907, 394] on link "Quality" at bounding box center [949, 385] width 192 height 35
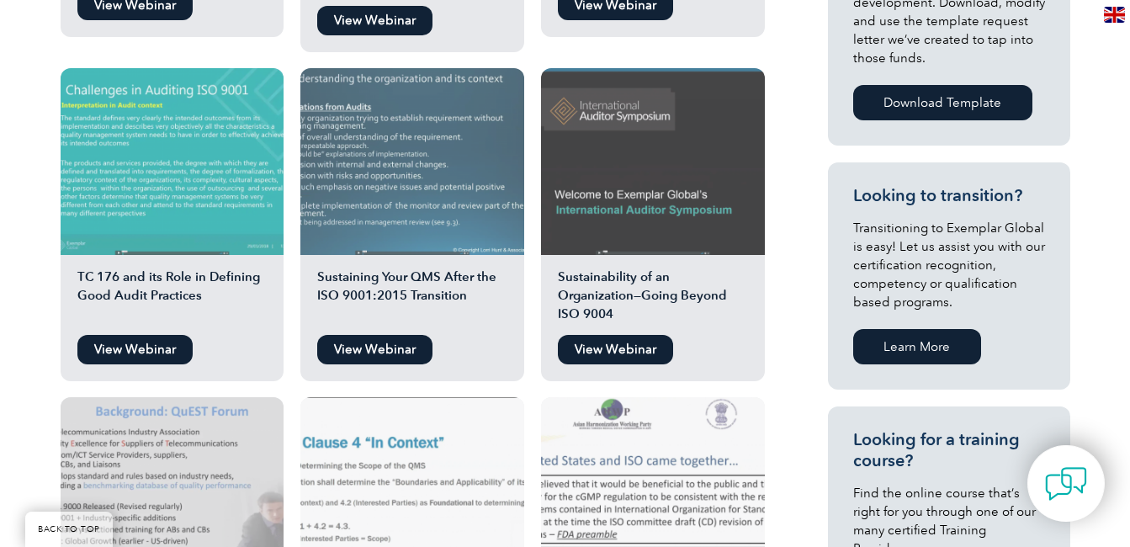
scroll to position [757, 0]
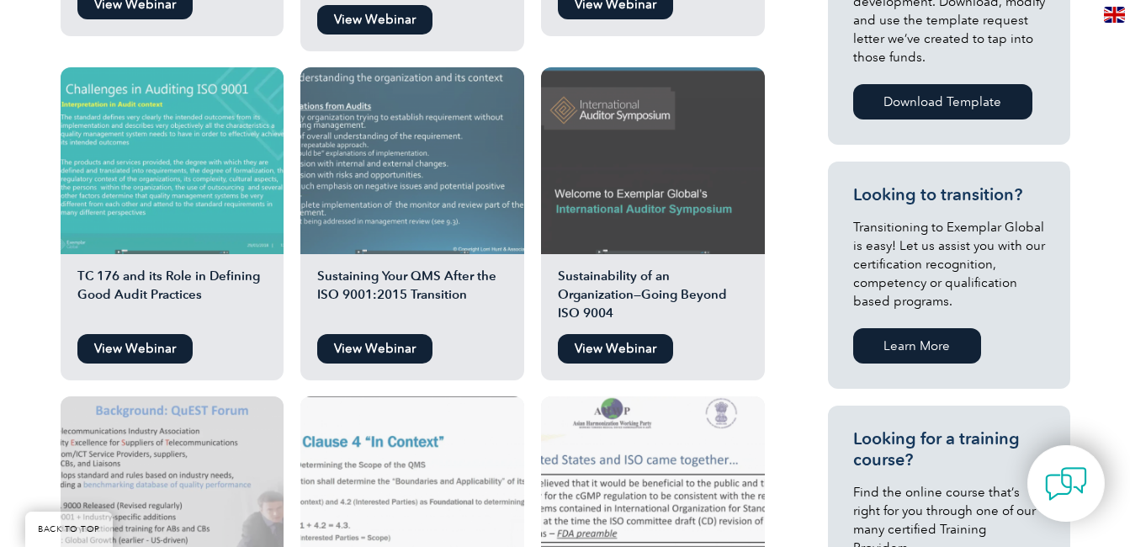
click at [727, 299] on h2 "Sustainability of an Organization—Going Beyond ISO 9004" at bounding box center [653, 296] width 224 height 59
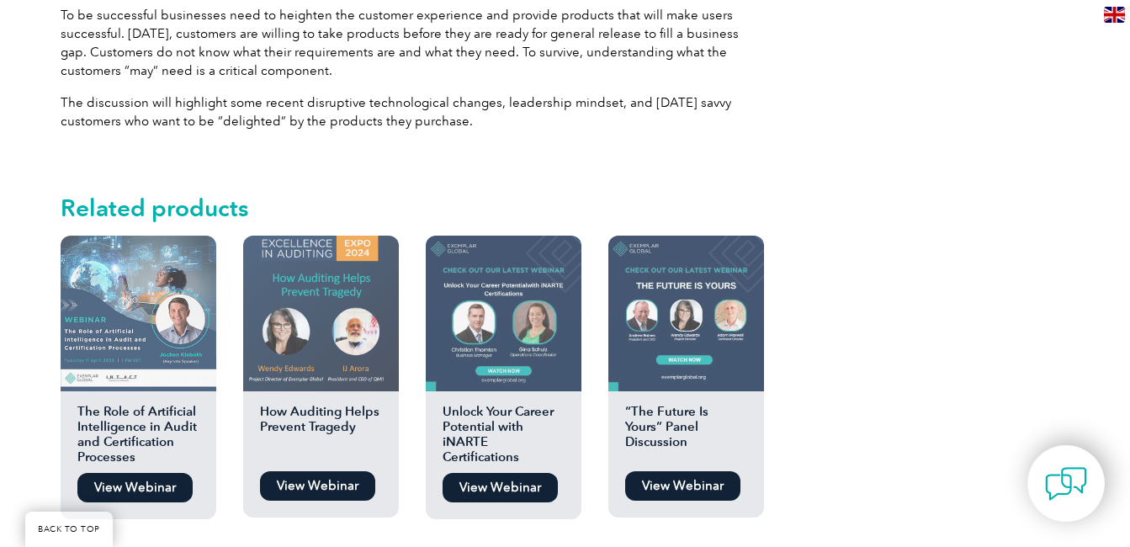
scroll to position [1430, 0]
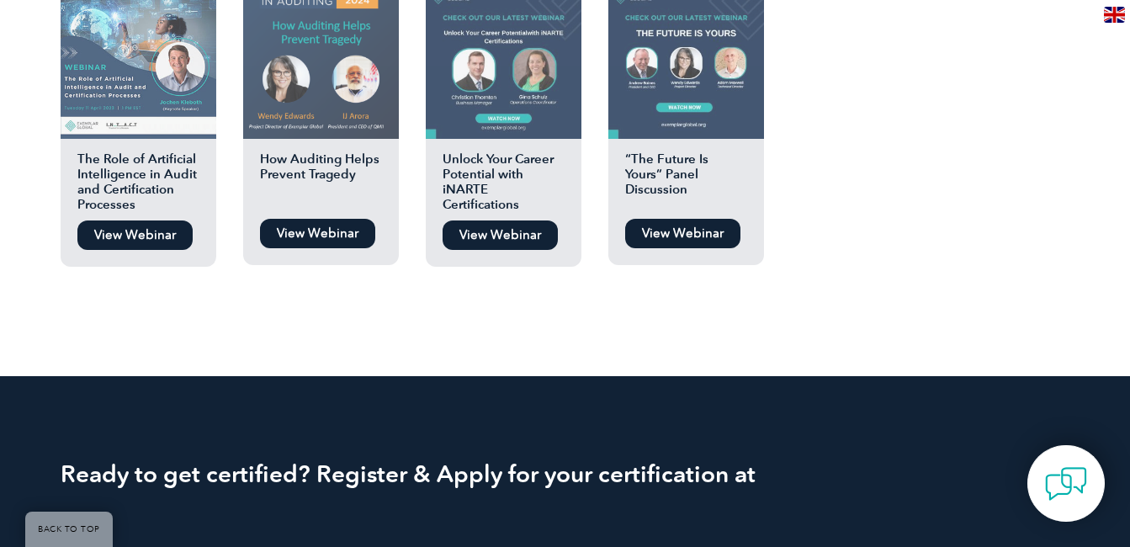
click at [364, 172] on h2 "How Auditing Helps Prevent Tragedy" at bounding box center [321, 180] width 156 height 59
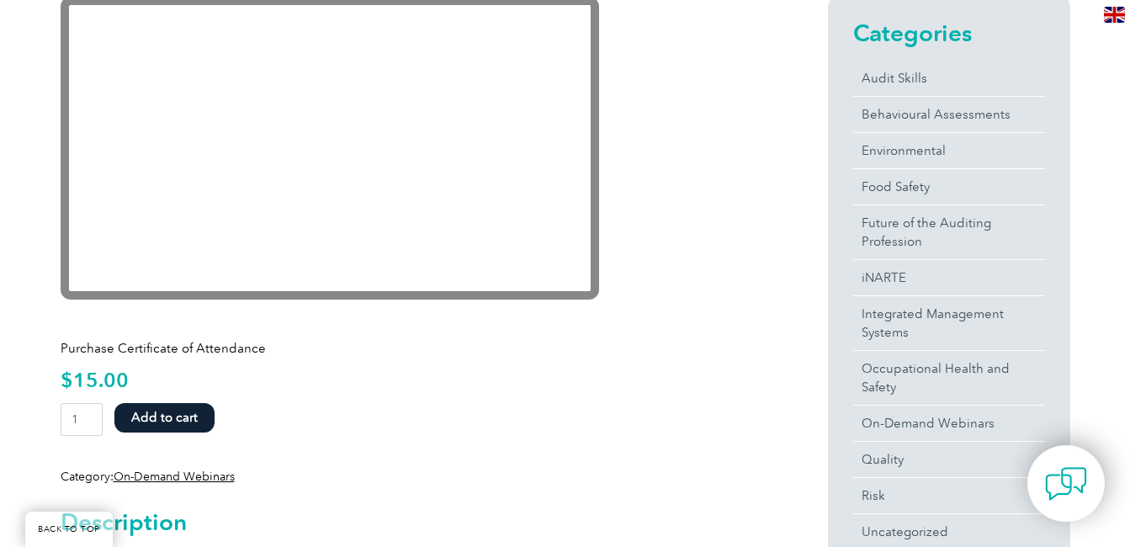
scroll to position [421, 0]
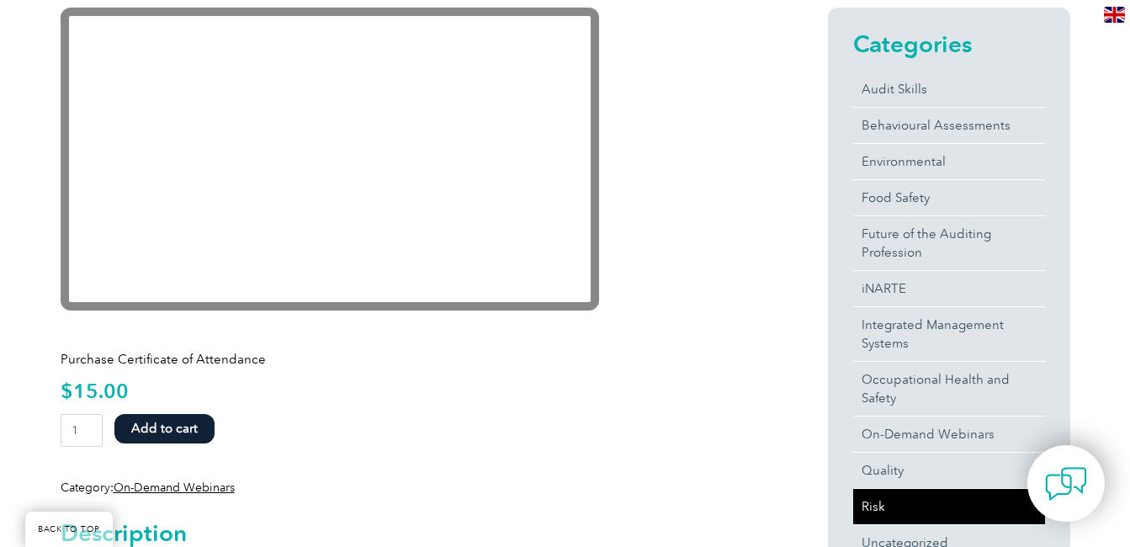
click at [871, 501] on link "Risk" at bounding box center [949, 506] width 192 height 35
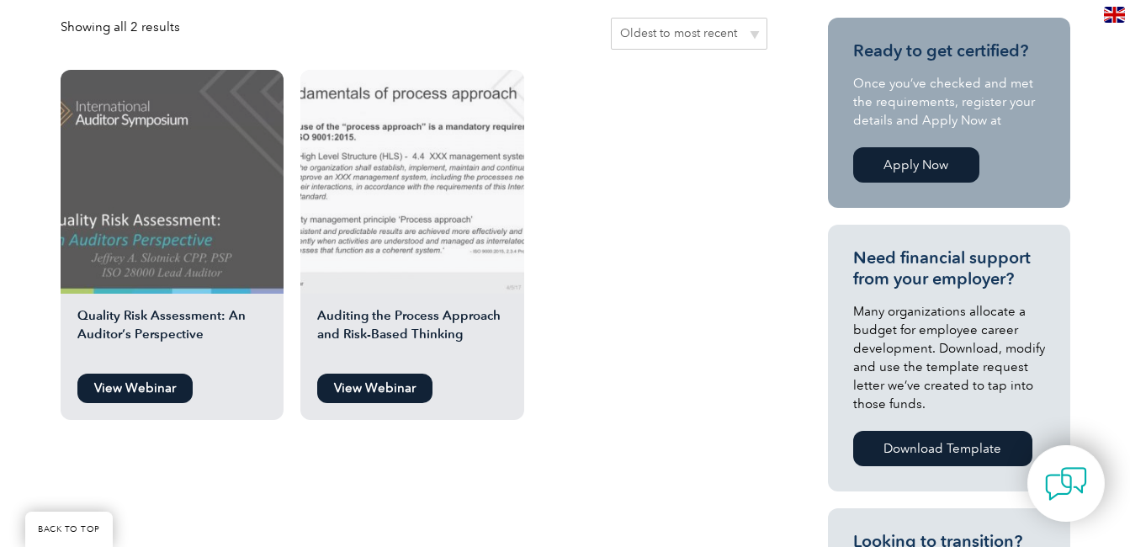
scroll to position [505, 0]
